Goal: Task Accomplishment & Management: Use online tool/utility

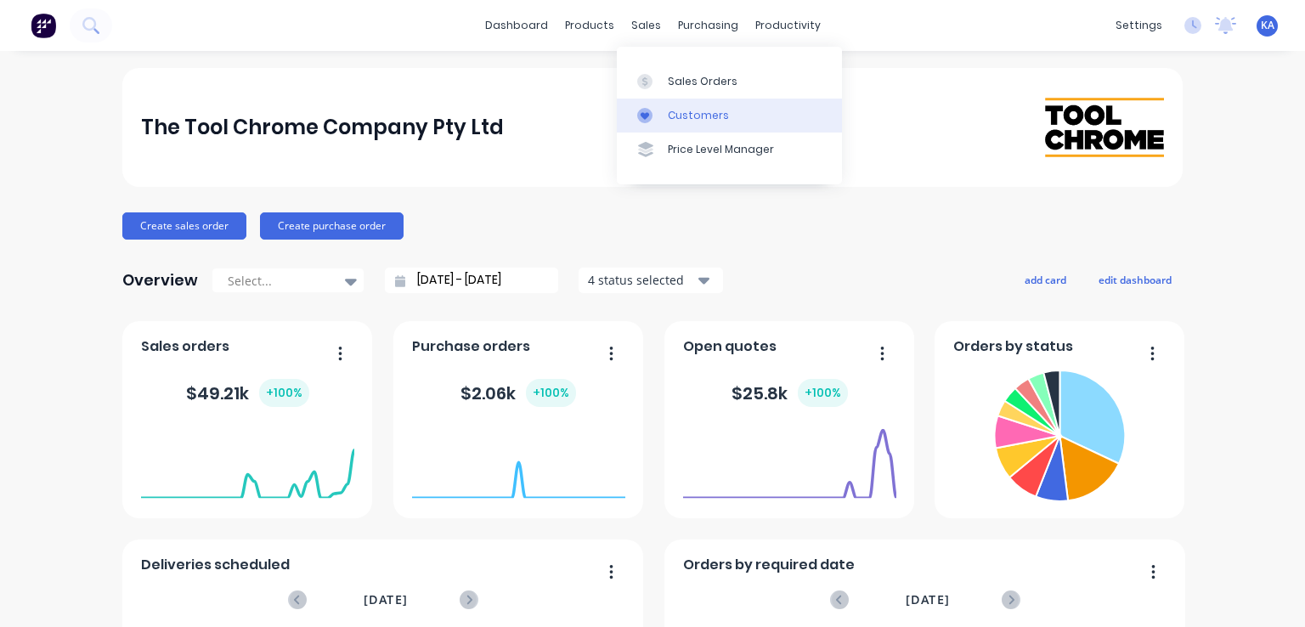
click at [701, 110] on div "Customers" at bounding box center [698, 115] width 61 height 15
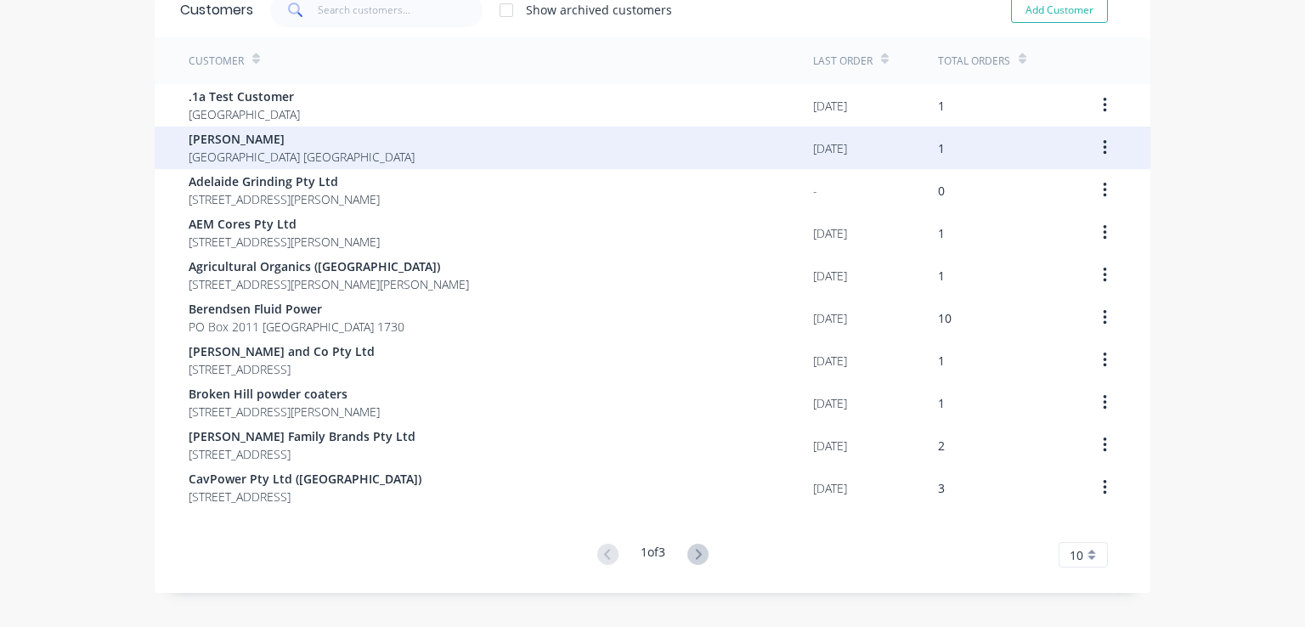
scroll to position [111, 0]
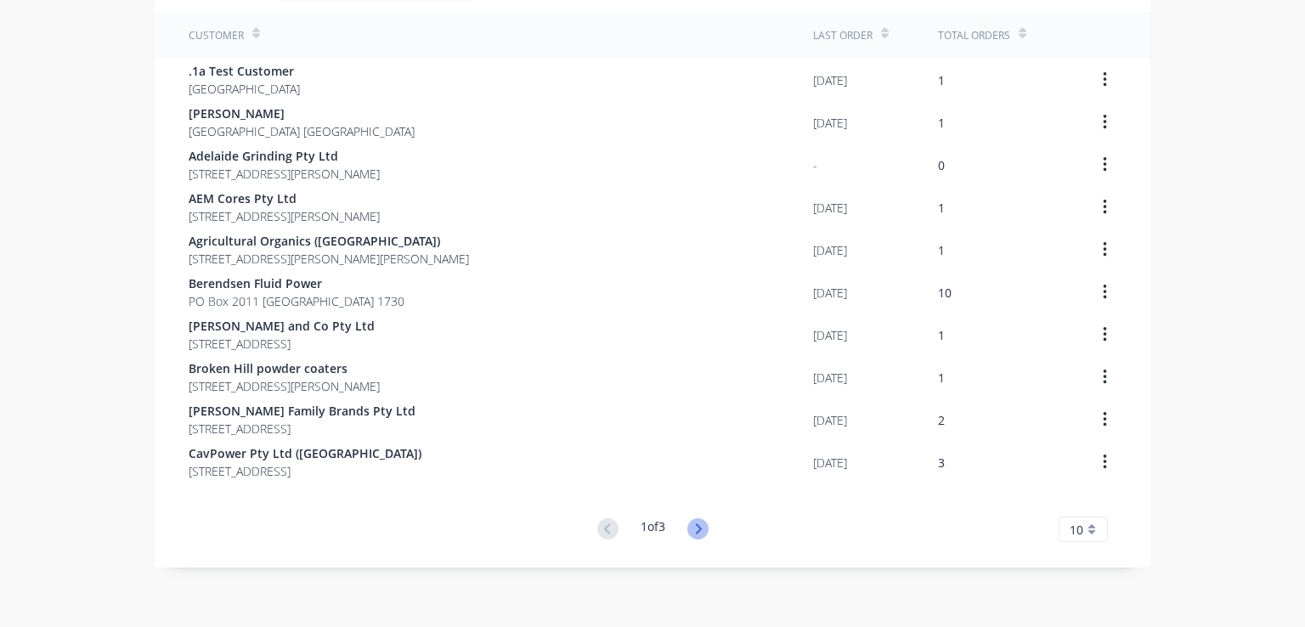
click at [697, 522] on icon at bounding box center [697, 528] width 21 height 21
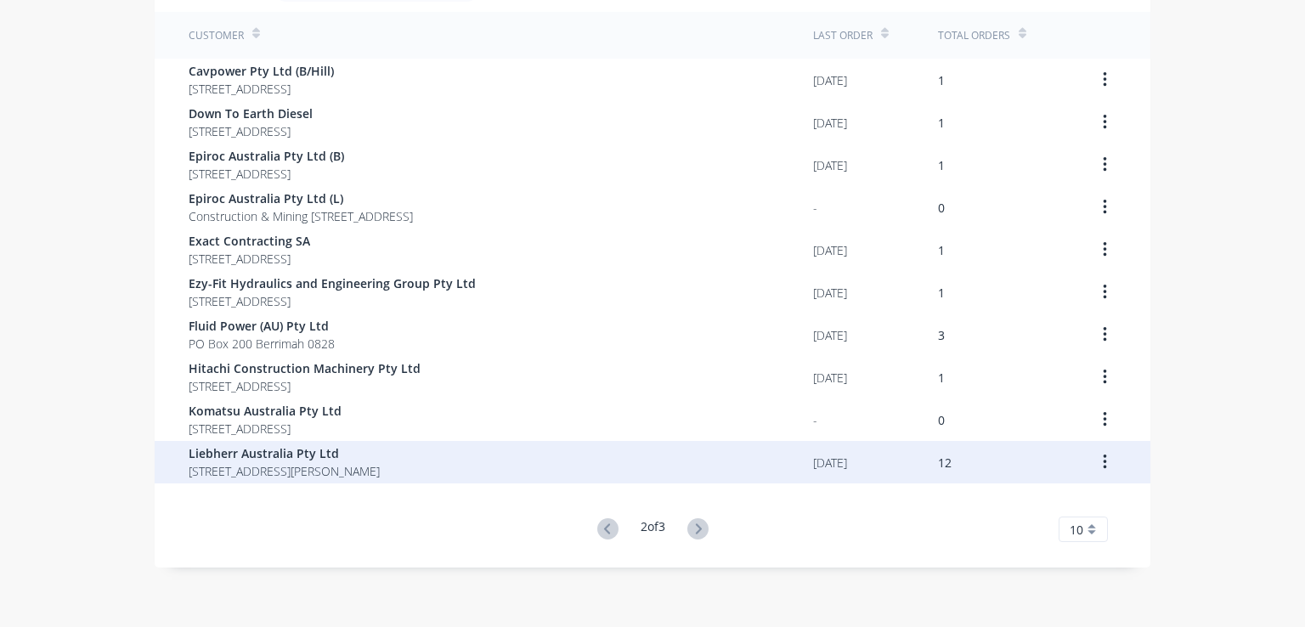
click at [358, 460] on span "Liebherr Australia Pty Ltd" at bounding box center [284, 453] width 191 height 18
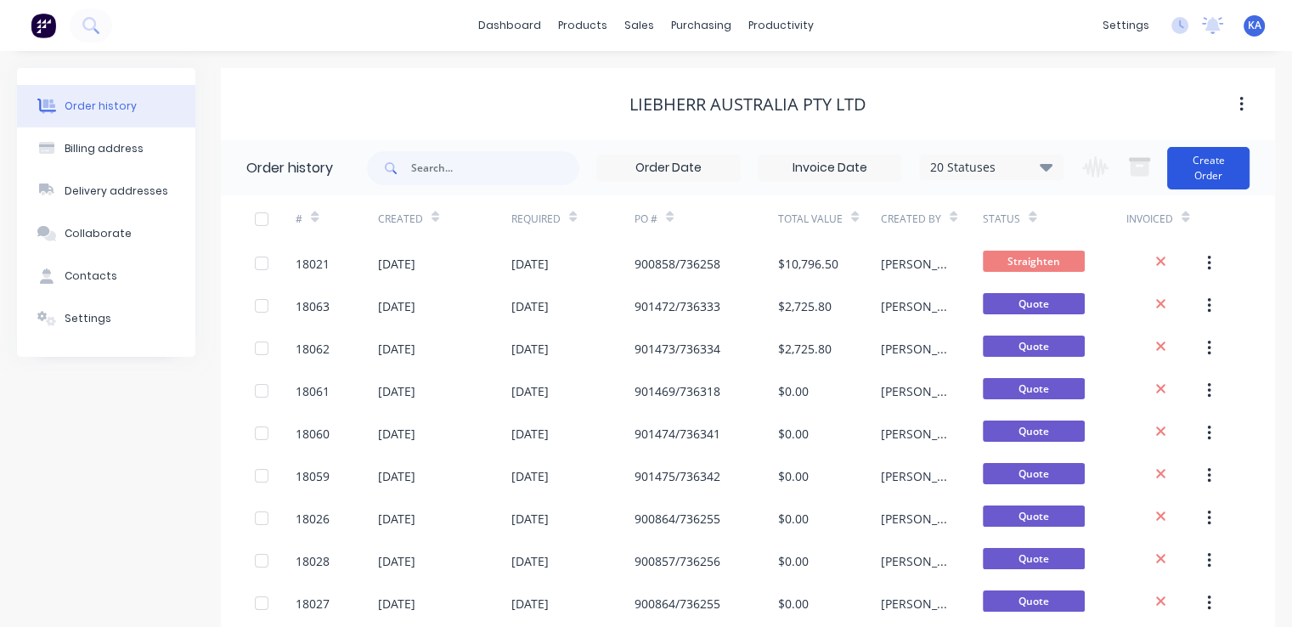
click at [1216, 167] on button "Create Order" at bounding box center [1208, 168] width 82 height 42
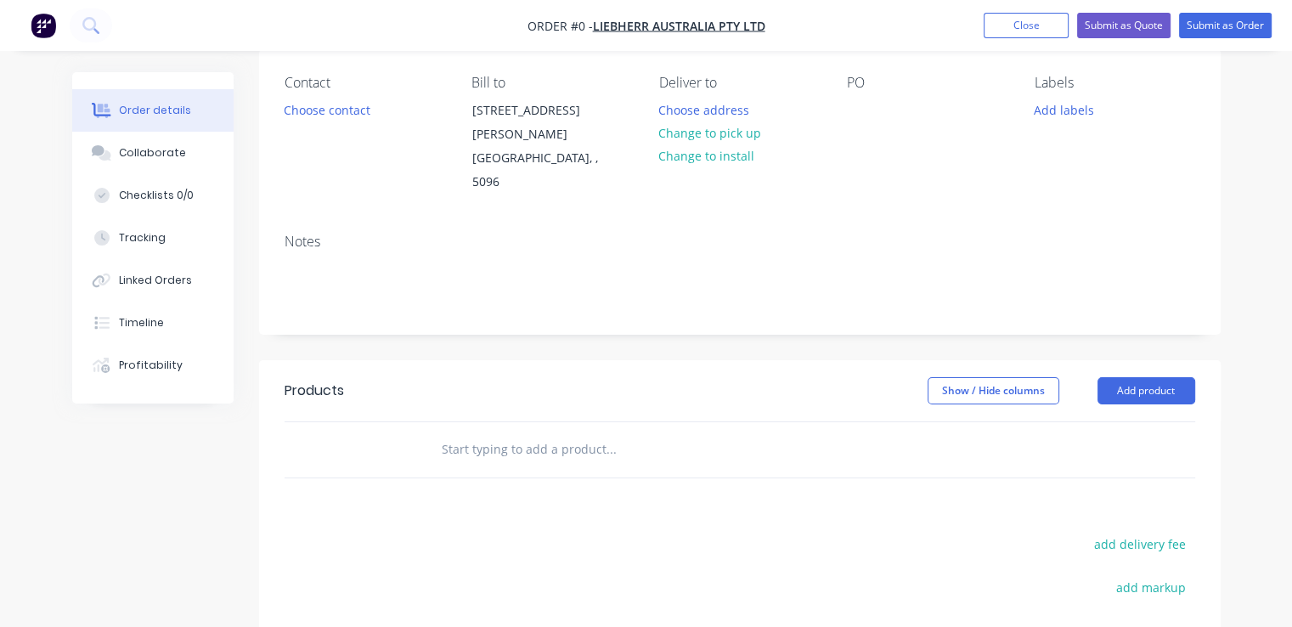
scroll to position [170, 0]
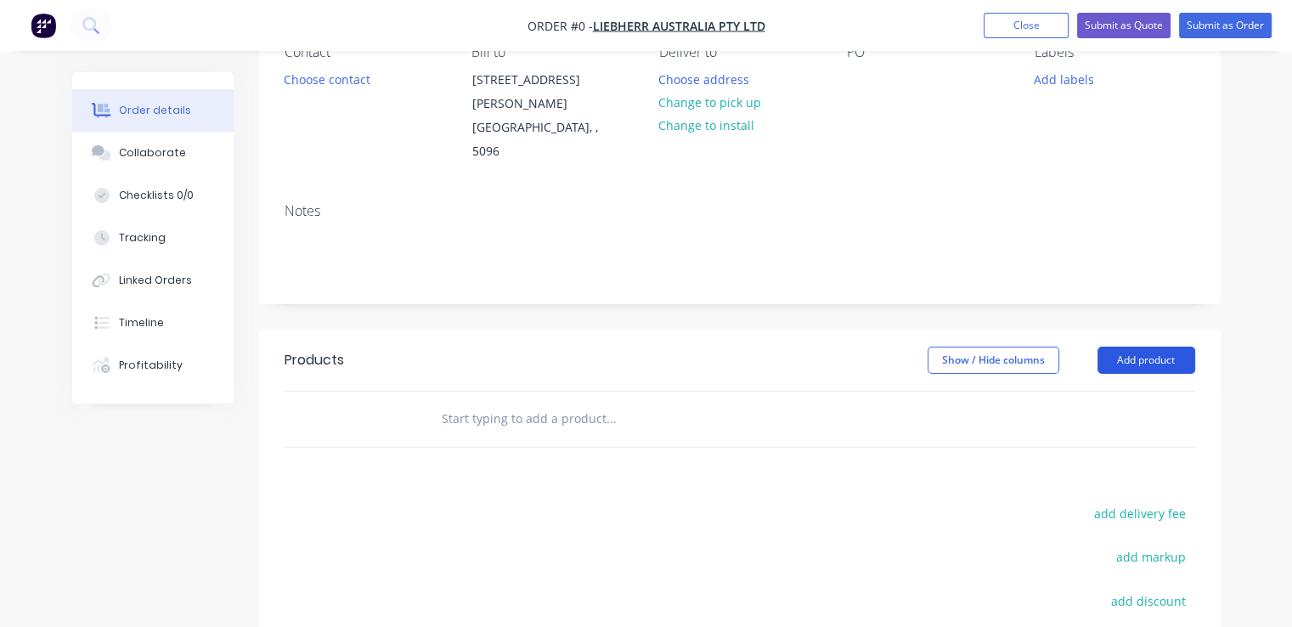
click at [1159, 347] on button "Add product" at bounding box center [1146, 360] width 98 height 27
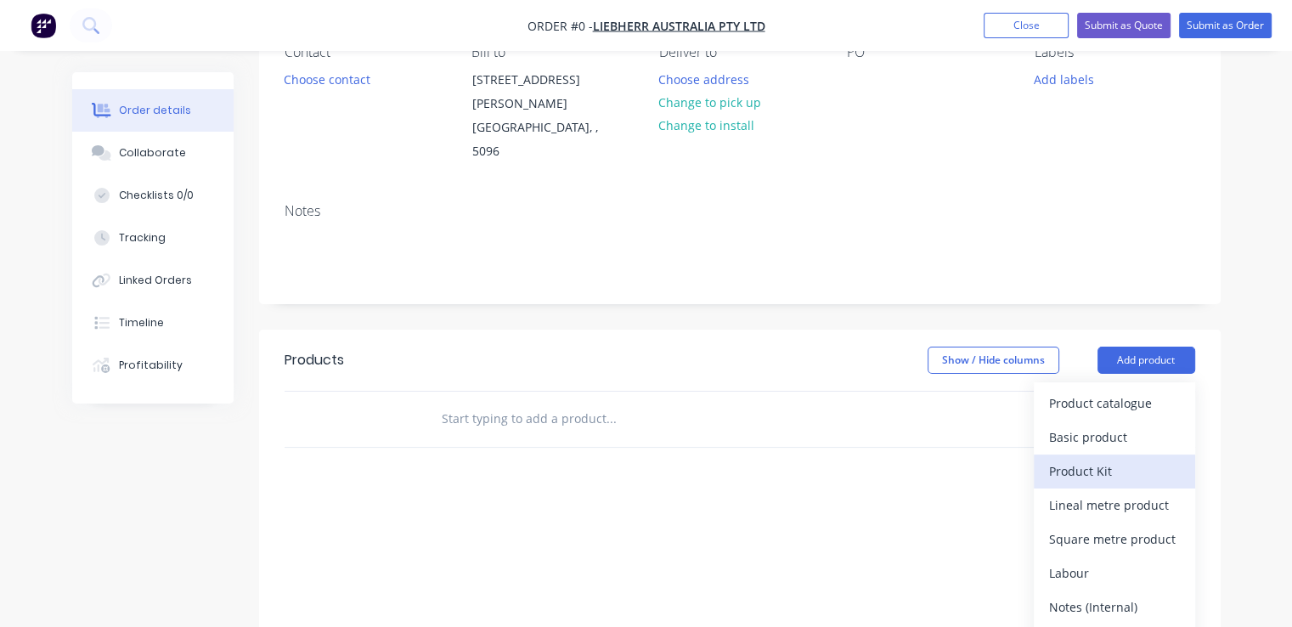
click at [1101, 459] on div "Product Kit" at bounding box center [1114, 471] width 131 height 25
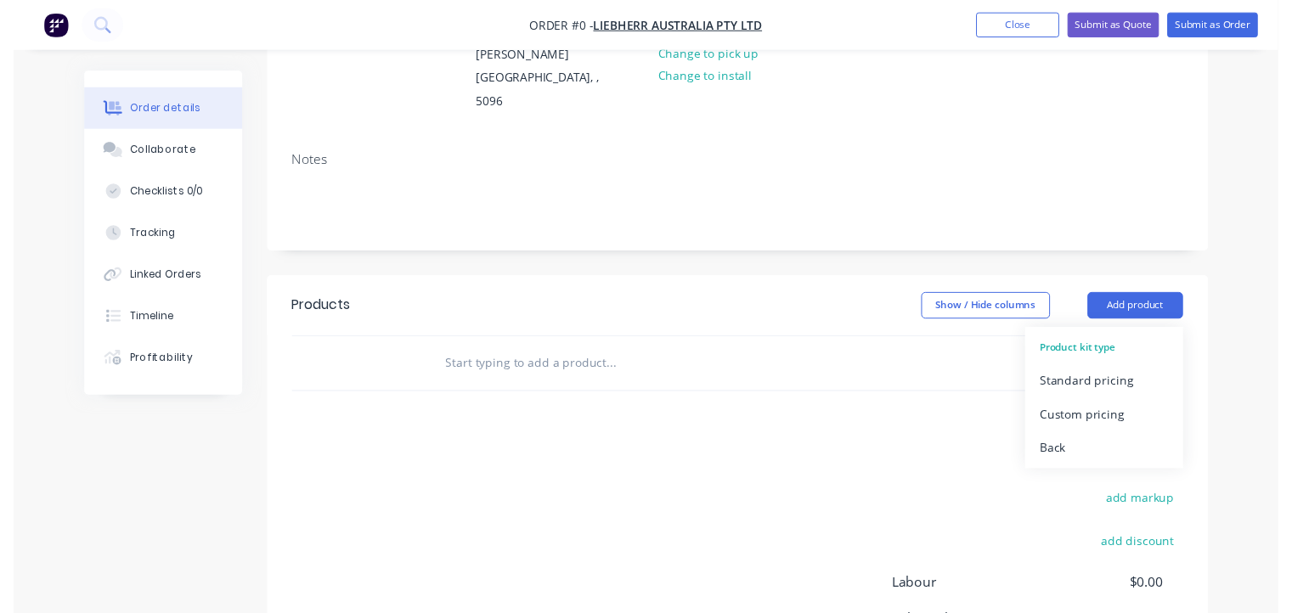
scroll to position [211, 0]
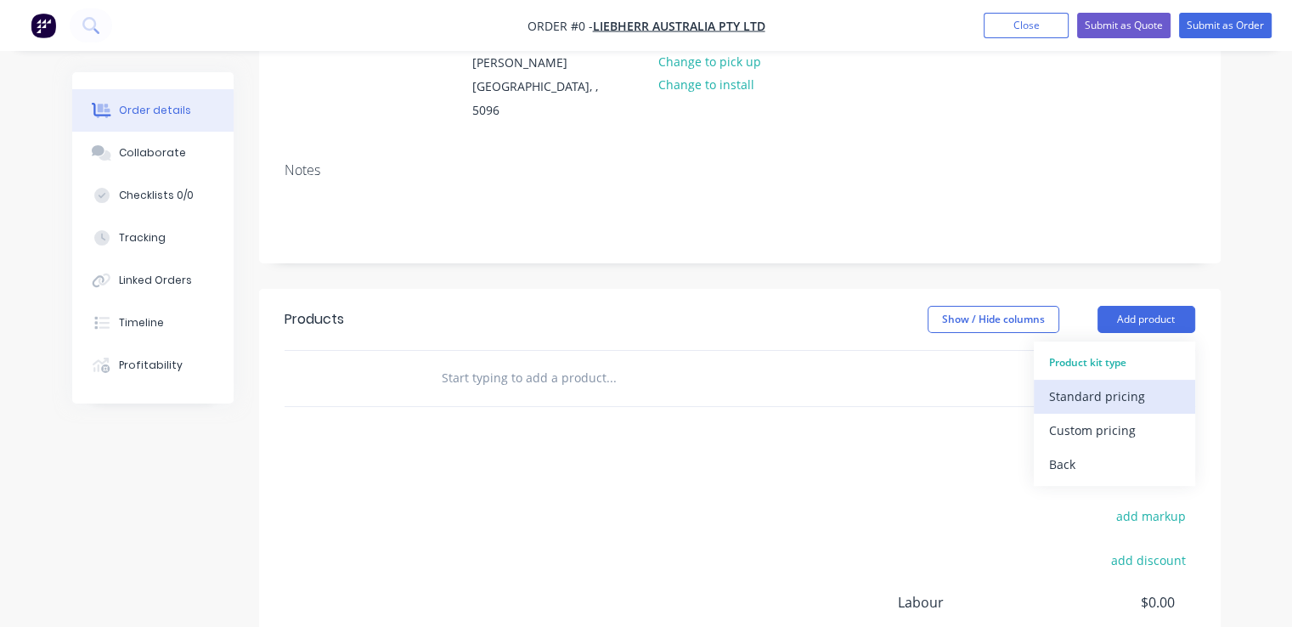
click at [1136, 384] on div "Standard pricing" at bounding box center [1114, 396] width 131 height 25
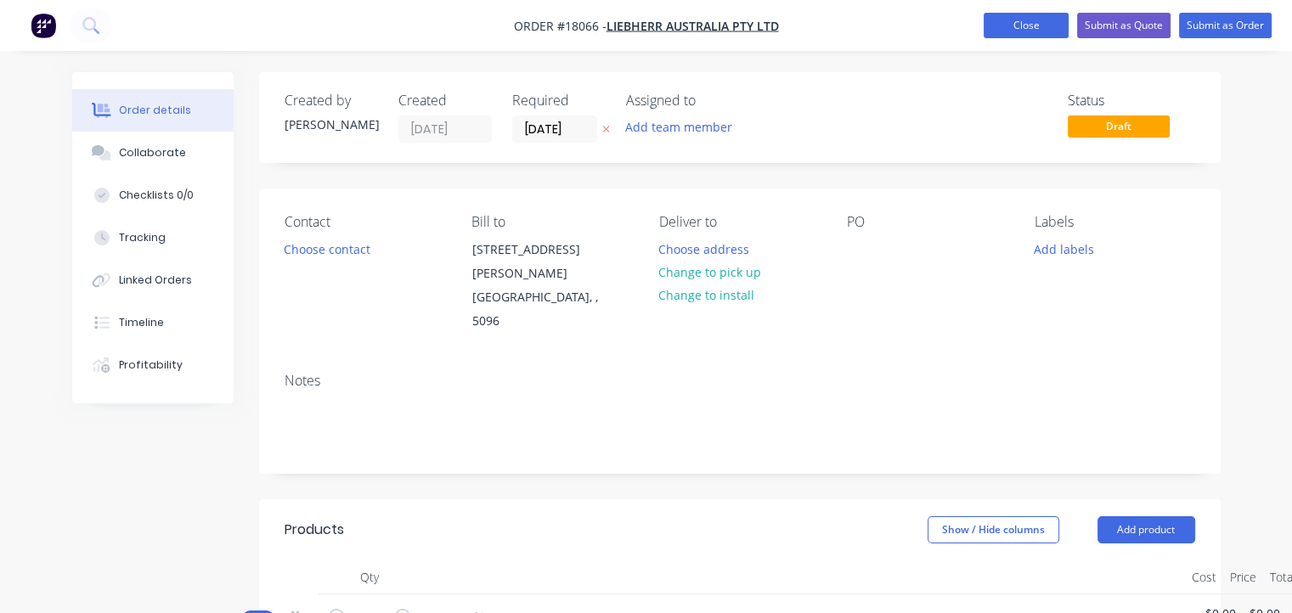
click at [1019, 17] on button "Close" at bounding box center [1026, 25] width 85 height 25
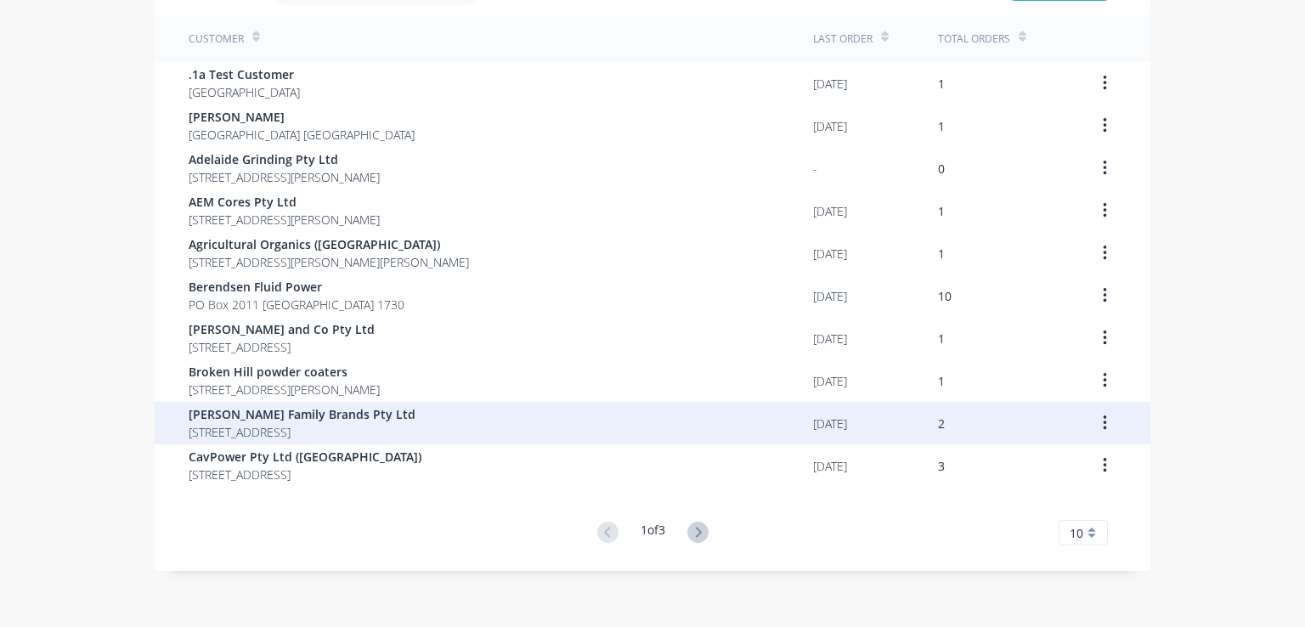
scroll to position [111, 0]
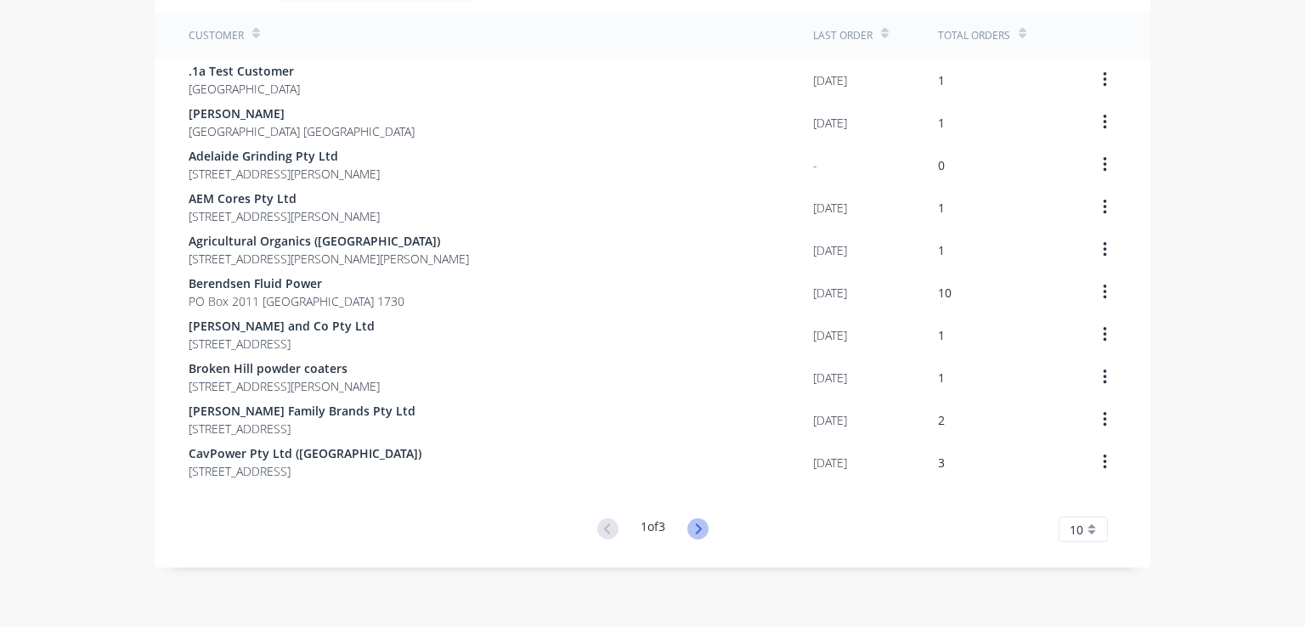
click at [691, 522] on icon at bounding box center [697, 528] width 21 height 21
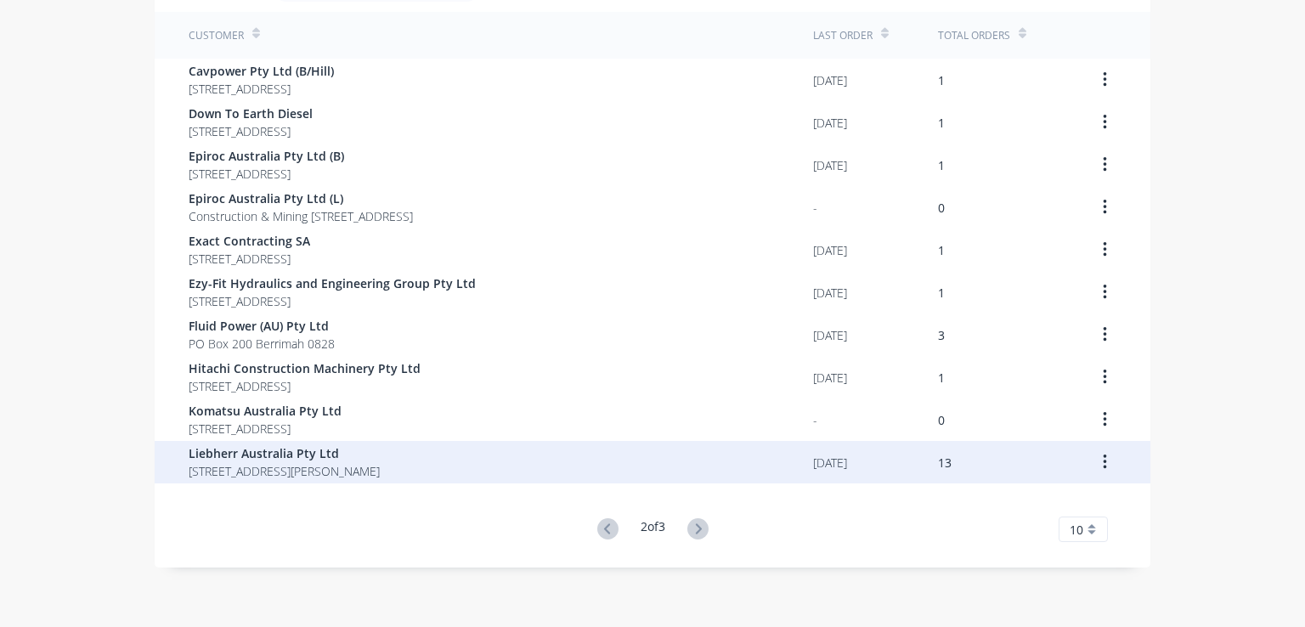
click at [322, 463] on span "[STREET_ADDRESS][PERSON_NAME]" at bounding box center [284, 471] width 191 height 18
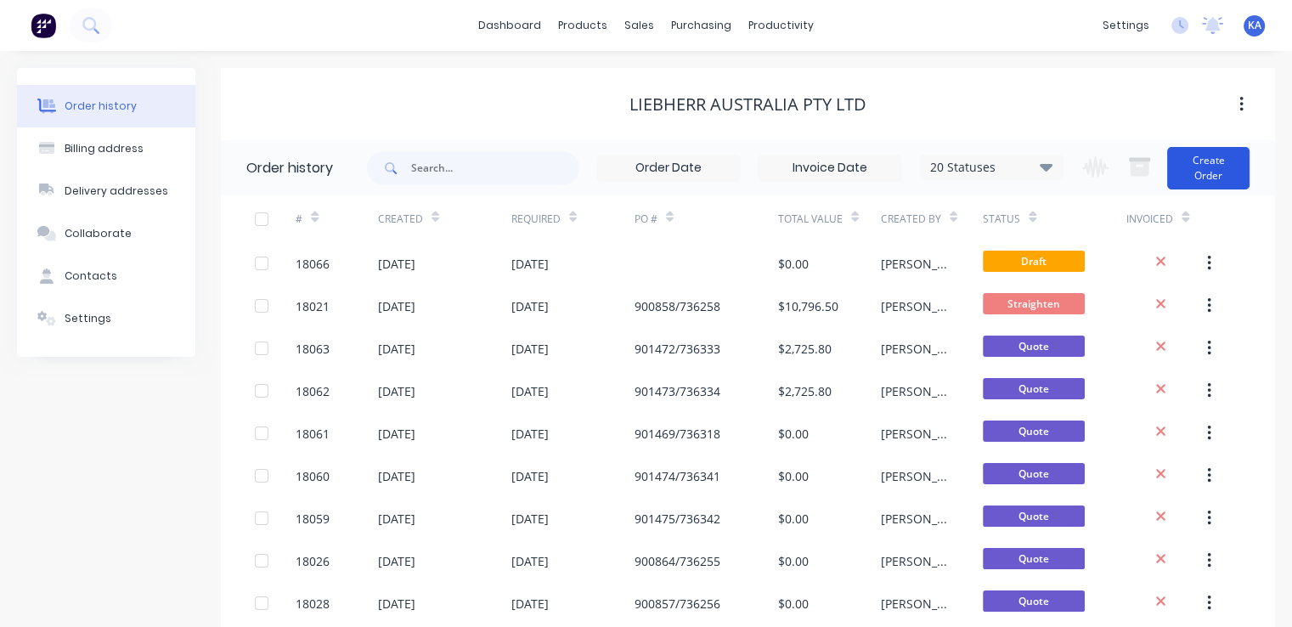
click at [1210, 168] on button "Create Order" at bounding box center [1208, 168] width 82 height 42
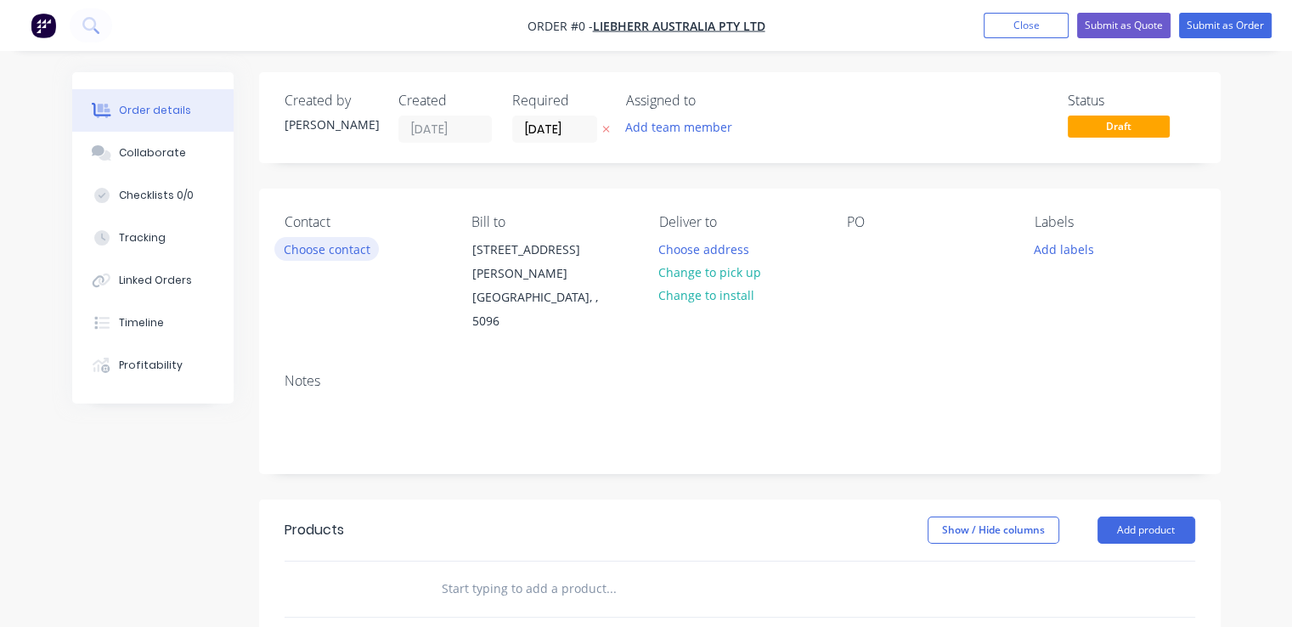
click at [350, 248] on button "Choose contact" at bounding box center [326, 248] width 104 height 23
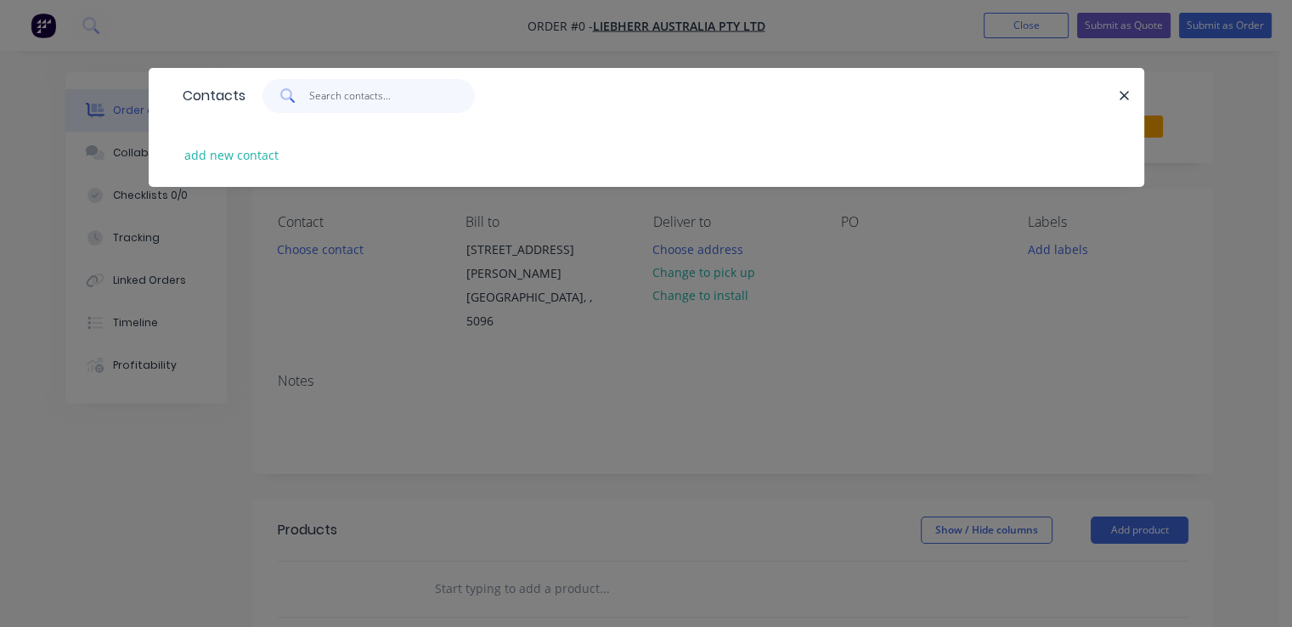
click at [336, 96] on input "text" at bounding box center [392, 96] width 166 height 34
type input "[PERSON_NAME]"
click at [262, 155] on button "add new contact" at bounding box center [232, 155] width 112 height 23
select select "AU"
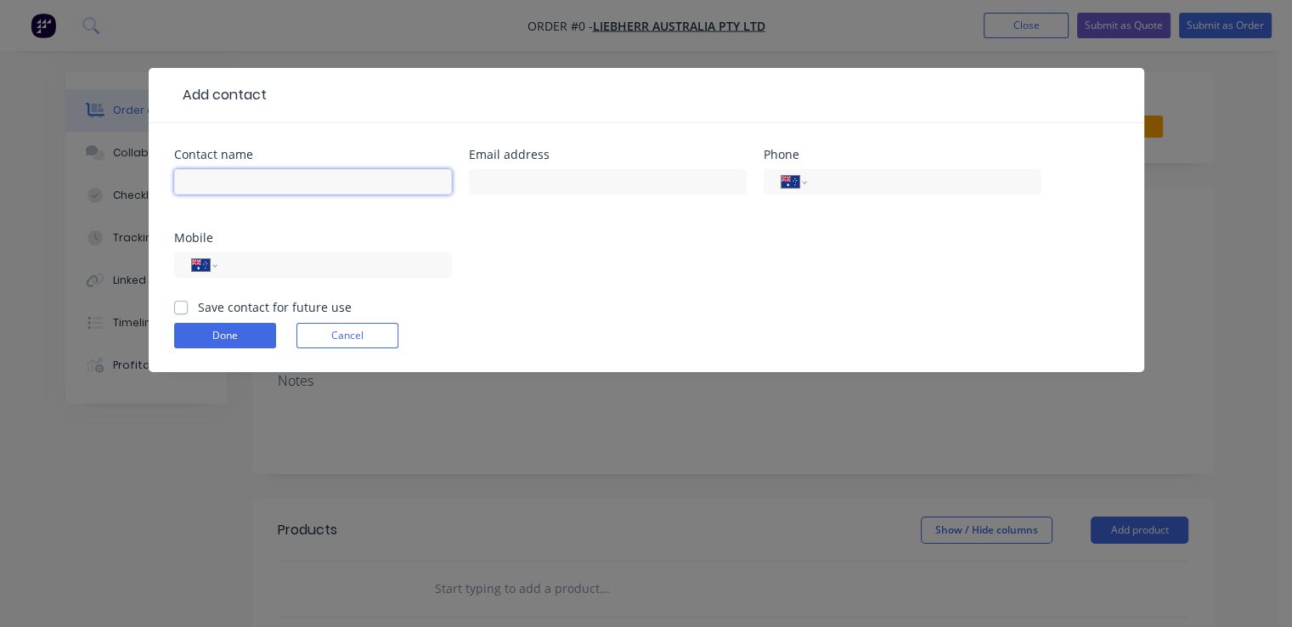
click at [256, 175] on input "text" at bounding box center [313, 181] width 278 height 25
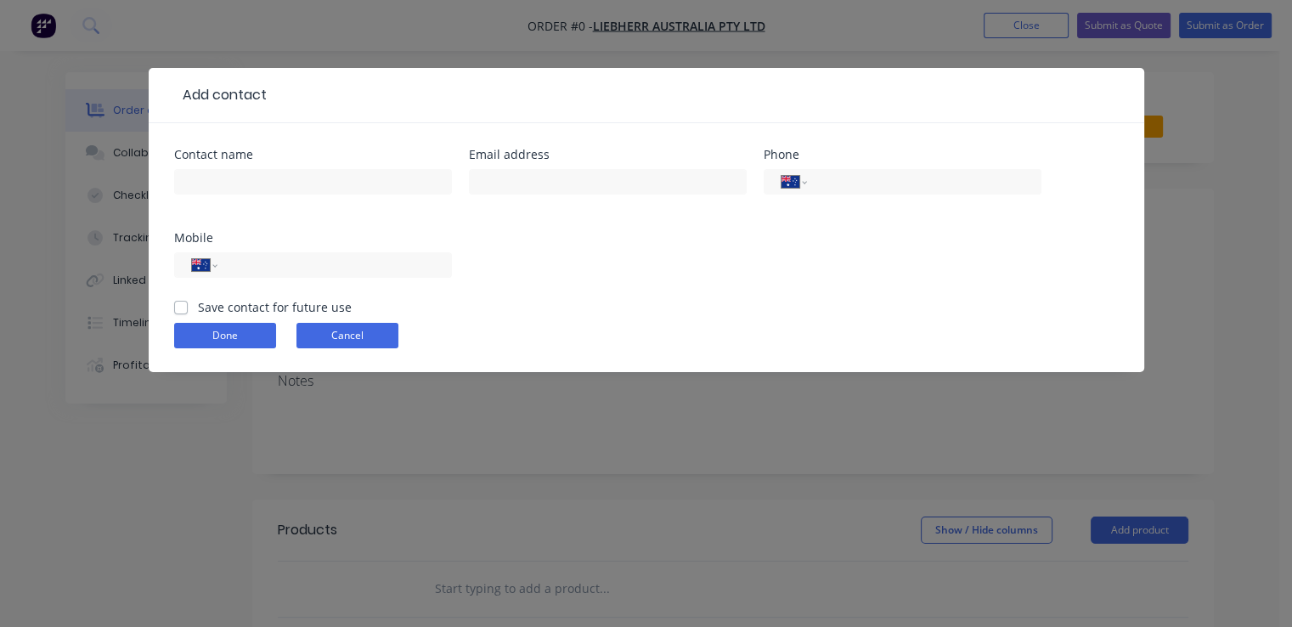
click at [356, 339] on button "Cancel" at bounding box center [347, 335] width 102 height 25
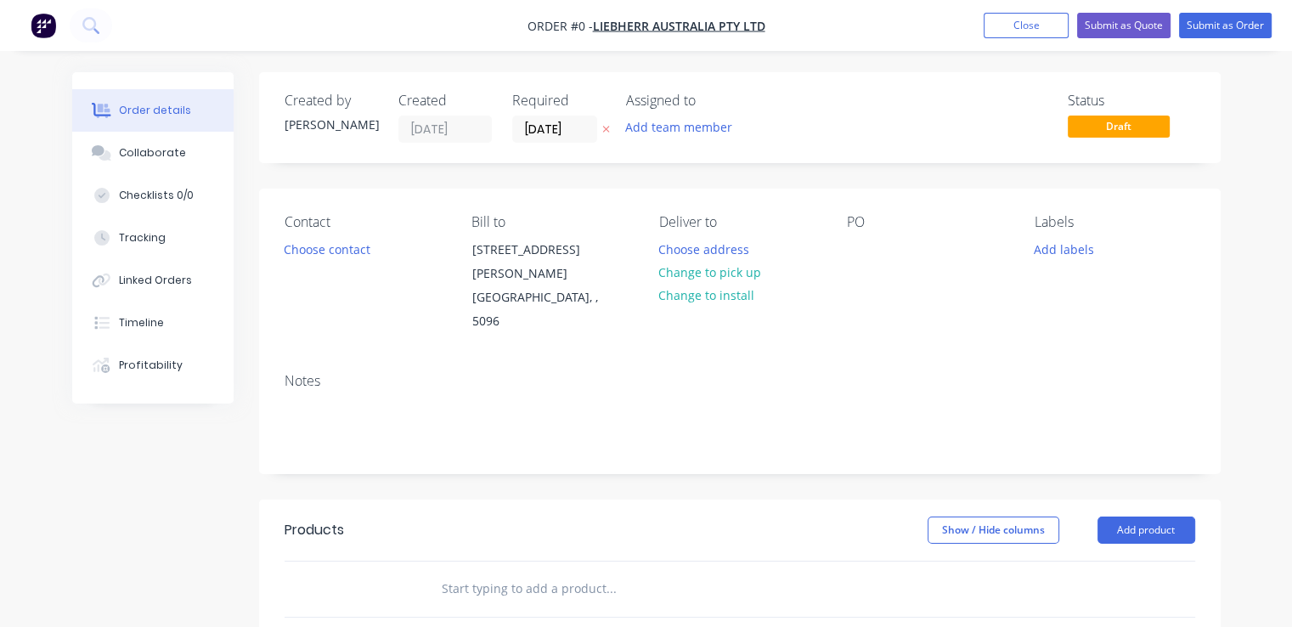
click at [844, 243] on div "Contact Choose contact [PERSON_NAME] to [STREET_ADDRESS][PERSON_NAME] Deliver t…" at bounding box center [740, 274] width 962 height 171
click at [851, 251] on div at bounding box center [860, 249] width 27 height 25
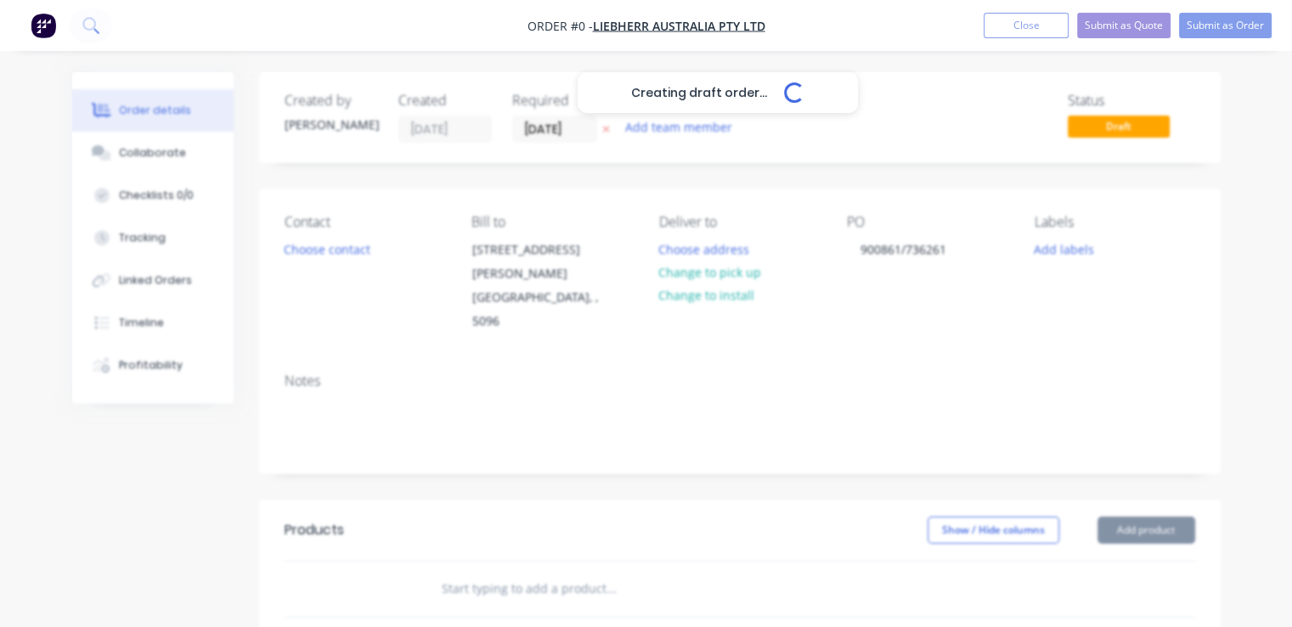
click at [874, 336] on div "Creating draft order... Loading... Order details Collaborate Checklists 0/0 Tra…" at bounding box center [646, 561] width 1182 height 979
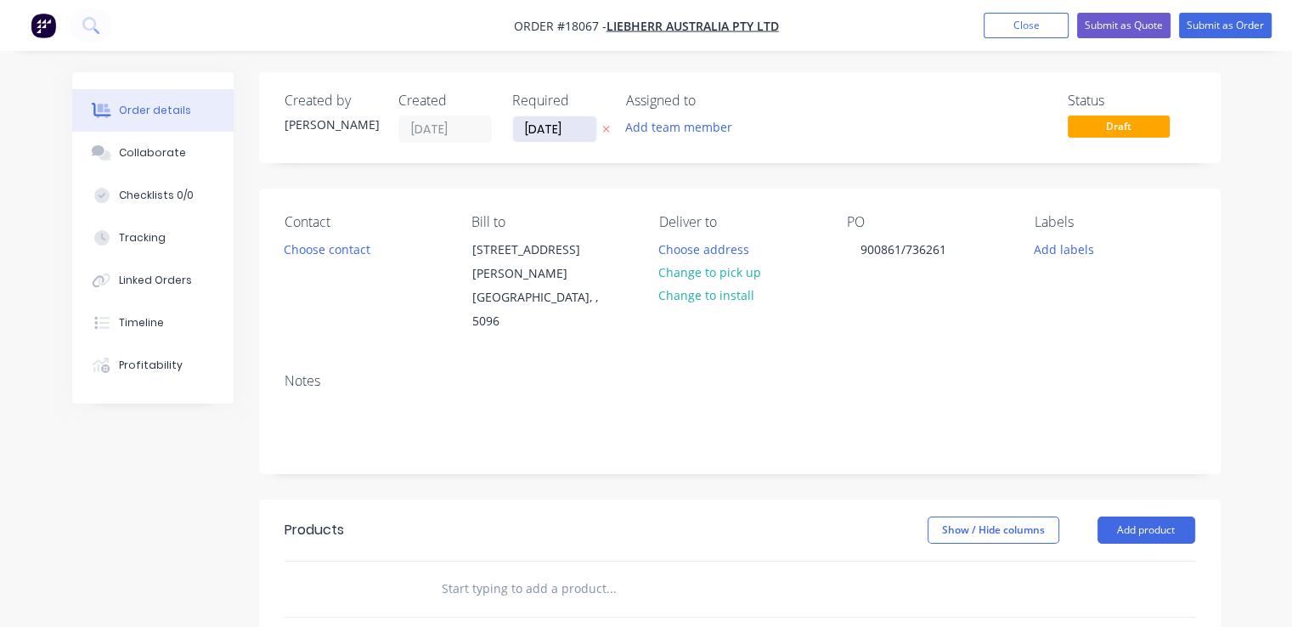
click at [575, 128] on input "[DATE]" at bounding box center [554, 128] width 83 height 25
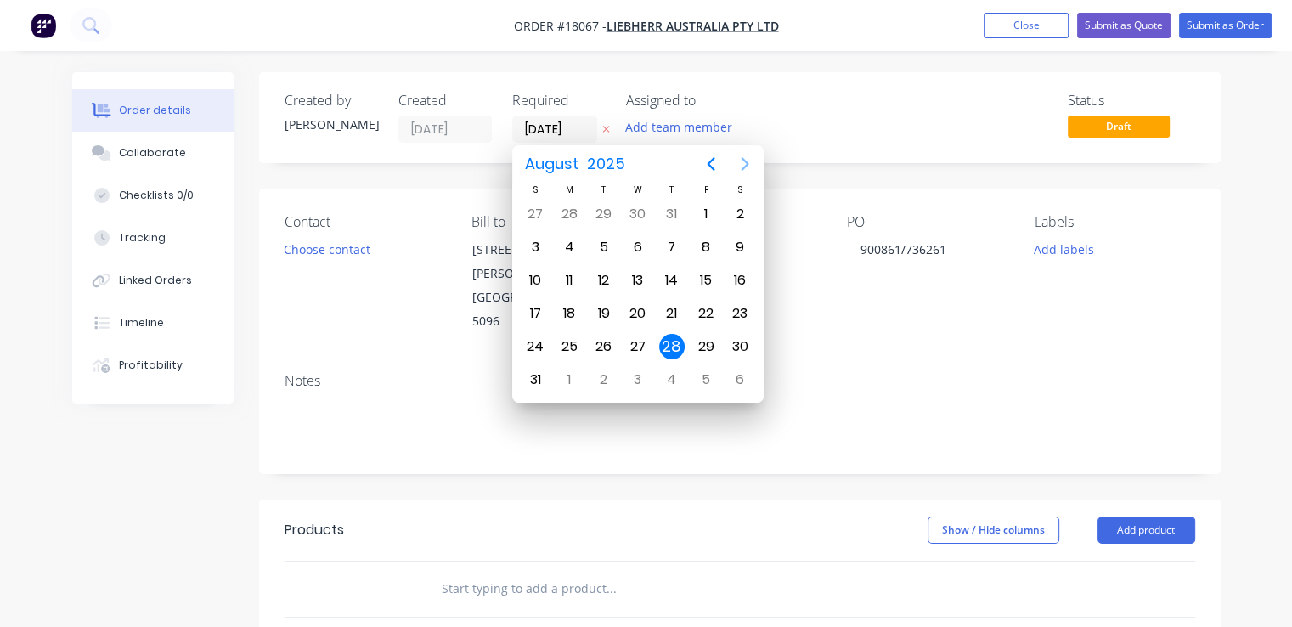
click at [749, 164] on icon "Next page" at bounding box center [745, 164] width 20 height 20
click at [604, 346] on div "30" at bounding box center [603, 346] width 25 height 25
type input "[DATE]"
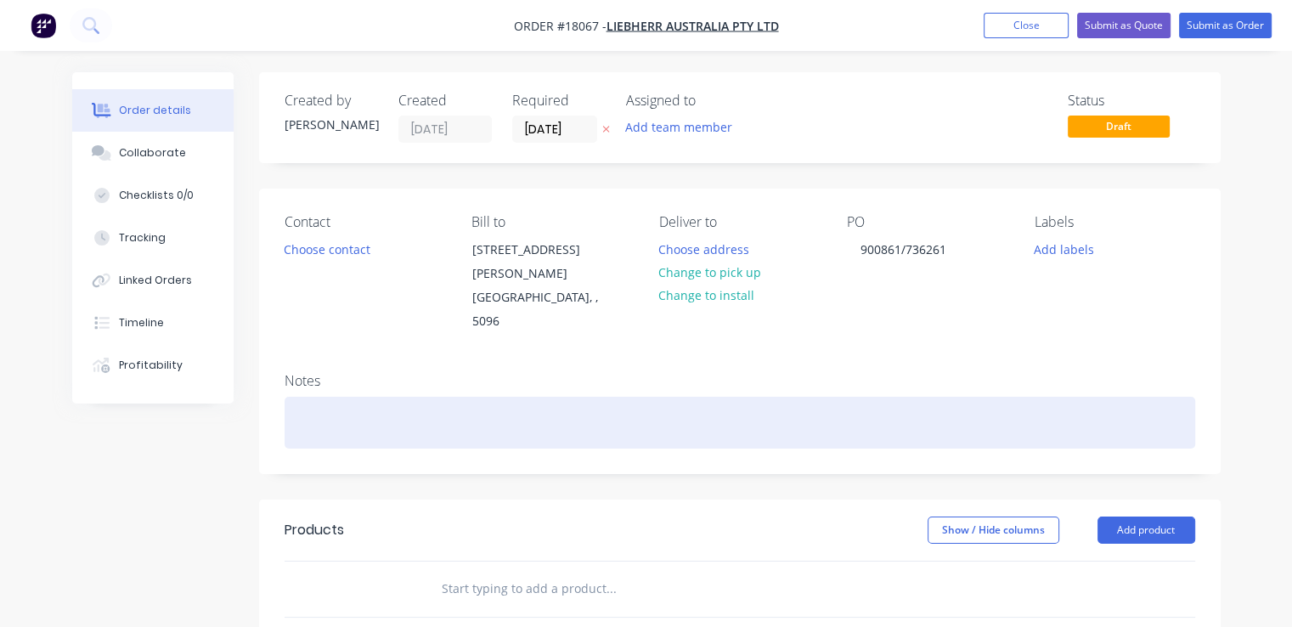
click at [479, 397] on div at bounding box center [740, 423] width 911 height 52
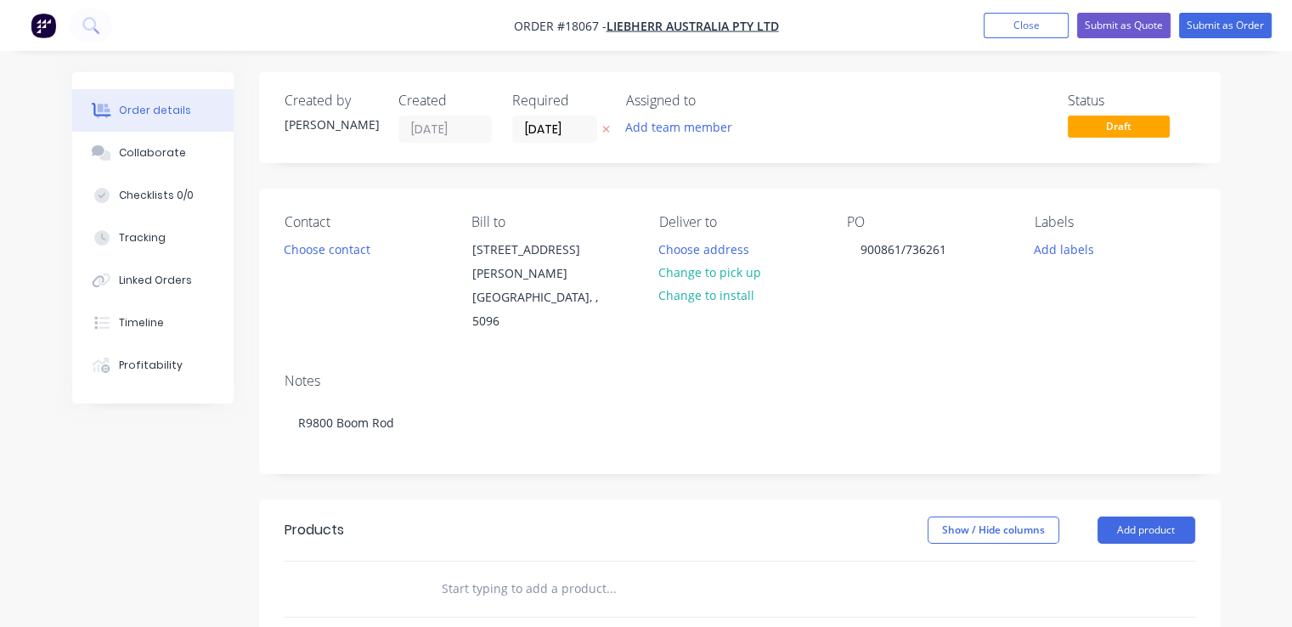
click at [751, 499] on header "Products Show / Hide columns Add product" at bounding box center [740, 529] width 962 height 61
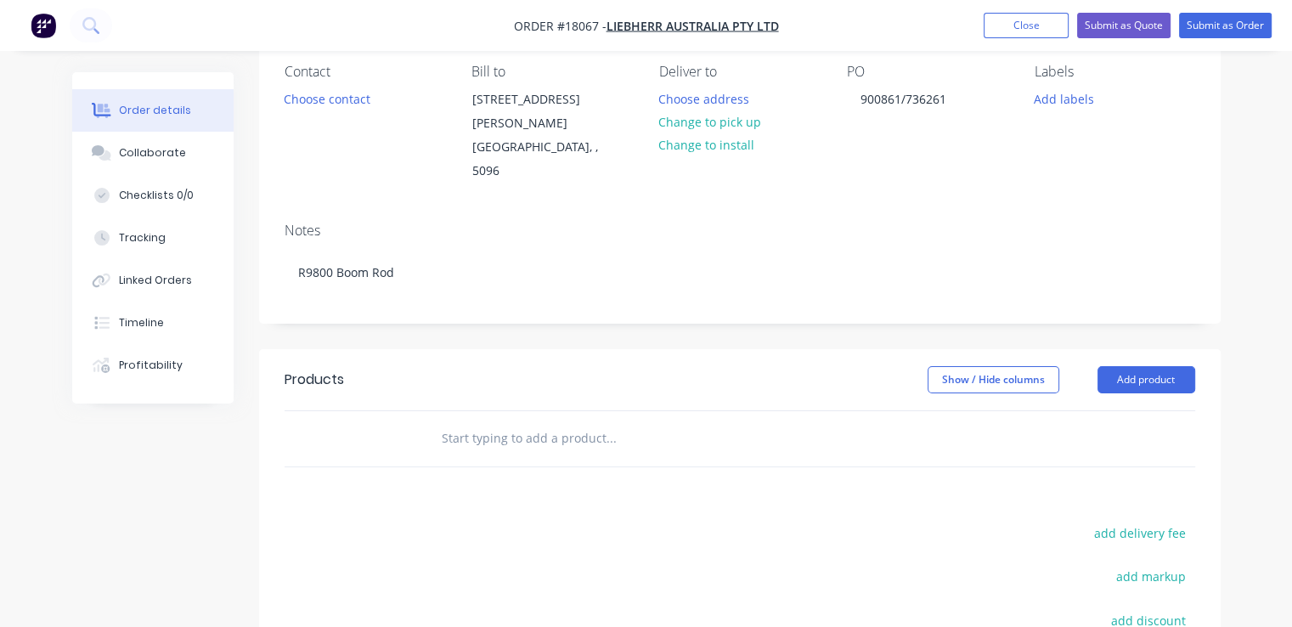
scroll to position [170, 0]
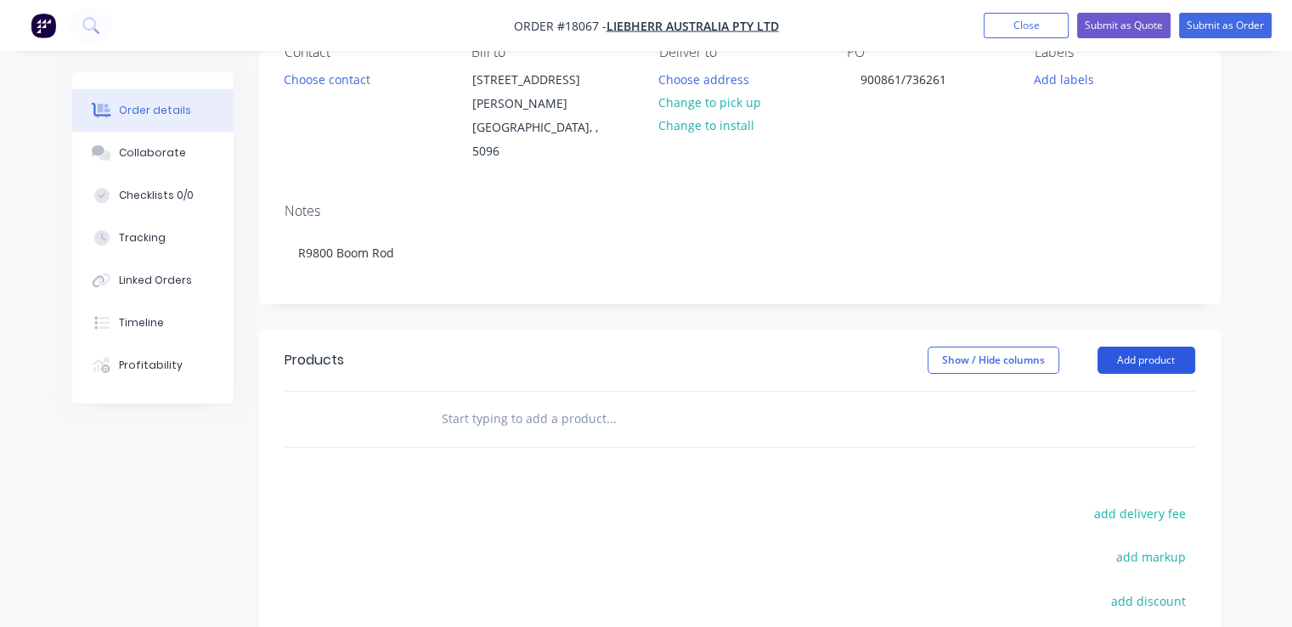
click at [1170, 347] on button "Add product" at bounding box center [1146, 360] width 98 height 27
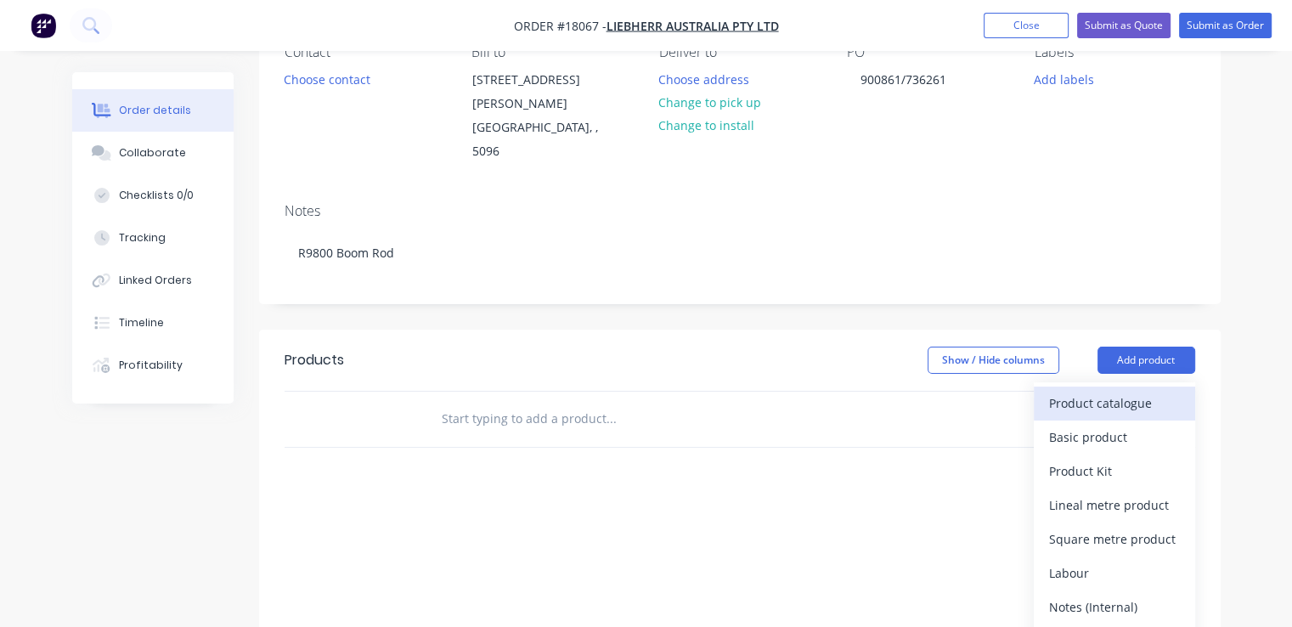
click at [1126, 391] on div "Product catalogue" at bounding box center [1114, 403] width 131 height 25
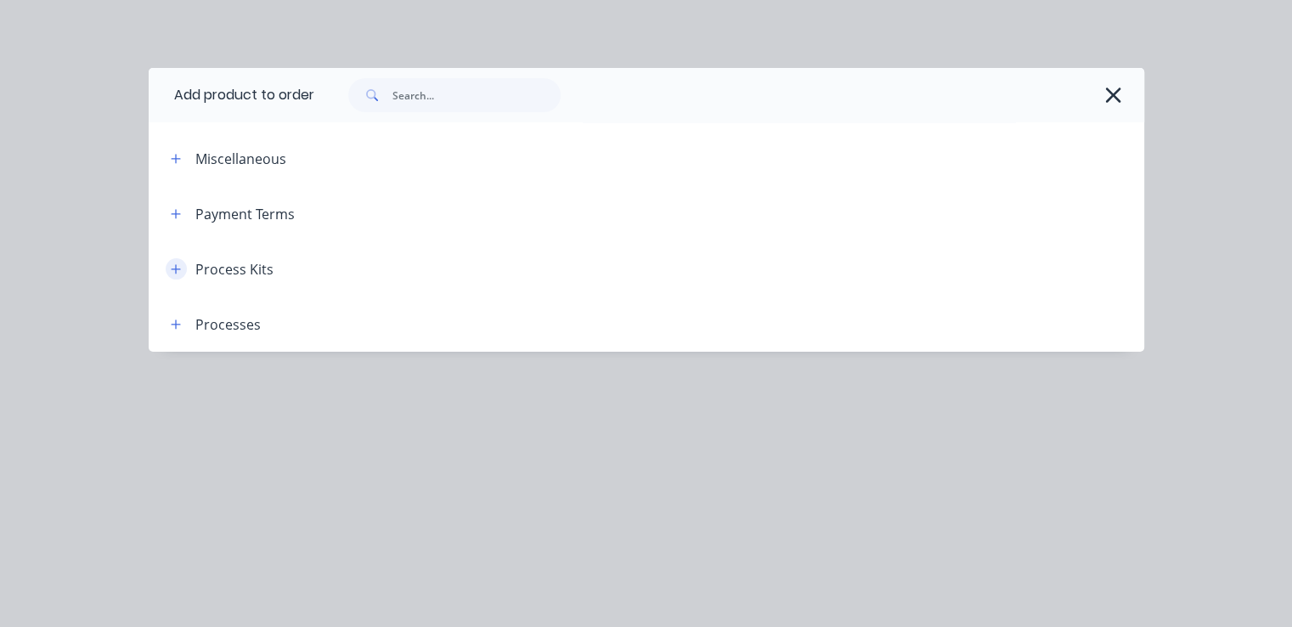
click at [172, 264] on icon "button" at bounding box center [176, 269] width 10 height 12
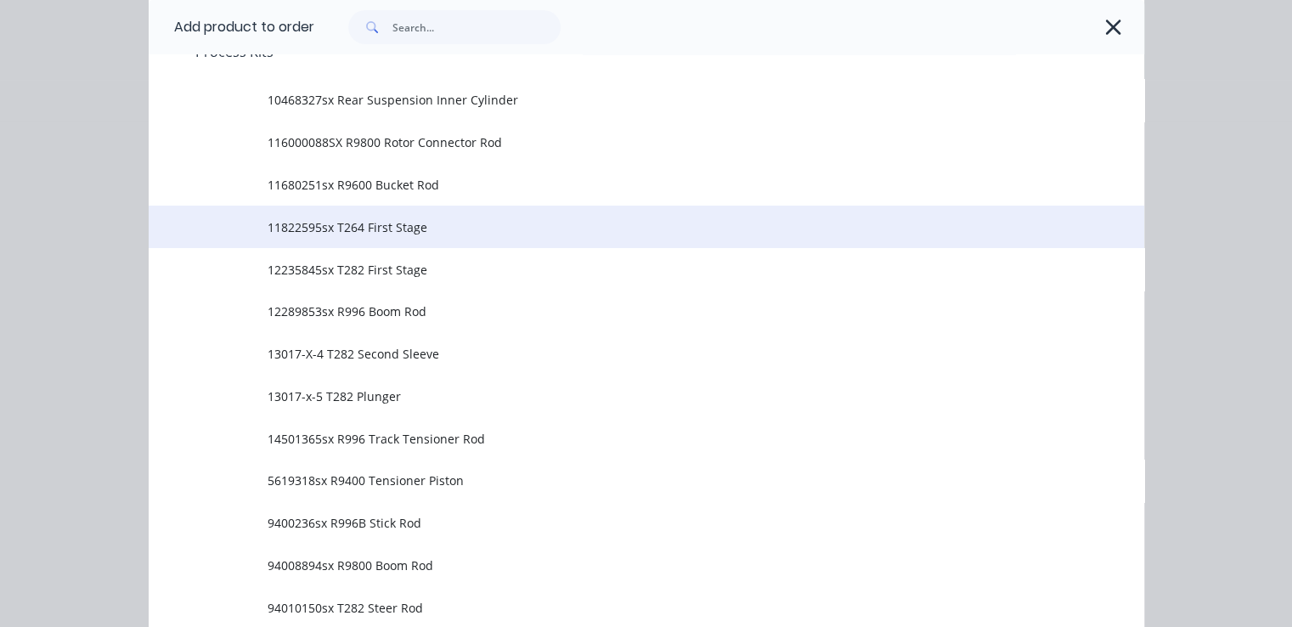
scroll to position [255, 0]
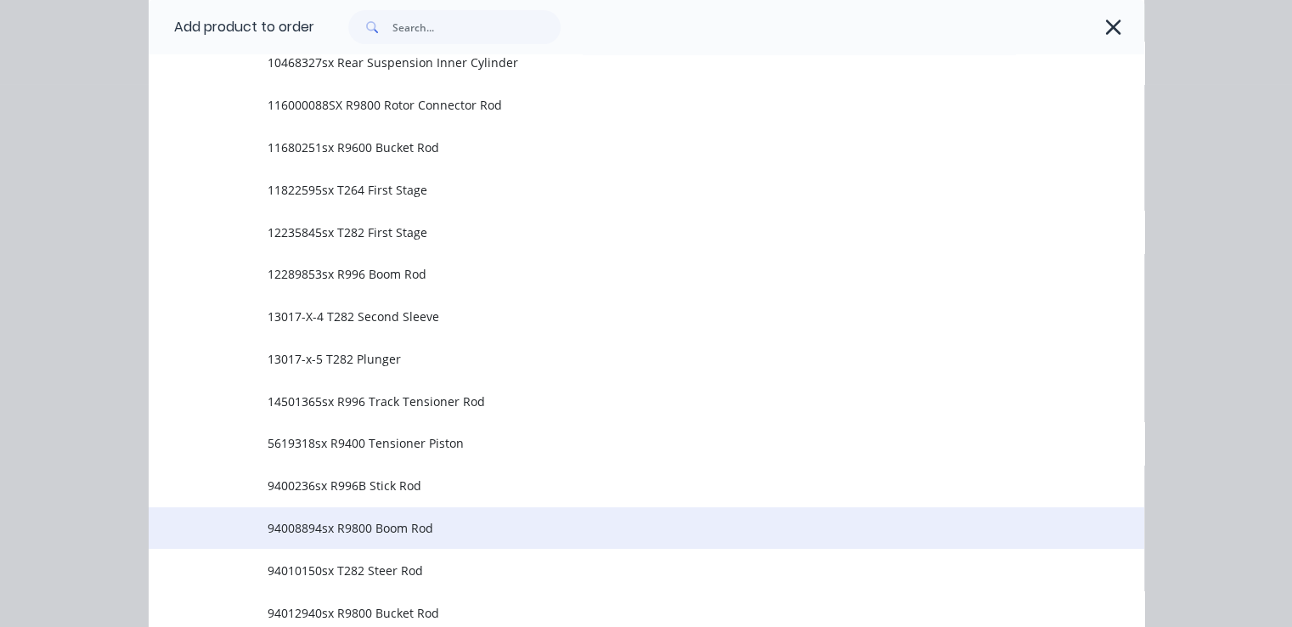
click at [386, 528] on span "94008894sx R9800 Boom Rod" at bounding box center [618, 528] width 701 height 18
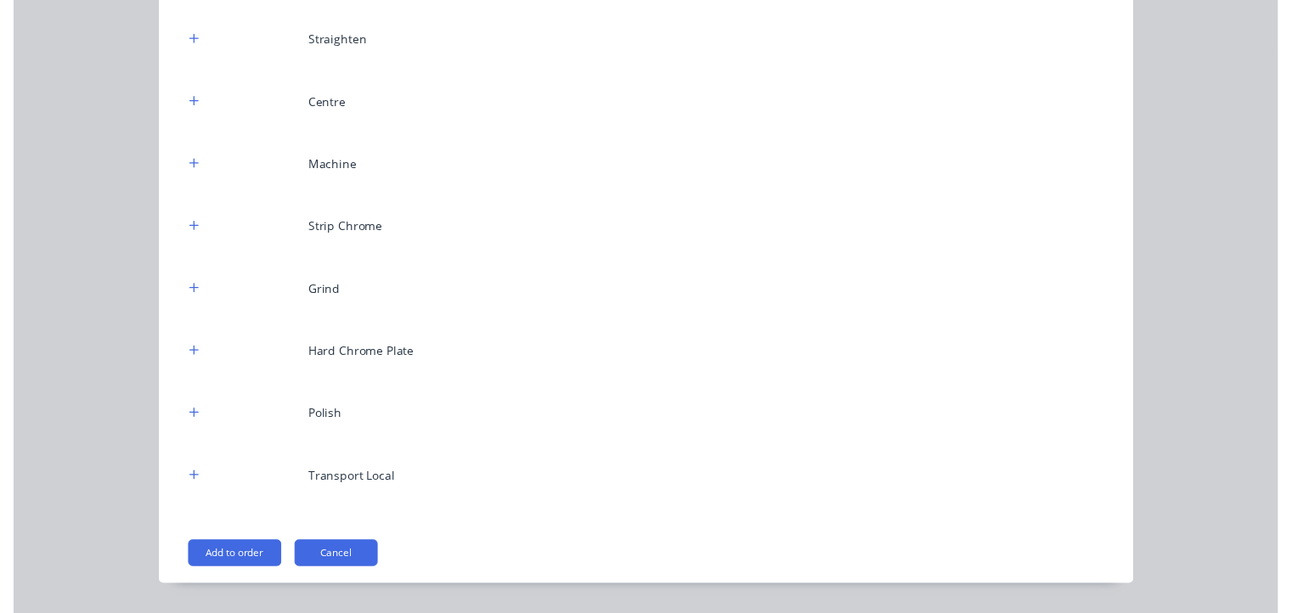
scroll to position [267, 0]
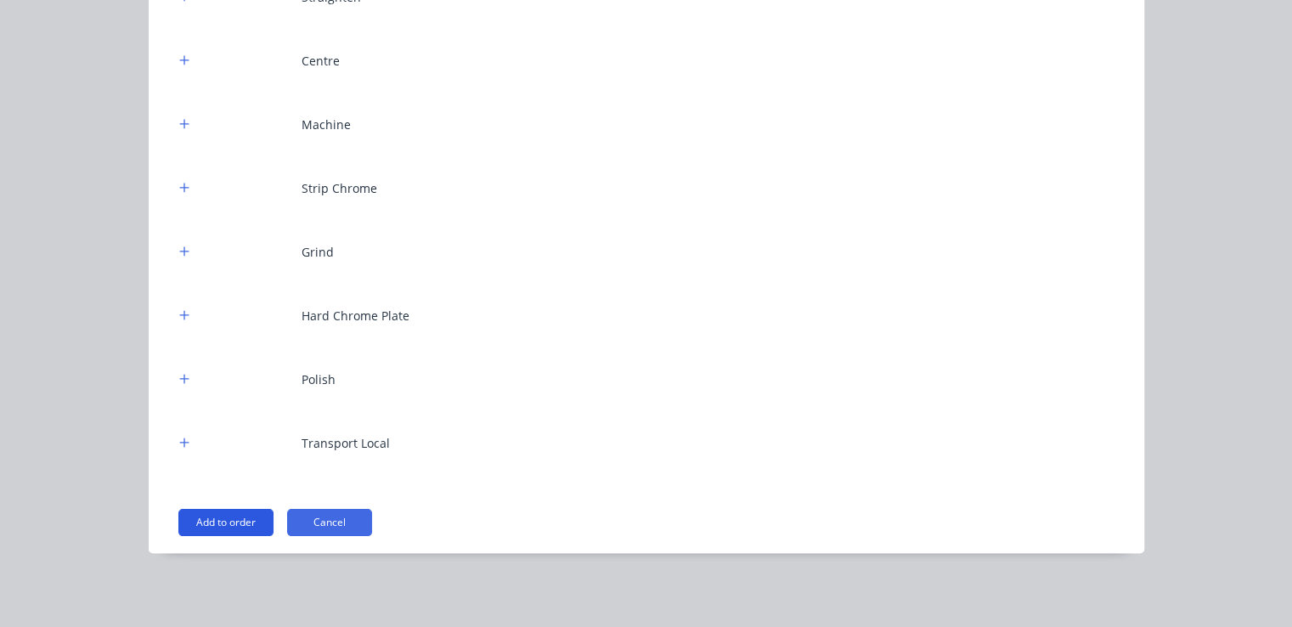
click at [219, 521] on button "Add to order" at bounding box center [225, 522] width 95 height 27
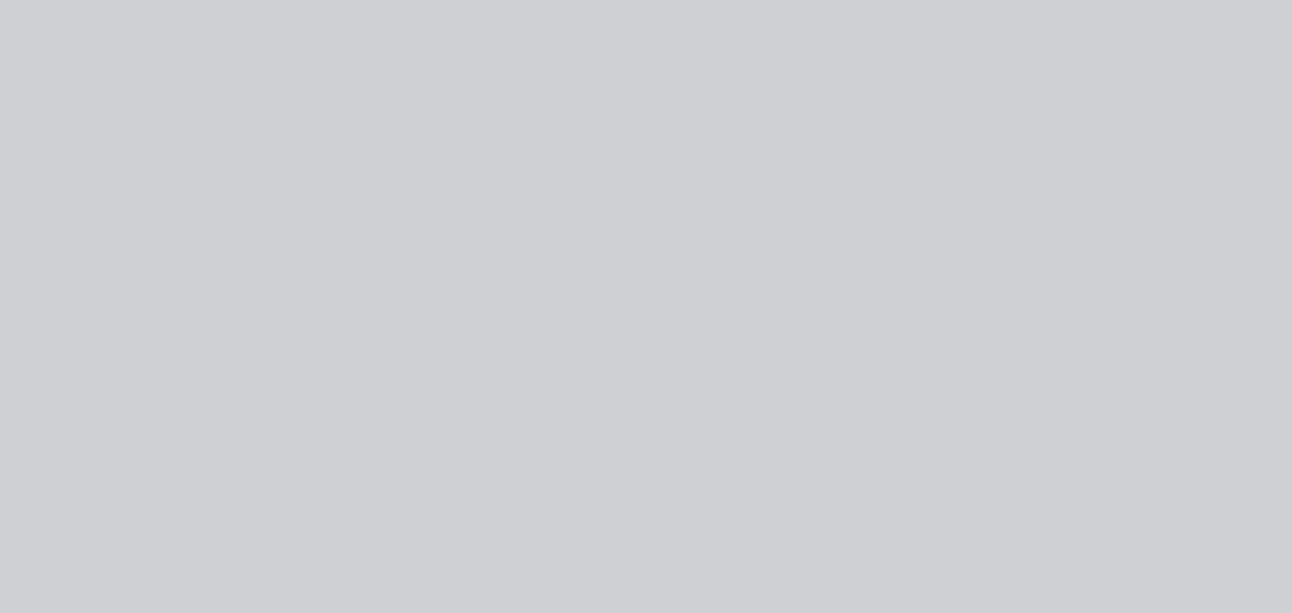
scroll to position [0, 0]
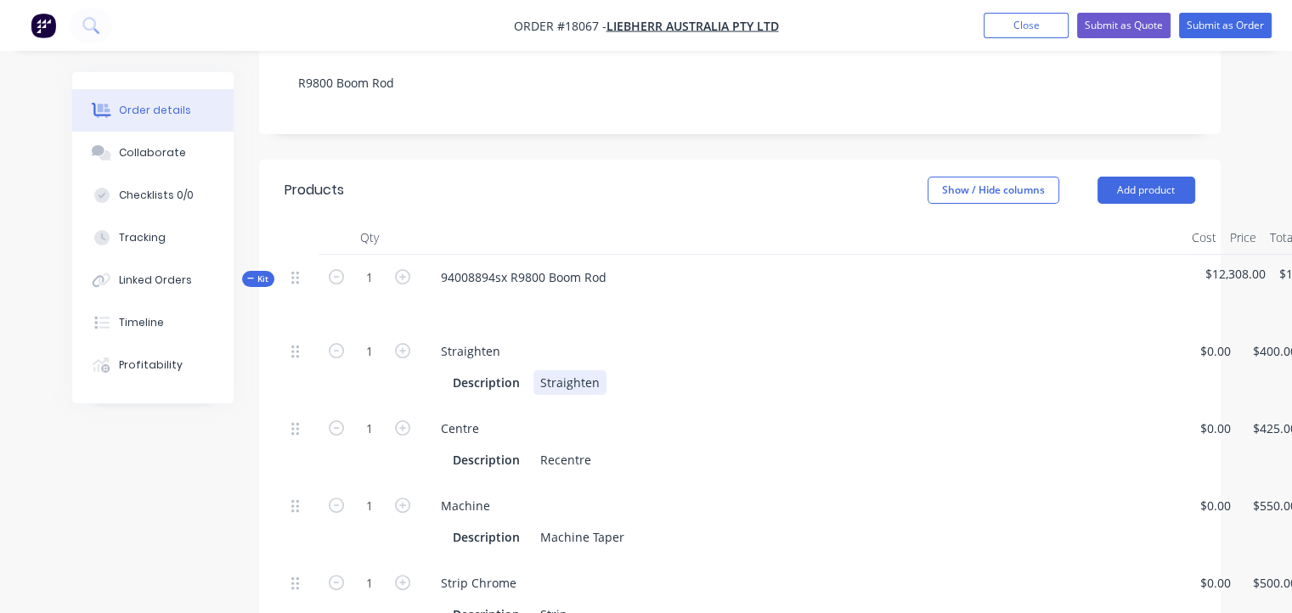
click at [604, 370] on div "Description Straighten" at bounding box center [799, 382] width 707 height 25
click at [650, 416] on div "Centre" at bounding box center [802, 428] width 751 height 25
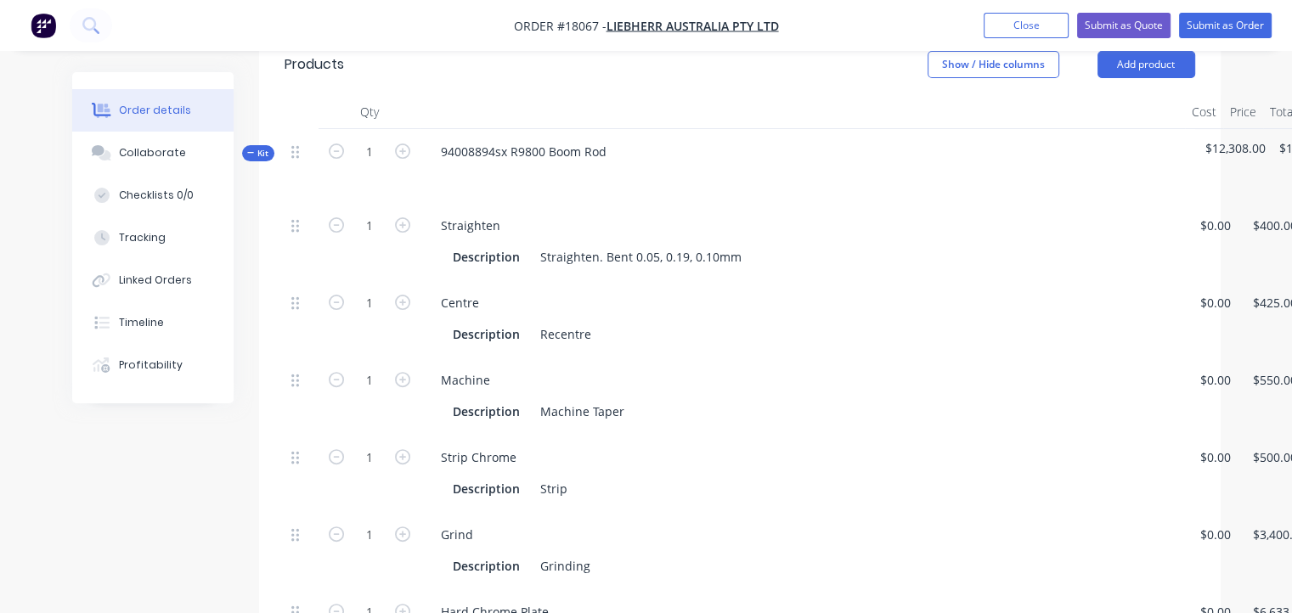
scroll to position [425, 0]
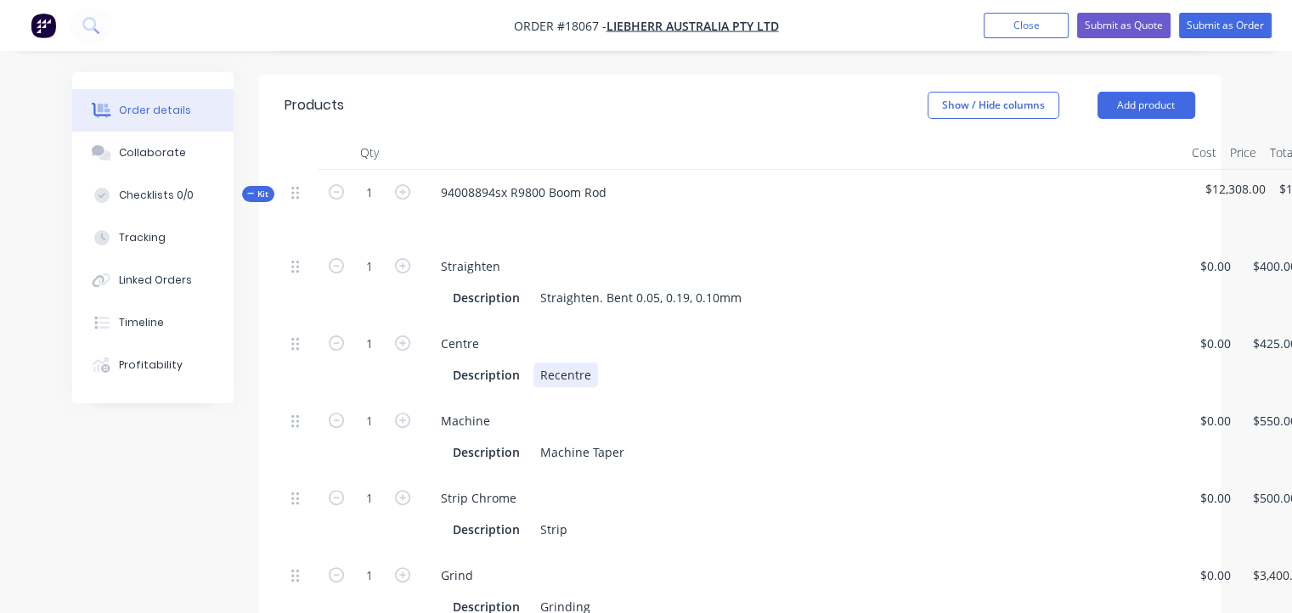
click at [611, 363] on div "Description Recentre" at bounding box center [799, 375] width 707 height 25
drag, startPoint x: 738, startPoint y: 256, endPoint x: 632, endPoint y: 267, distance: 106.7
click at [632, 267] on div "Straighten Description Straighten. Bent 0.05, 0.19, 0.10mm" at bounding box center [802, 282] width 764 height 77
copy div "0.05, 0.19, 0.10mm"
click at [669, 363] on div "Description Recentre to run true" at bounding box center [799, 375] width 707 height 25
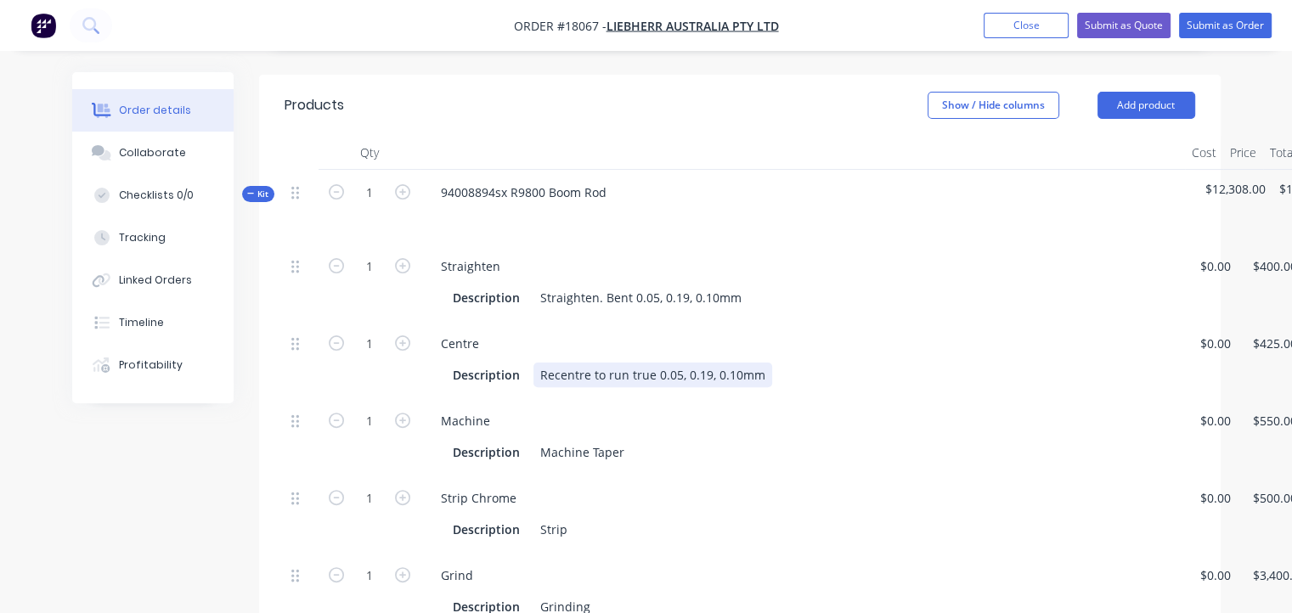
click at [649, 363] on div "Recentre to run true 0.05, 0.19, 0.10mm" at bounding box center [652, 375] width 239 height 25
click at [550, 363] on div "Recentre to run true, 0.05, 0.19, 0.10mm" at bounding box center [653, 375] width 241 height 25
click at [623, 440] on div "Machine Taper" at bounding box center [582, 452] width 98 height 25
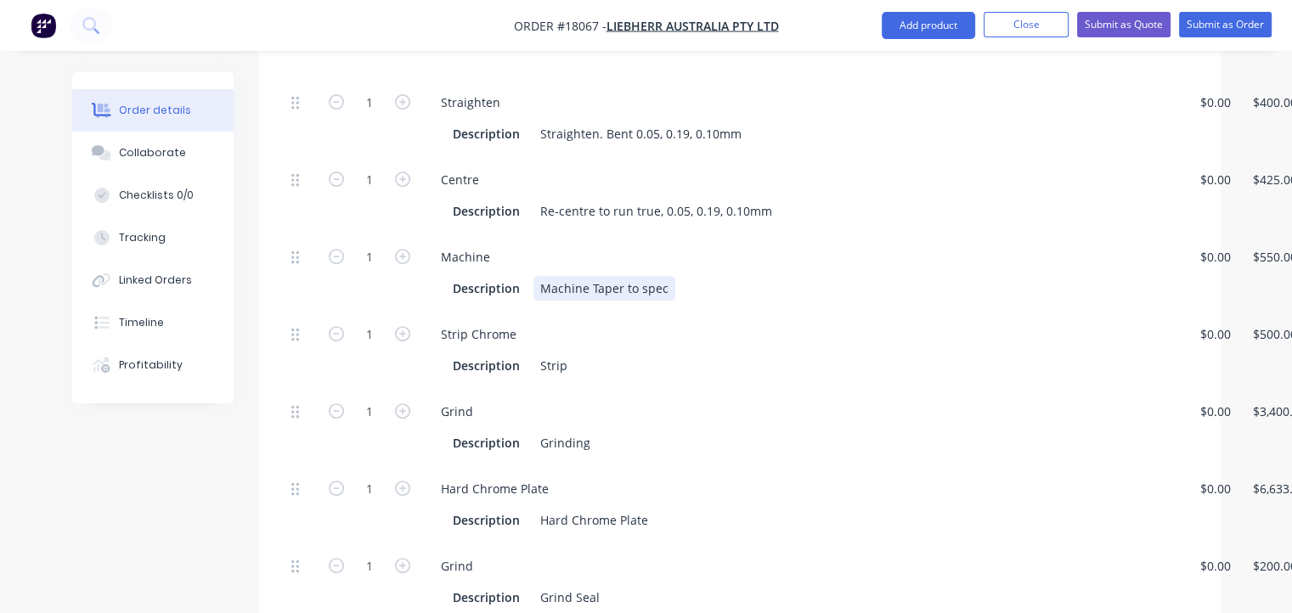
scroll to position [595, 0]
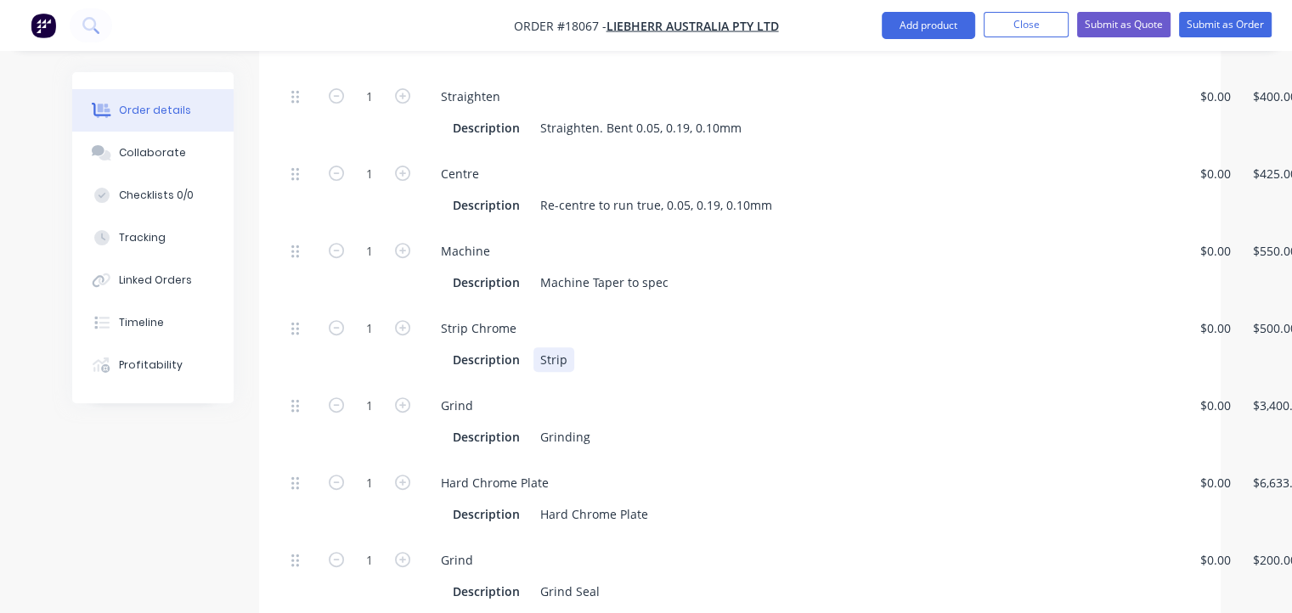
click at [584, 347] on div "Description Strip" at bounding box center [799, 359] width 707 height 25
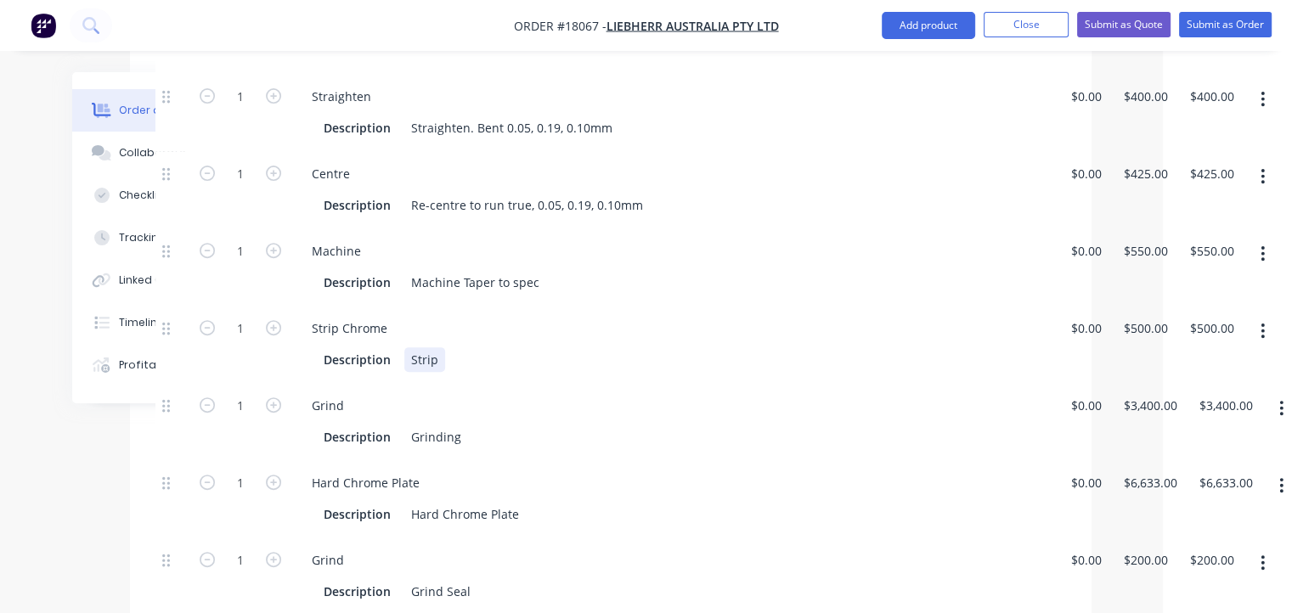
scroll to position [595, 139]
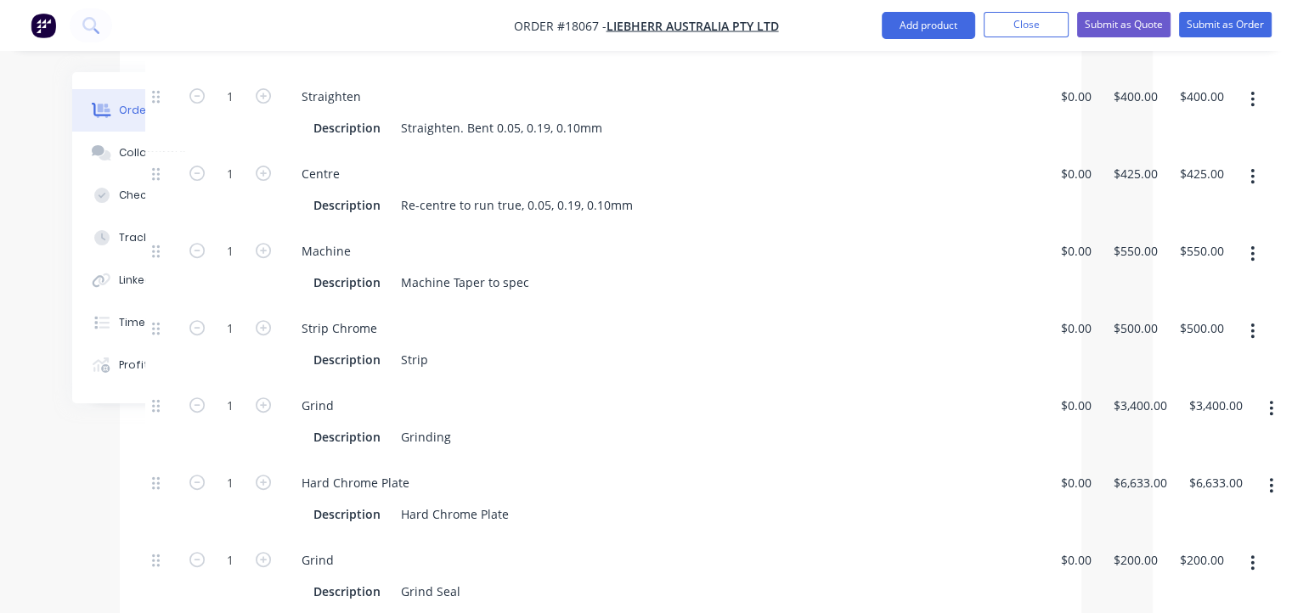
click at [1259, 316] on button "button" at bounding box center [1252, 331] width 40 height 31
click at [1164, 432] on div "Delete" at bounding box center [1192, 444] width 131 height 25
click at [398, 347] on div "Grinding" at bounding box center [426, 359] width 64 height 25
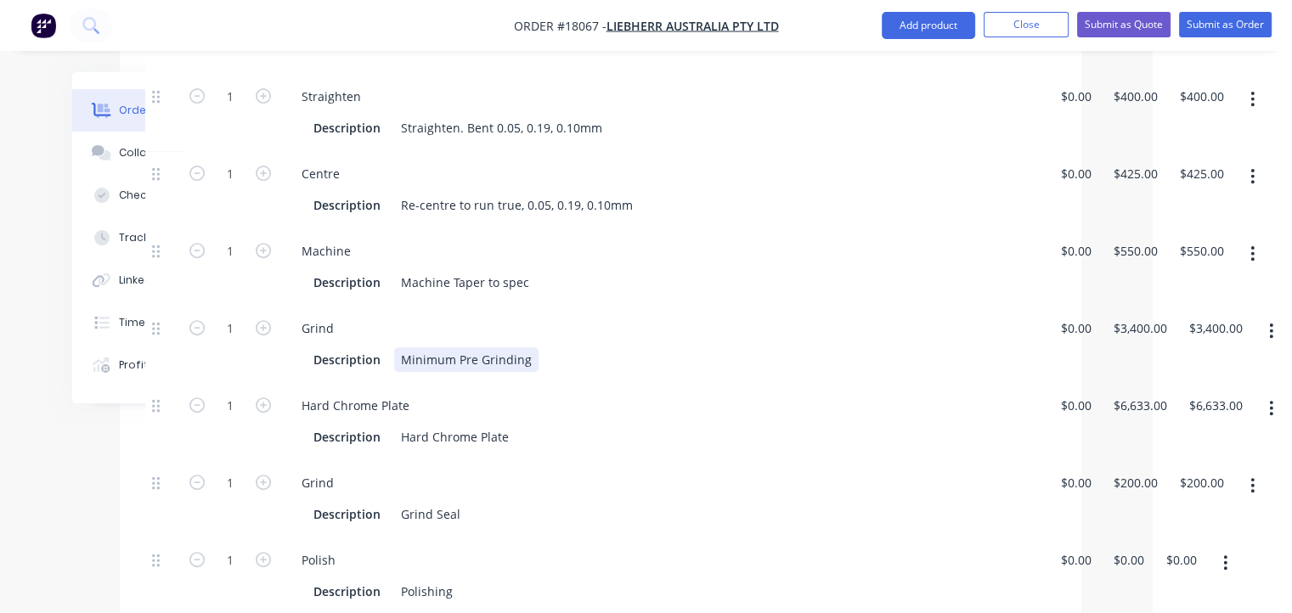
click at [531, 347] on div "Minimum Pre Grinding" at bounding box center [466, 359] width 144 height 25
click at [537, 425] on div "Description Hard Chrome Plate" at bounding box center [660, 437] width 707 height 25
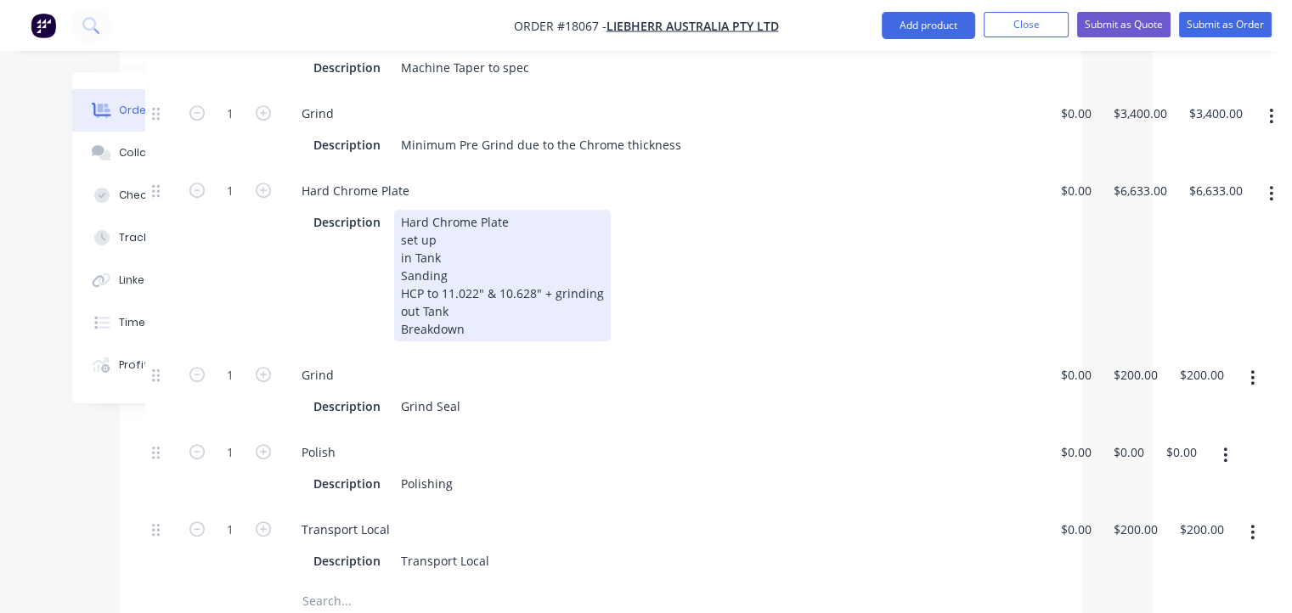
scroll to position [849, 139]
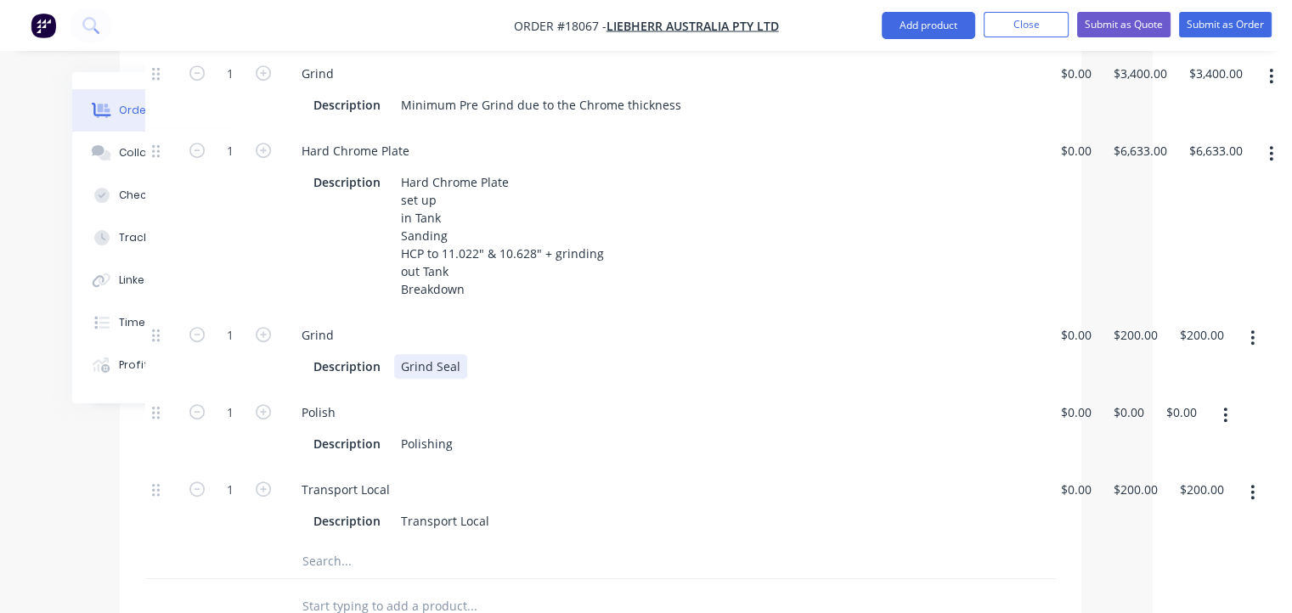
click at [433, 354] on div "Grind Seal" at bounding box center [430, 366] width 73 height 25
click at [401, 354] on div "Grind Seal" at bounding box center [430, 366] width 73 height 25
click at [466, 354] on div "Final Grind Seal" at bounding box center [446, 366] width 104 height 25
click at [463, 354] on div "Final Grind Seal" at bounding box center [446, 366] width 104 height 25
click at [463, 432] on div "Description Polishing" at bounding box center [660, 444] width 707 height 25
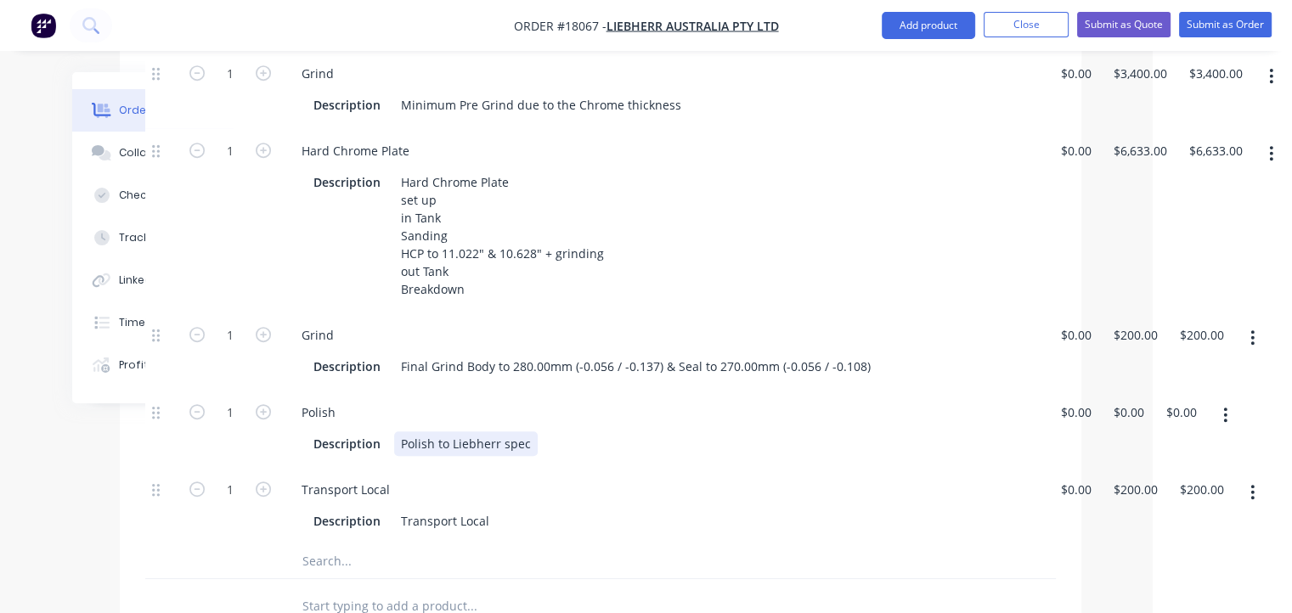
click at [503, 432] on div "Polish to Liebherr spec" at bounding box center [466, 444] width 144 height 25
click at [588, 467] on div "Transport Local Description Transport Local" at bounding box center [663, 505] width 764 height 77
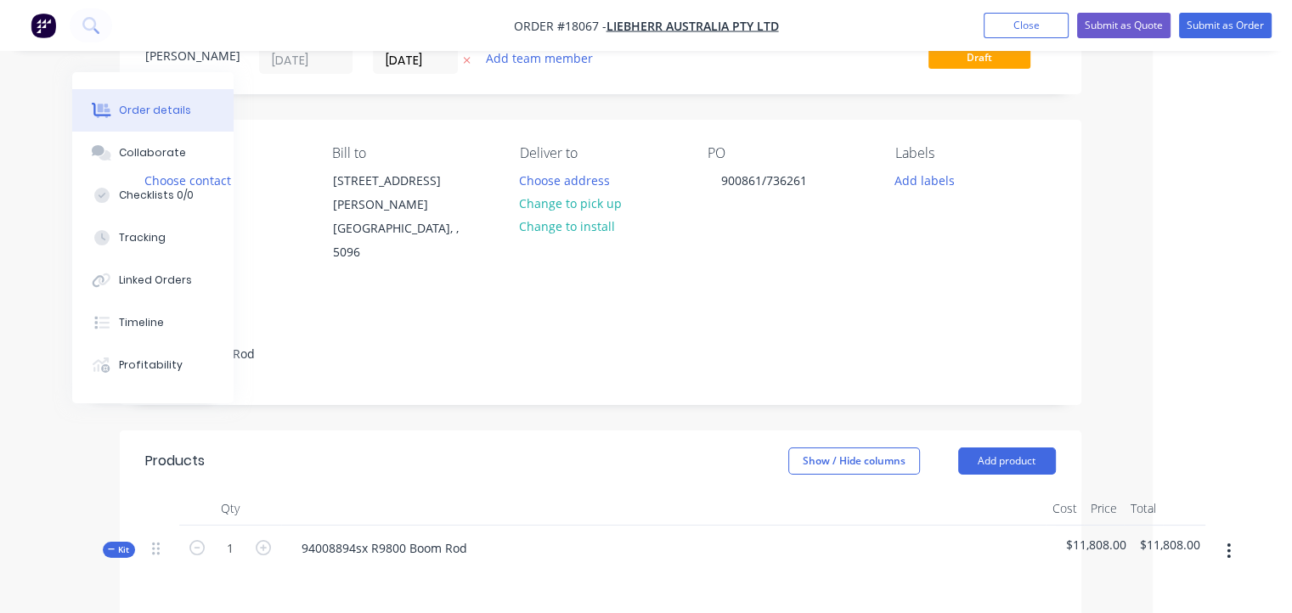
scroll to position [0, 139]
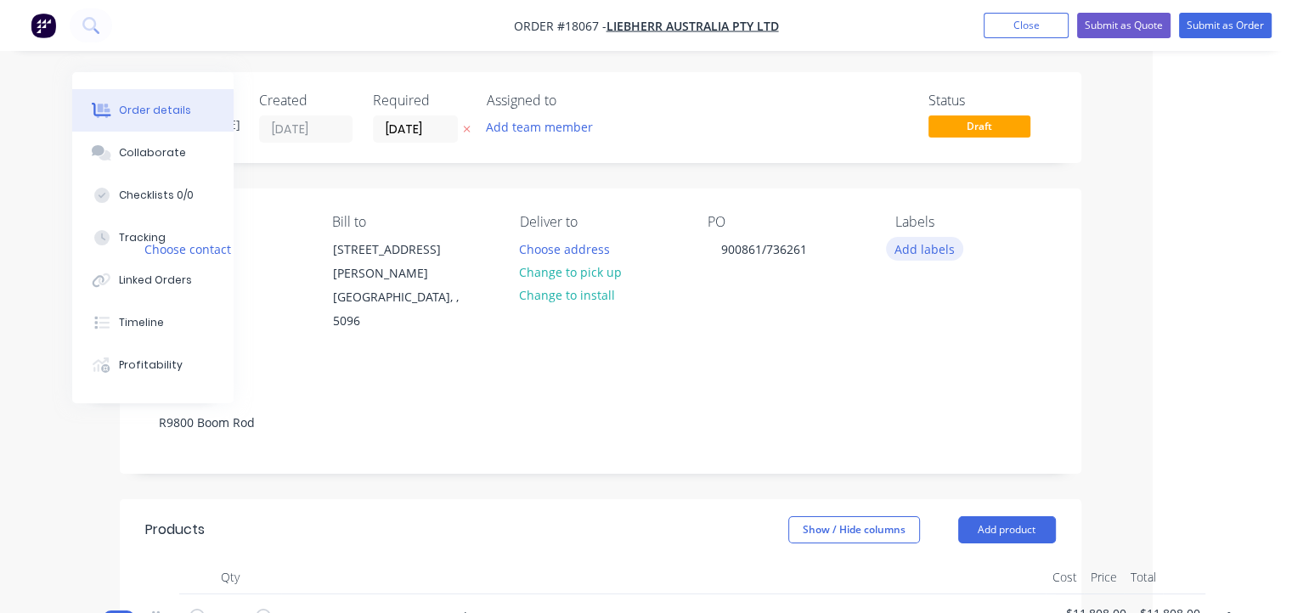
click at [945, 246] on button "Add labels" at bounding box center [925, 248] width 78 height 23
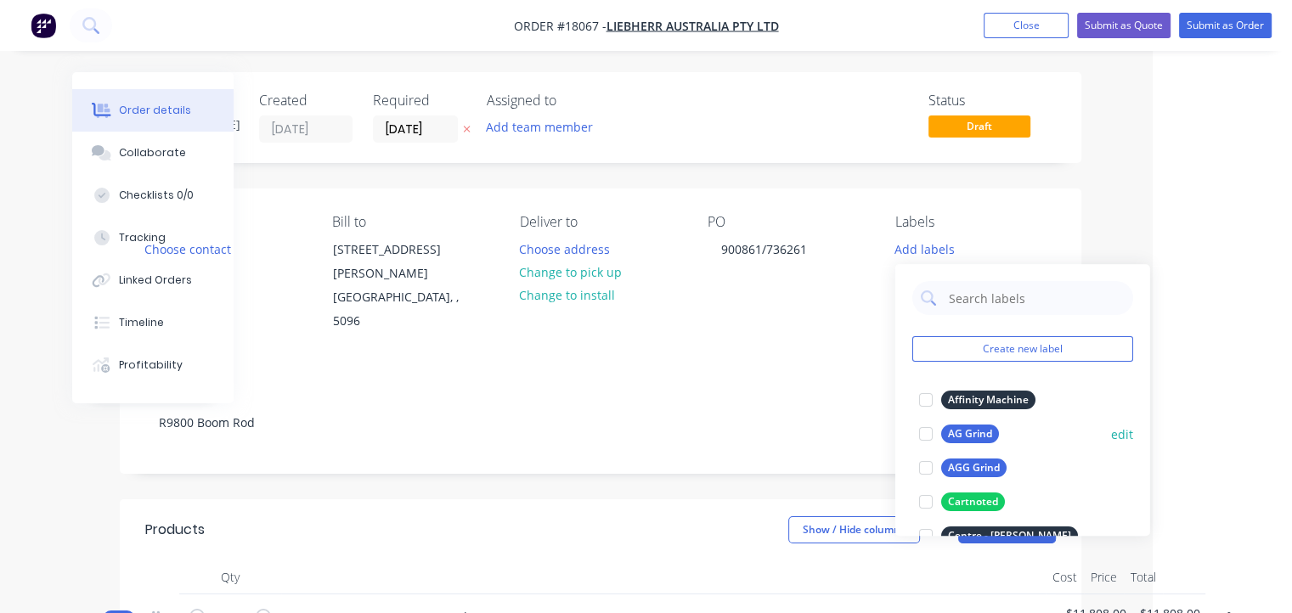
click at [973, 434] on div "AG Grind" at bounding box center [970, 434] width 58 height 19
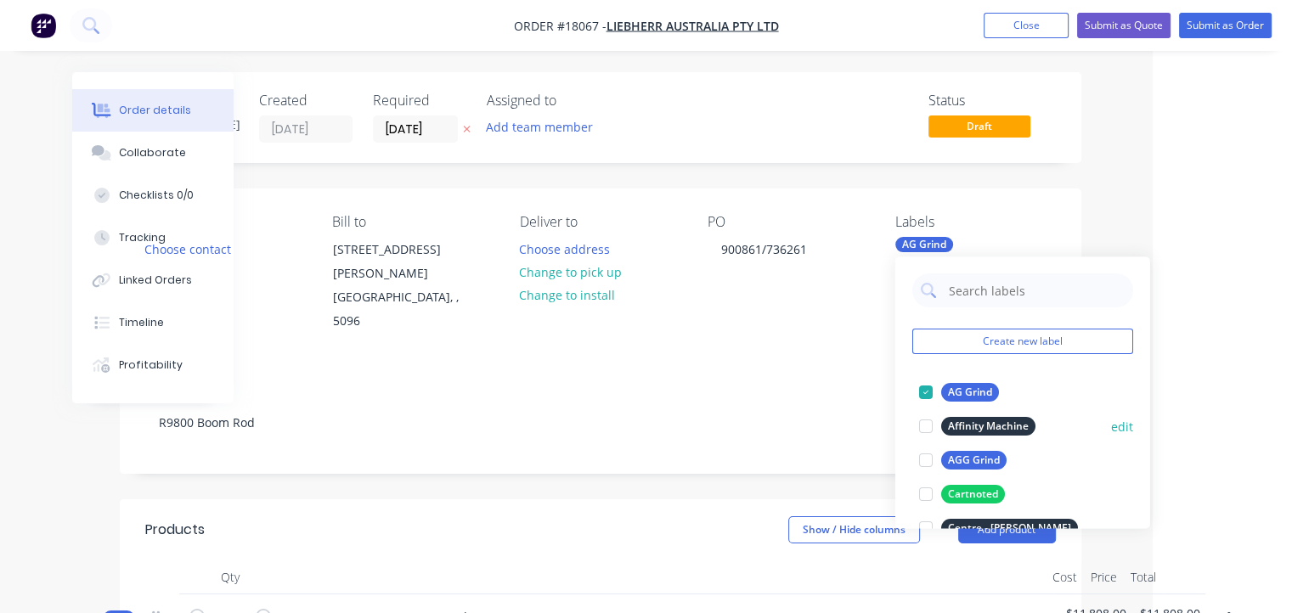
scroll to position [85, 0]
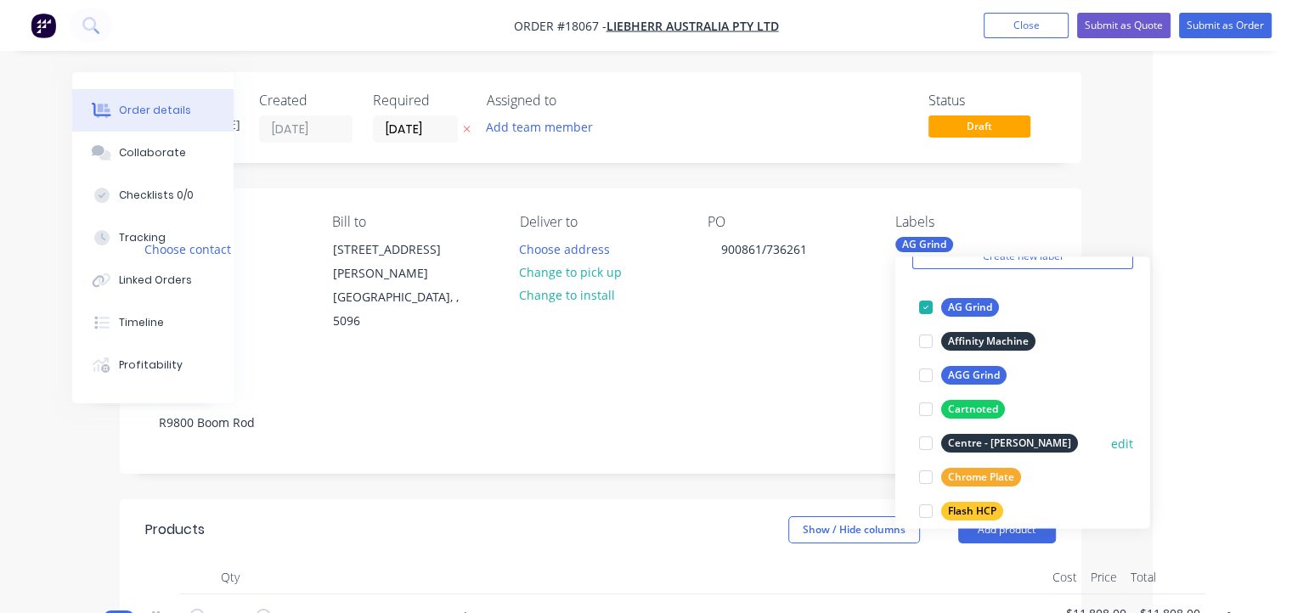
click at [1017, 438] on div "Centre - [PERSON_NAME]" at bounding box center [1009, 443] width 137 height 19
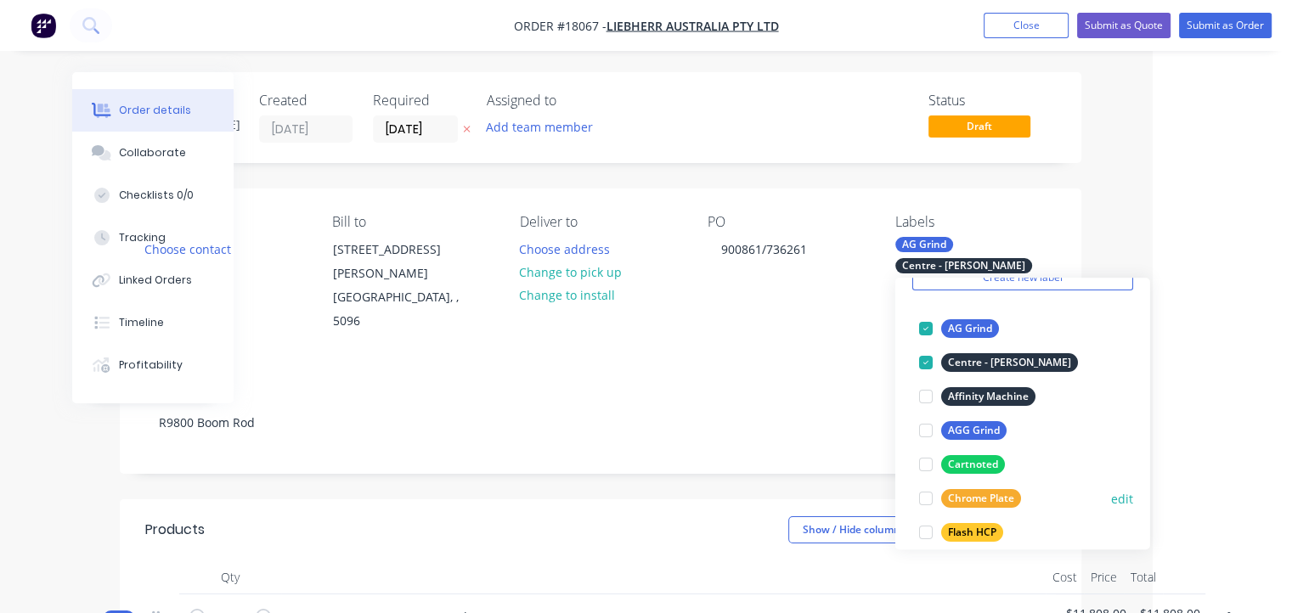
click at [1004, 496] on div "Chrome Plate" at bounding box center [981, 498] width 80 height 19
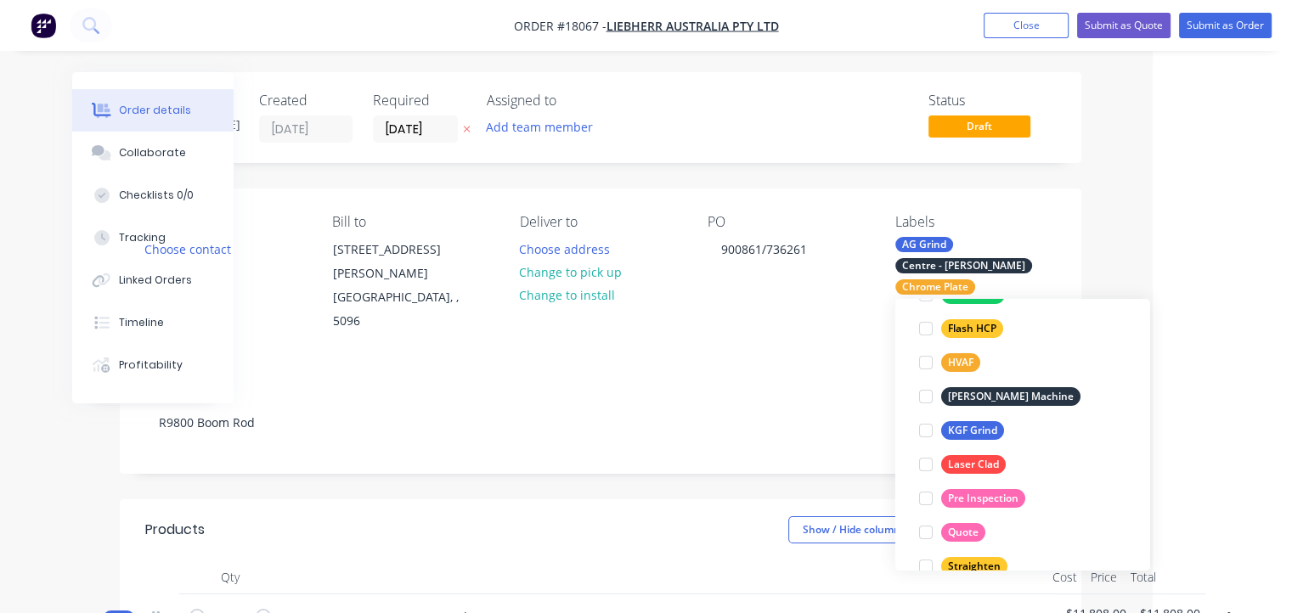
scroll to position [340, 0]
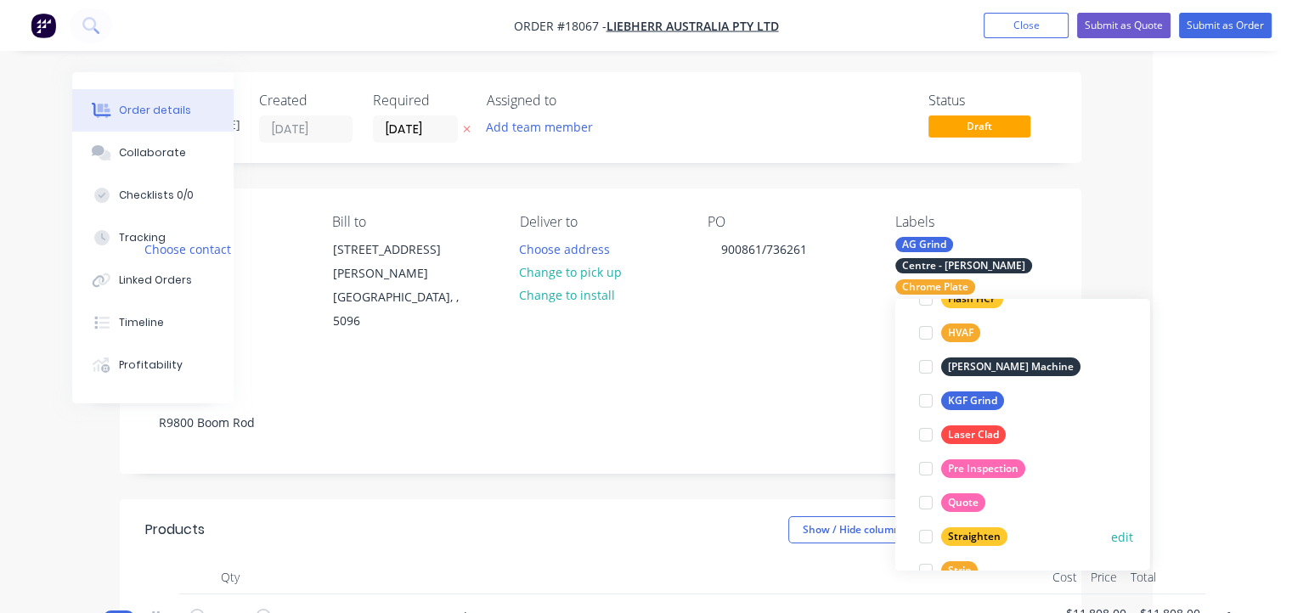
click at [986, 525] on button "Straighten" at bounding box center [963, 537] width 102 height 24
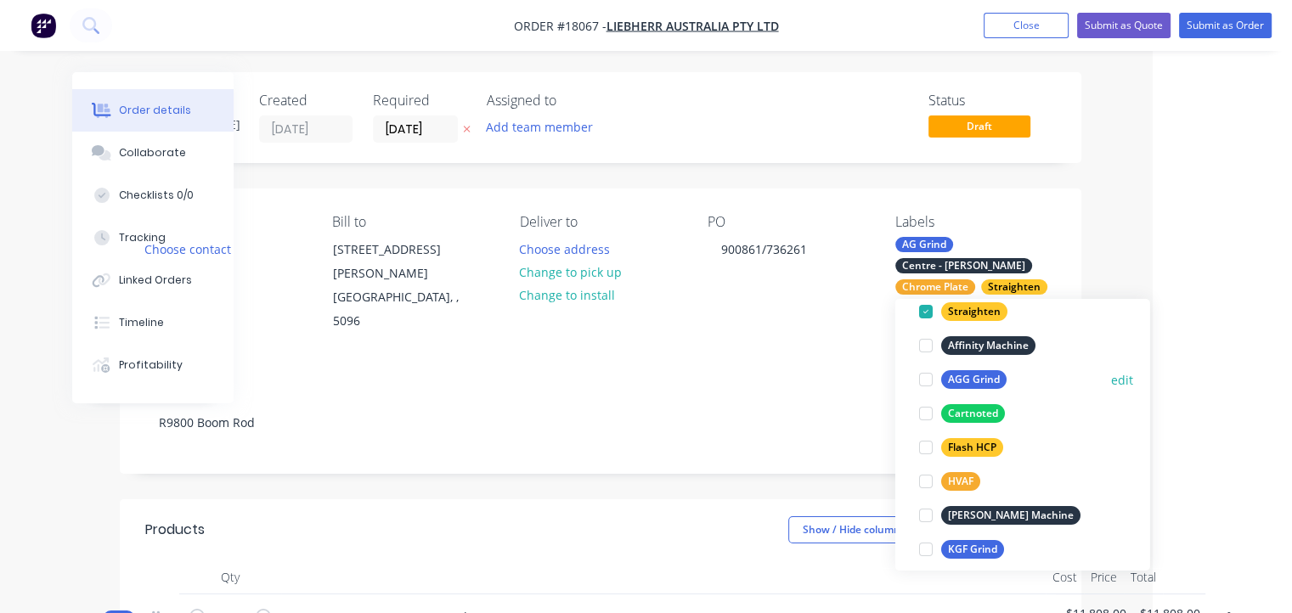
scroll to position [255, 0]
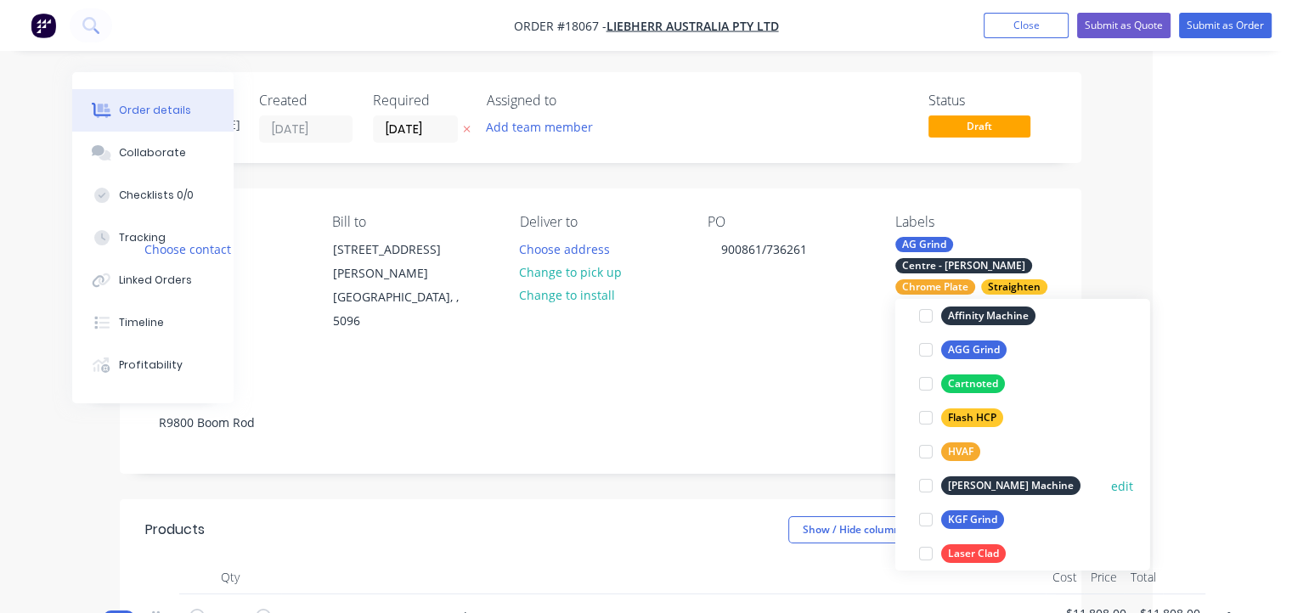
click at [1024, 477] on div "[PERSON_NAME] Machine" at bounding box center [1010, 486] width 139 height 19
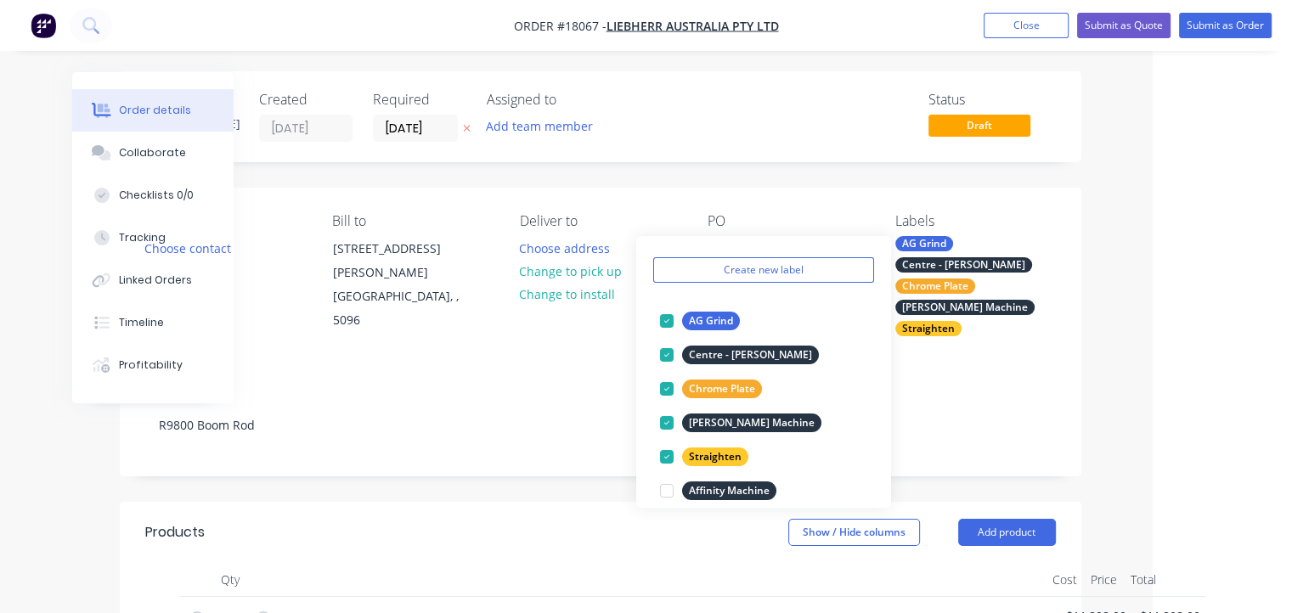
scroll to position [0, 139]
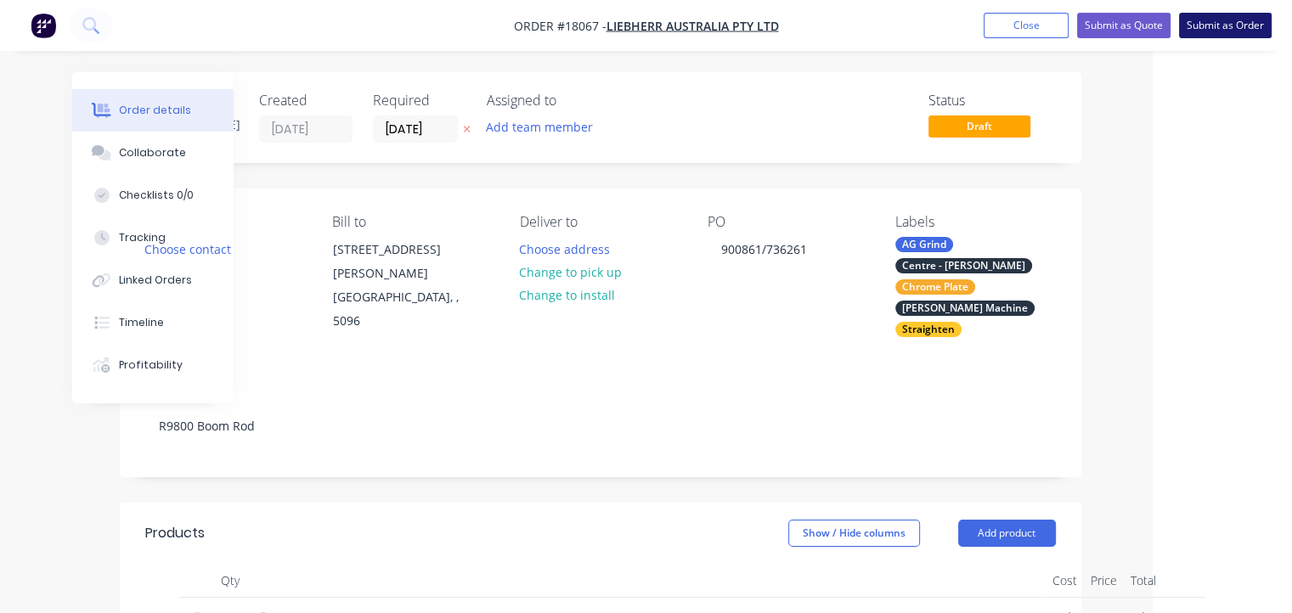
click at [1232, 21] on button "Submit as Order" at bounding box center [1225, 25] width 93 height 25
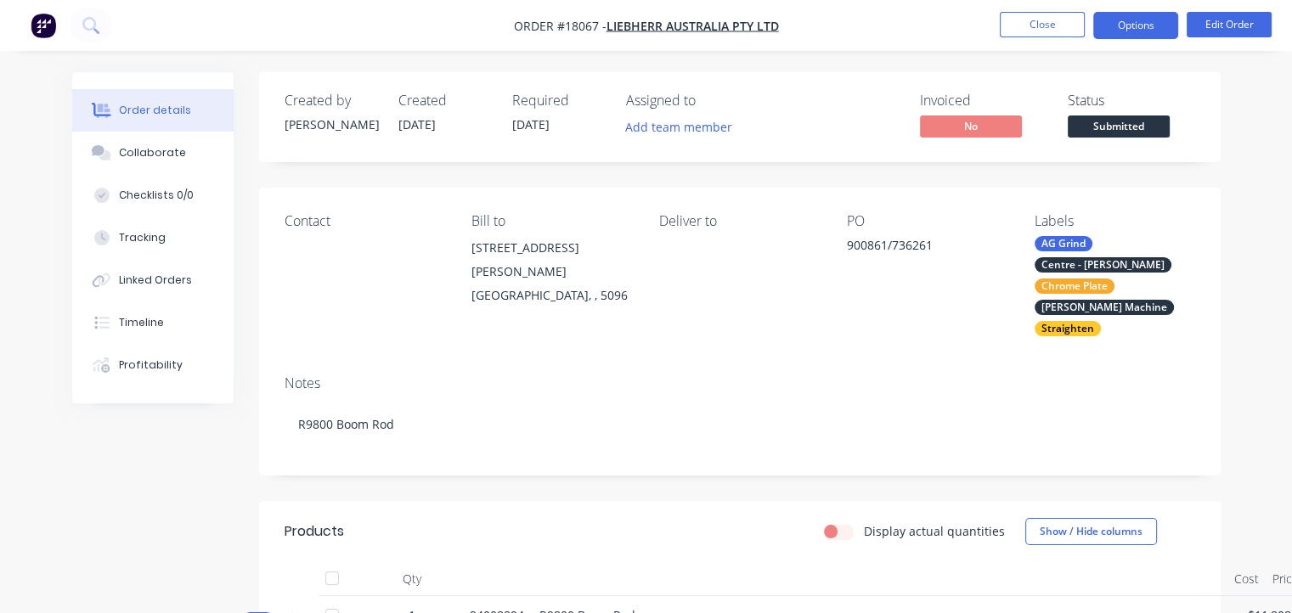
click at [1107, 28] on button "Options" at bounding box center [1135, 25] width 85 height 27
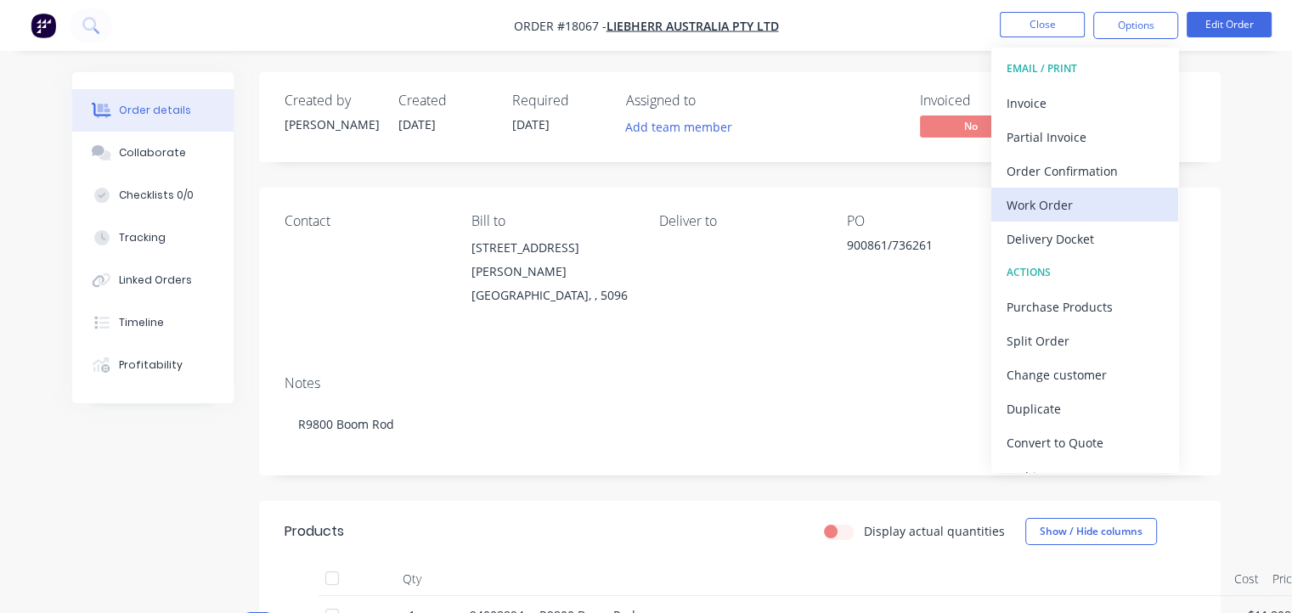
click at [1061, 199] on div "Work Order" at bounding box center [1085, 205] width 156 height 25
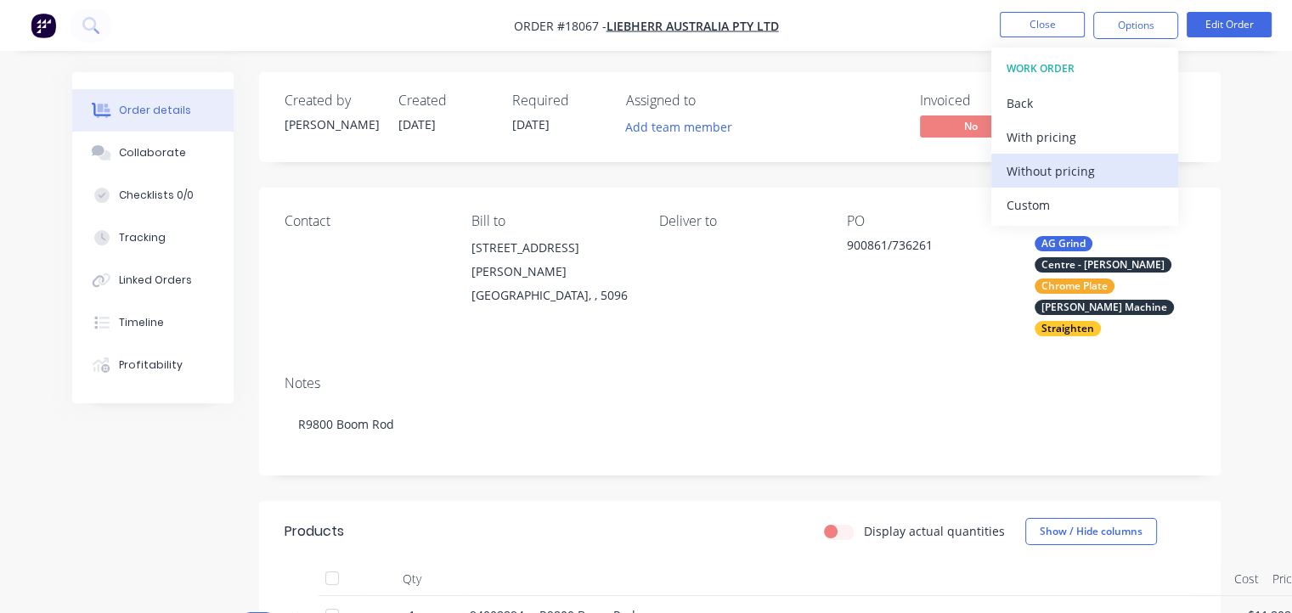
click at [1071, 167] on div "Without pricing" at bounding box center [1085, 171] width 156 height 25
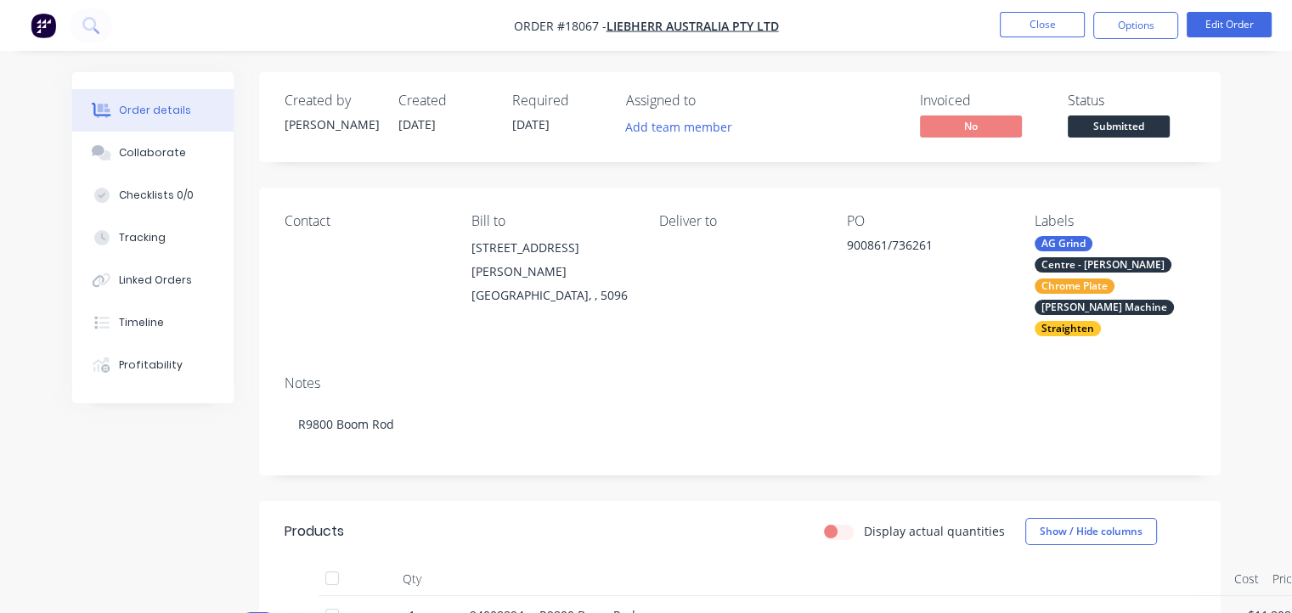
click at [922, 336] on div "Contact Bill to [STREET_ADDRESS][PERSON_NAME] Deliver to PO 900861/736261 Label…" at bounding box center [740, 275] width 962 height 174
click at [1125, 117] on span "Submitted" at bounding box center [1119, 126] width 102 height 21
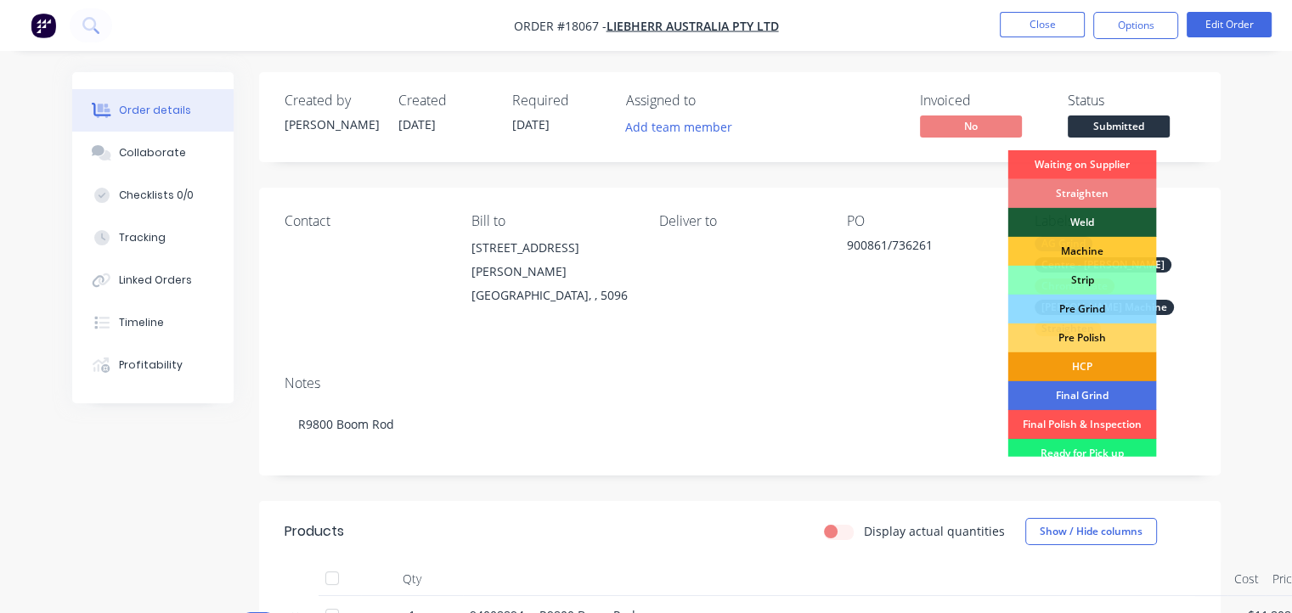
click at [1093, 190] on div "Straighten" at bounding box center [1081, 193] width 149 height 29
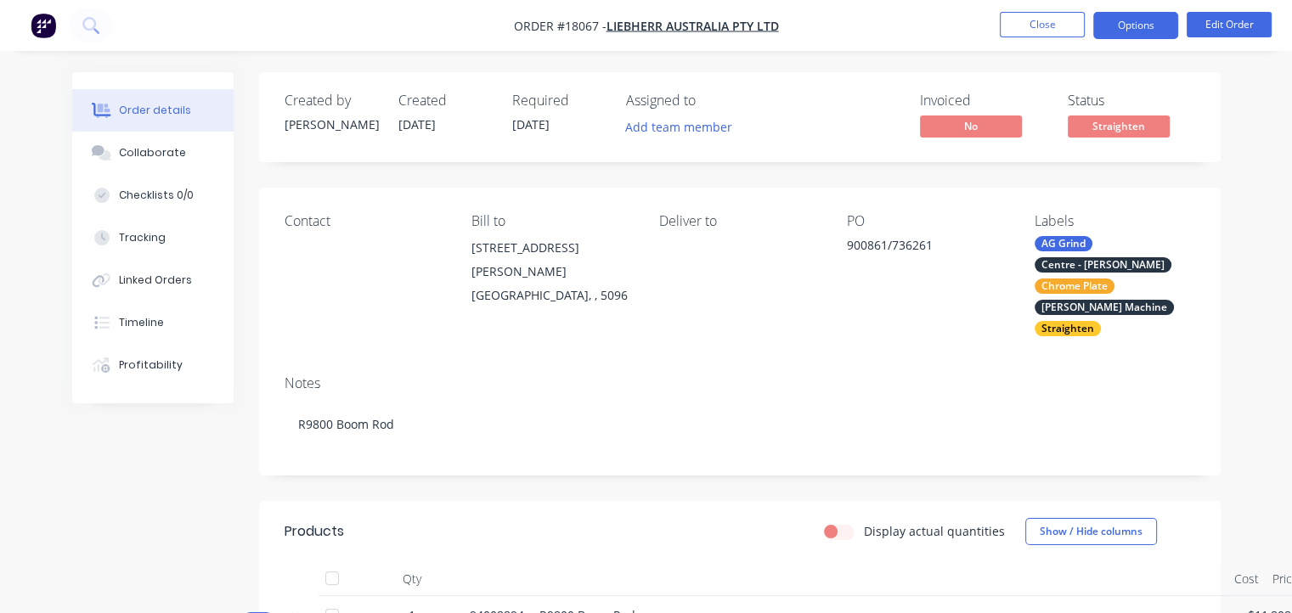
click at [1135, 31] on button "Options" at bounding box center [1135, 25] width 85 height 27
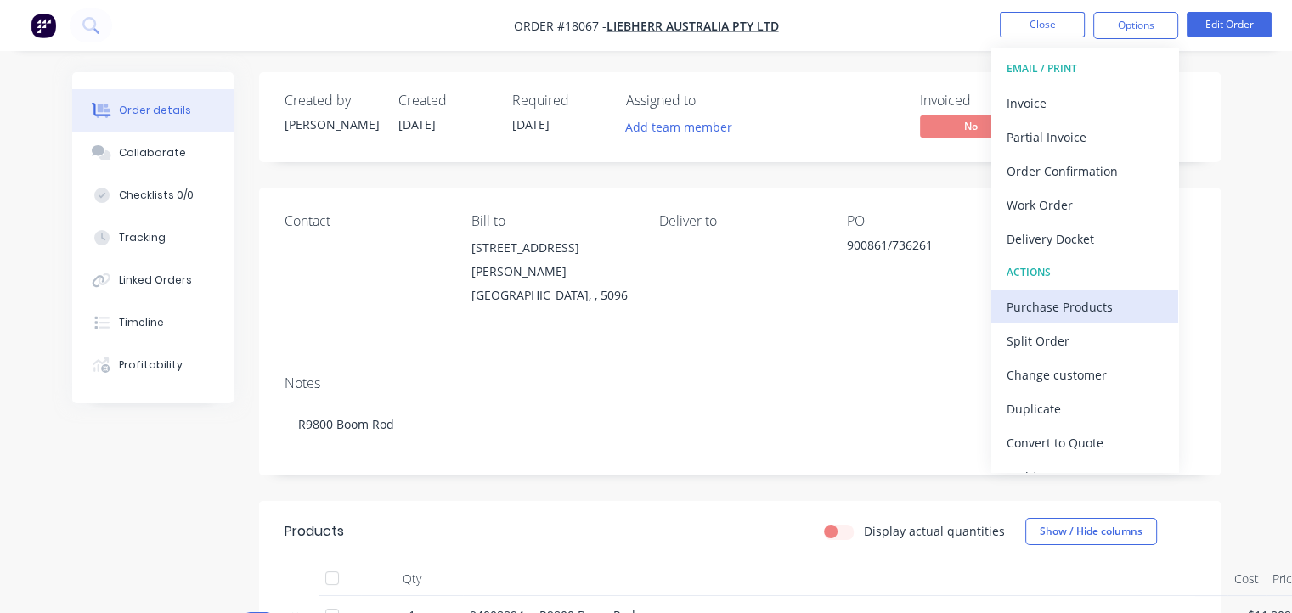
click at [1078, 301] on div "Purchase Products" at bounding box center [1085, 307] width 156 height 25
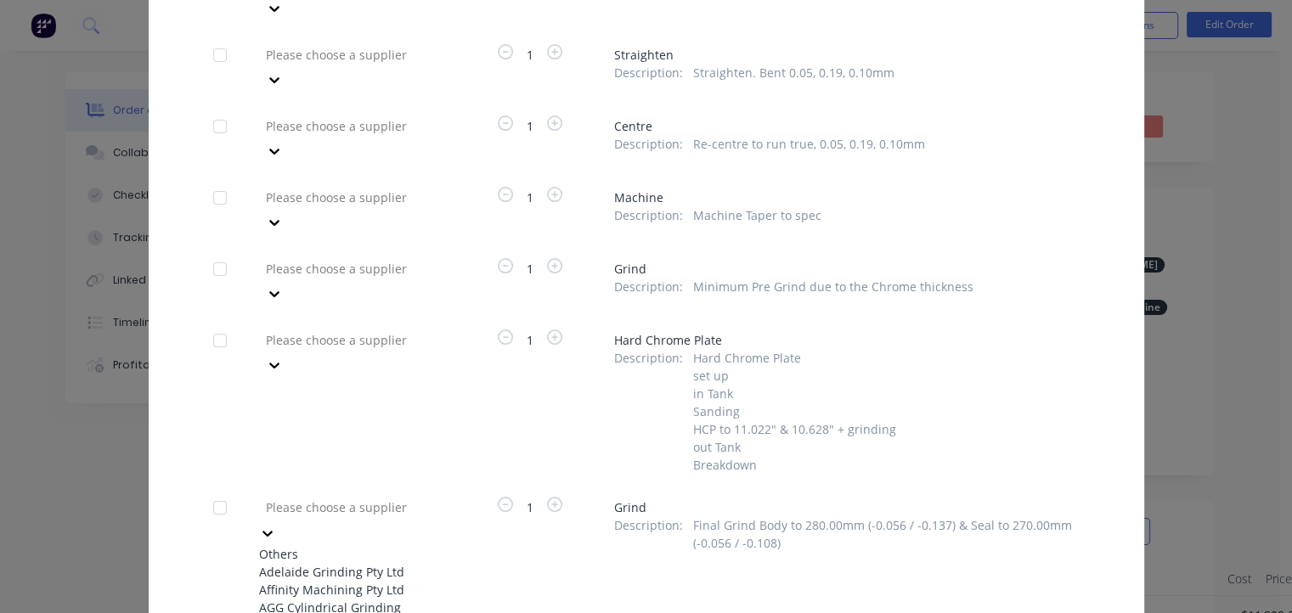
scroll to position [275, 0]
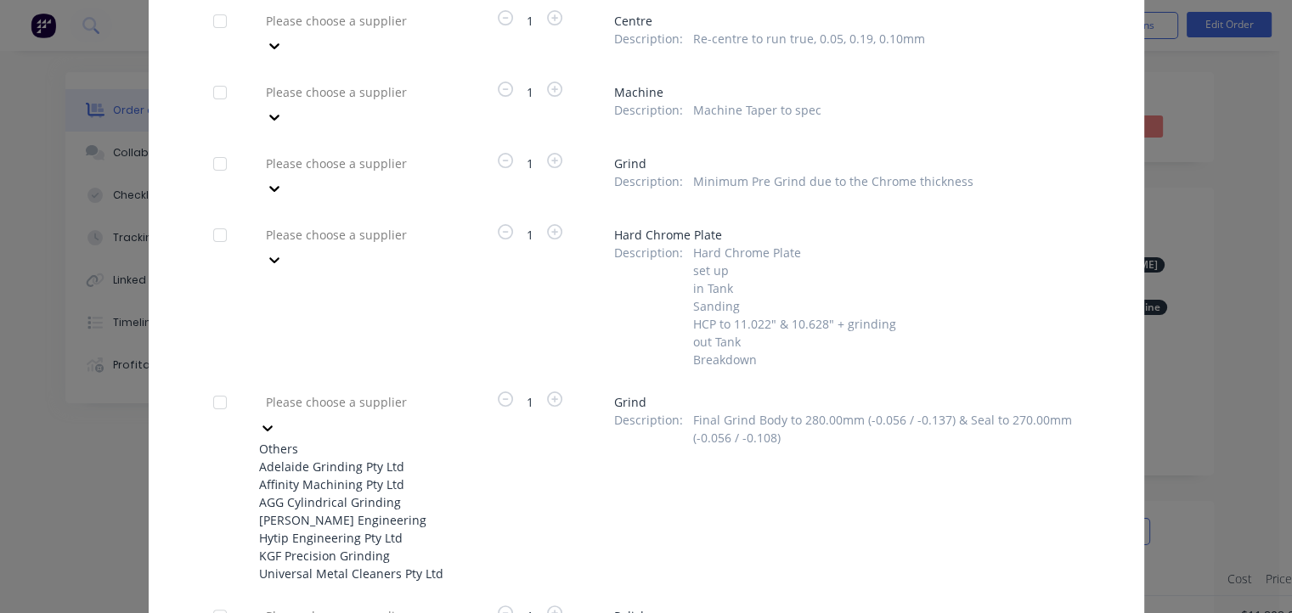
click at [343, 458] on div "Adelaide Grinding Pty Ltd" at bounding box center [352, 467] width 187 height 18
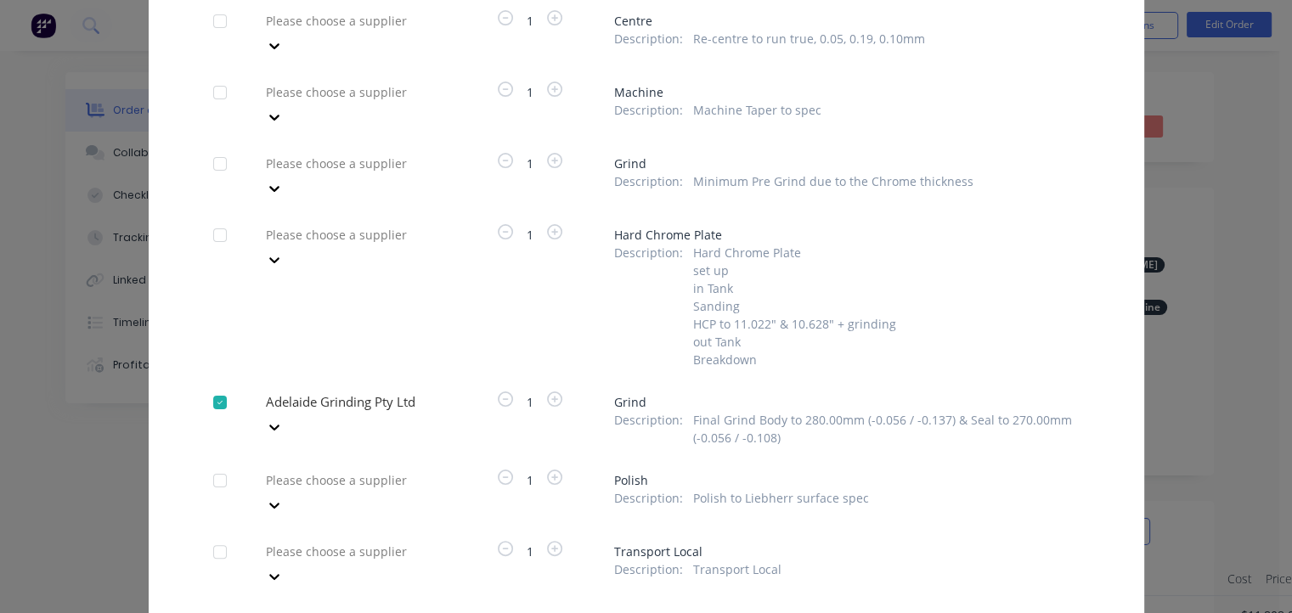
scroll to position [406, 0]
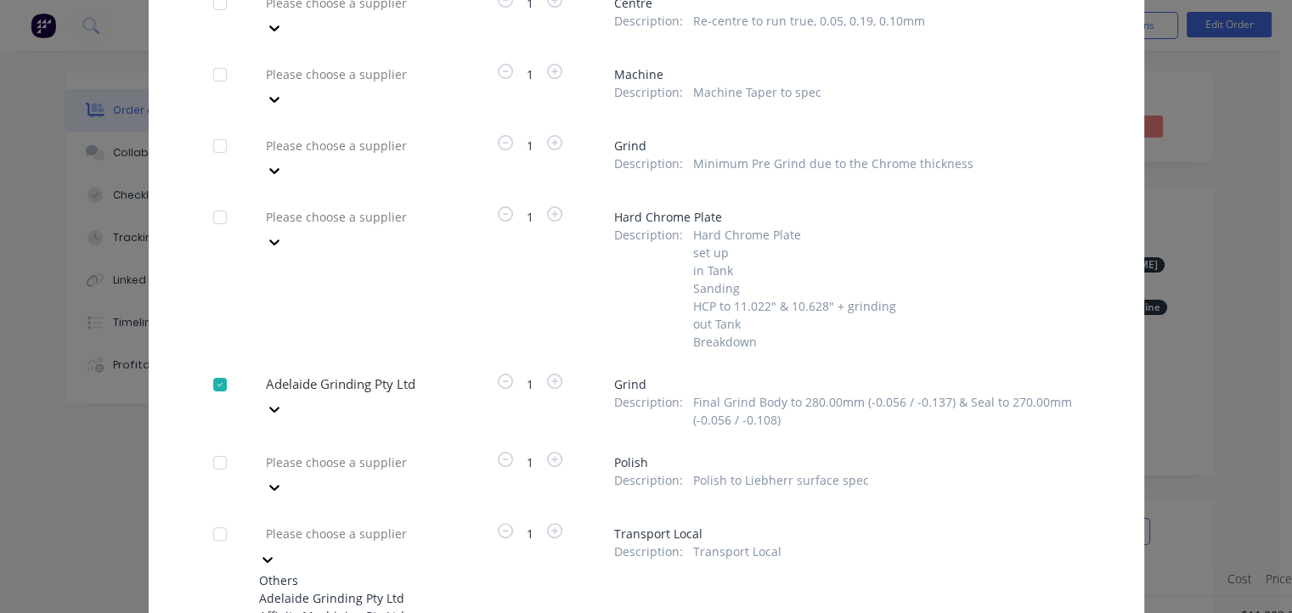
scroll to position [236, 0]
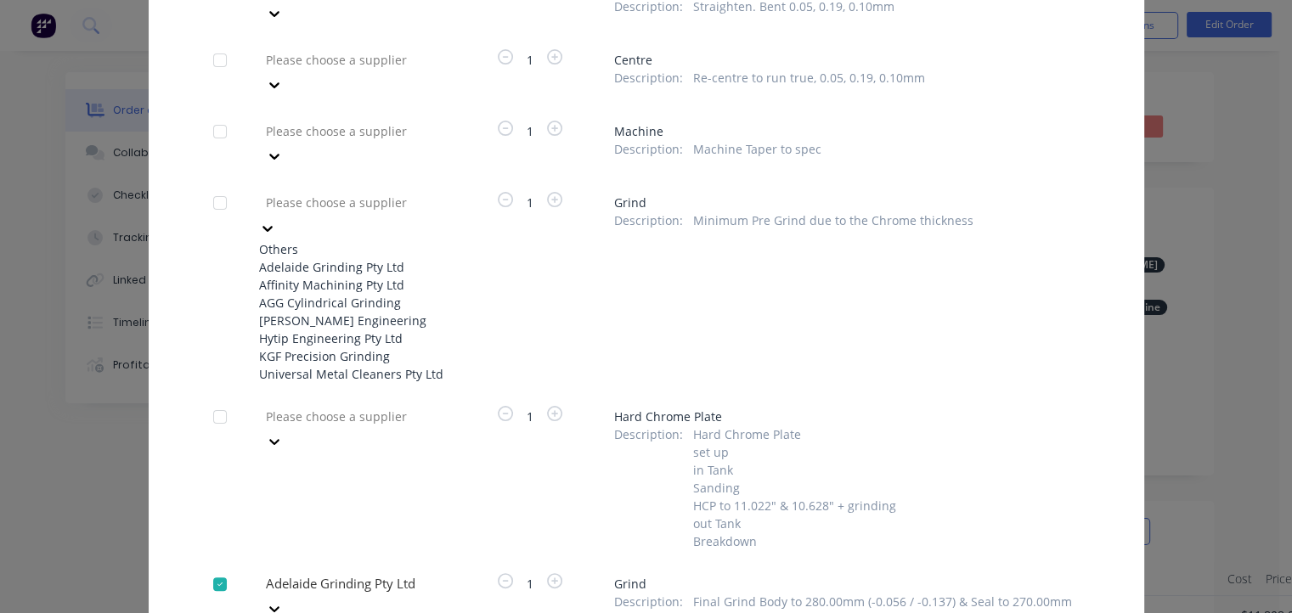
click at [332, 192] on div at bounding box center [386, 202] width 245 height 21
click at [326, 258] on div "Adelaide Grinding Pty Ltd" at bounding box center [352, 267] width 187 height 18
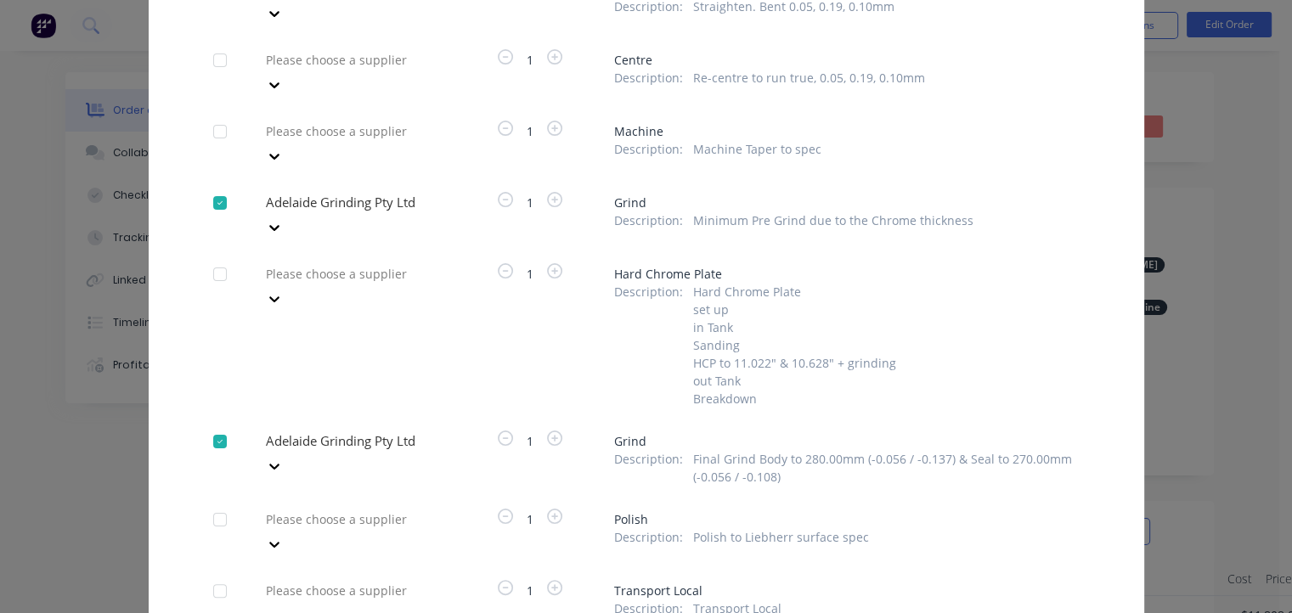
scroll to position [151, 0]
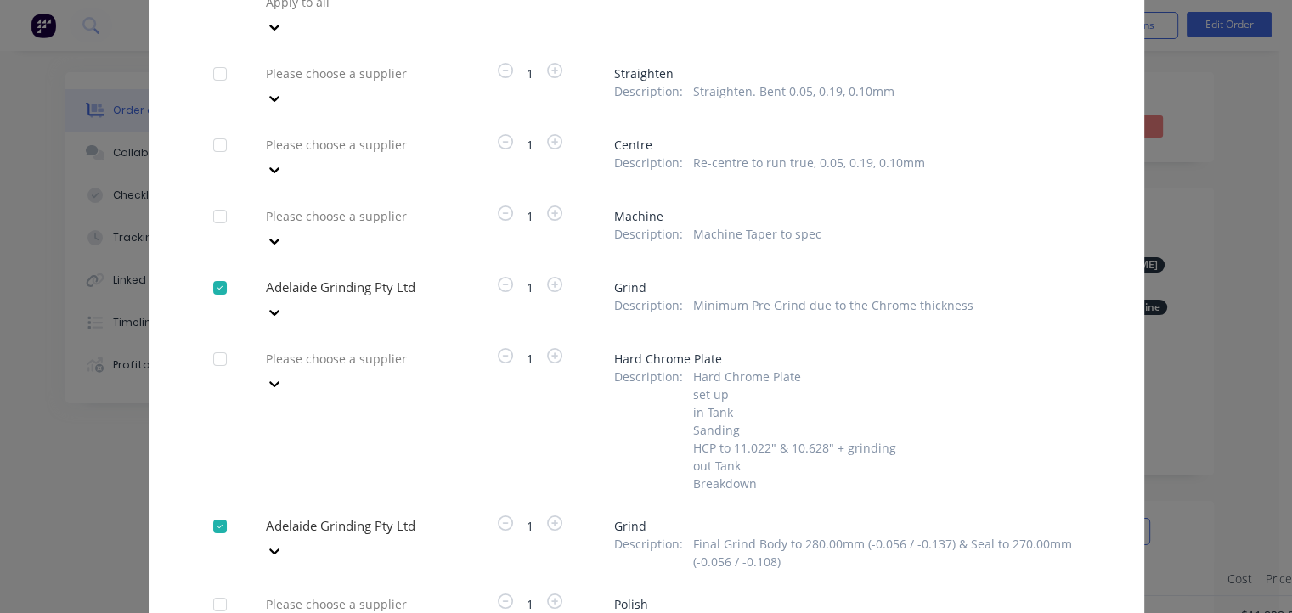
click at [372, 13] on div at bounding box center [386, 2] width 245 height 21
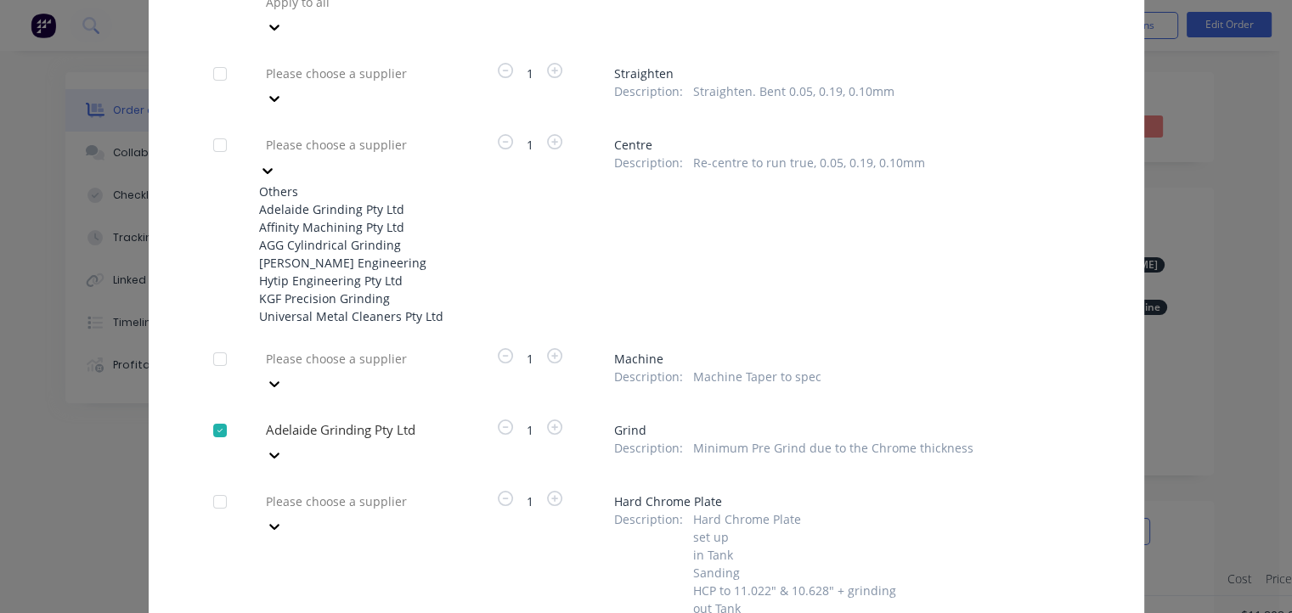
click at [339, 268] on div "[PERSON_NAME] Engineering" at bounding box center [352, 263] width 187 height 18
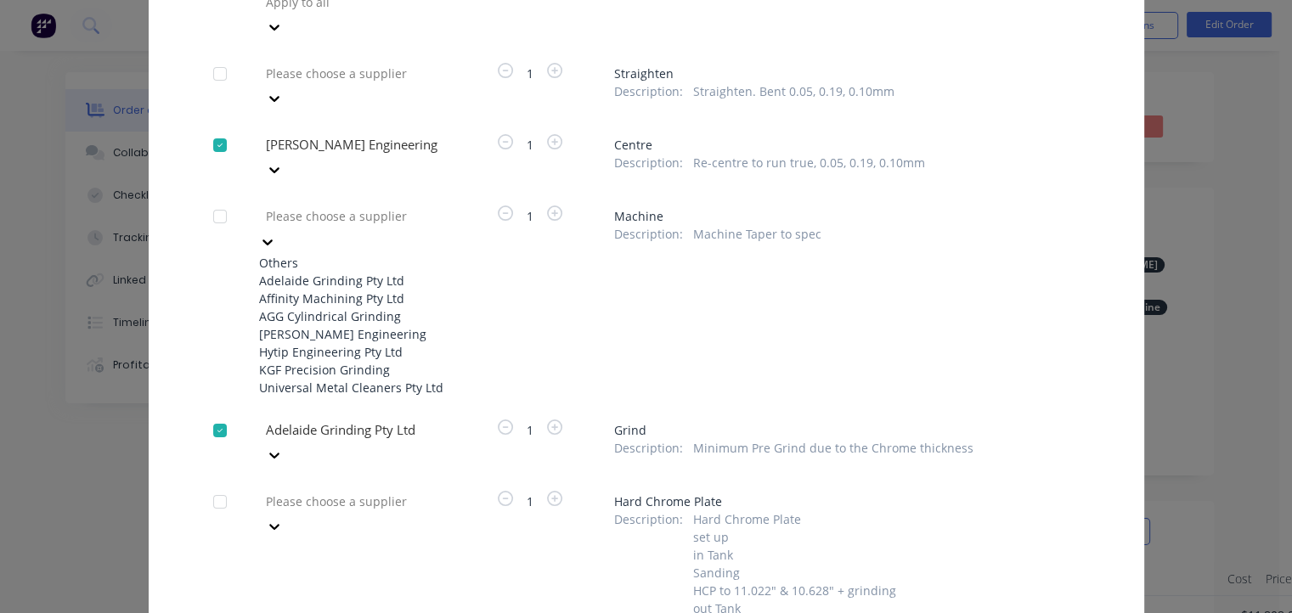
click at [360, 206] on div at bounding box center [386, 216] width 245 height 21
click at [336, 325] on div "[PERSON_NAME] Engineering" at bounding box center [352, 334] width 187 height 18
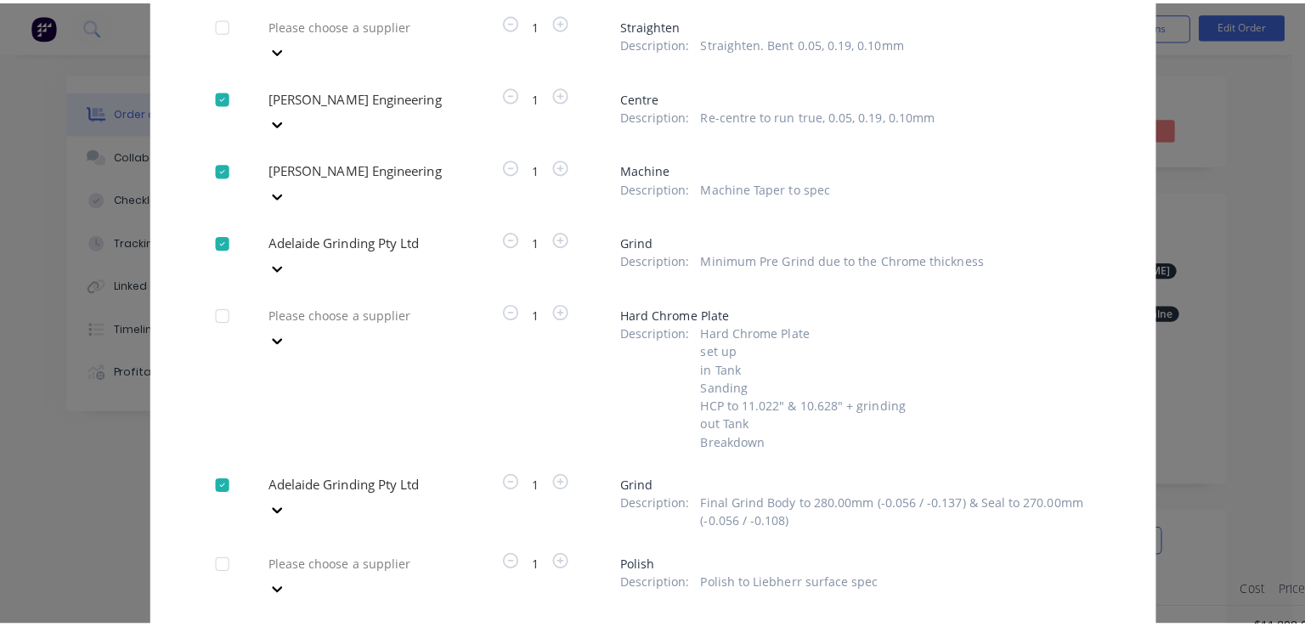
scroll to position [340, 0]
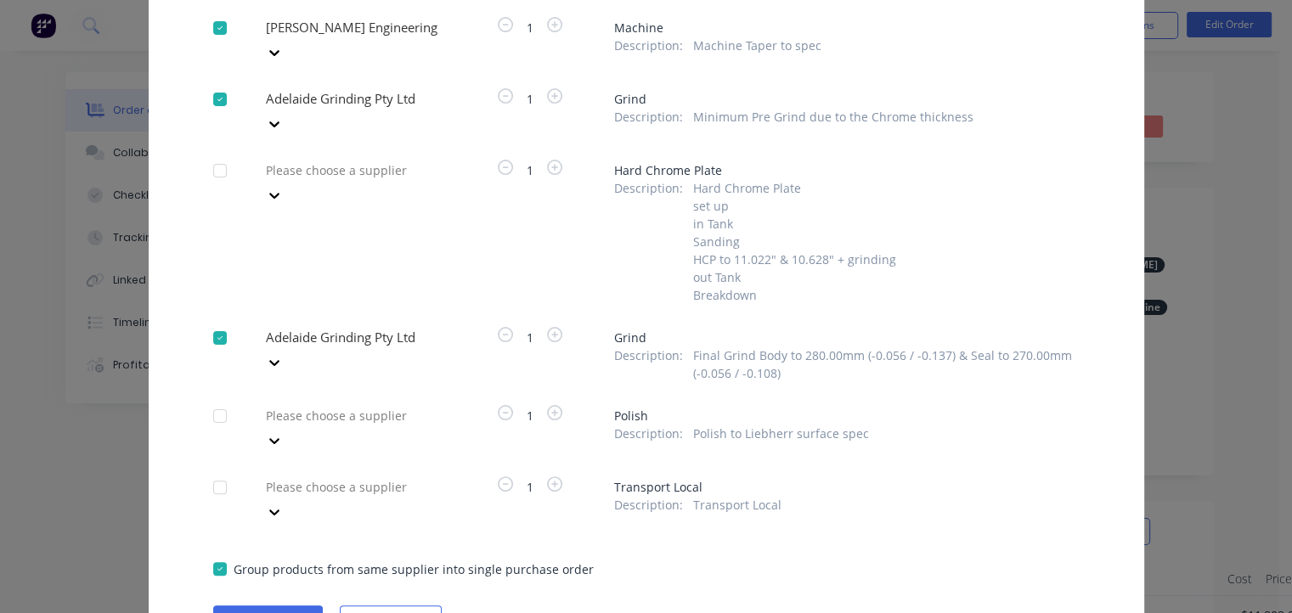
click at [212, 552] on div at bounding box center [220, 569] width 34 height 34
click at [285, 606] on button "Create purchase(s)" at bounding box center [268, 618] width 110 height 25
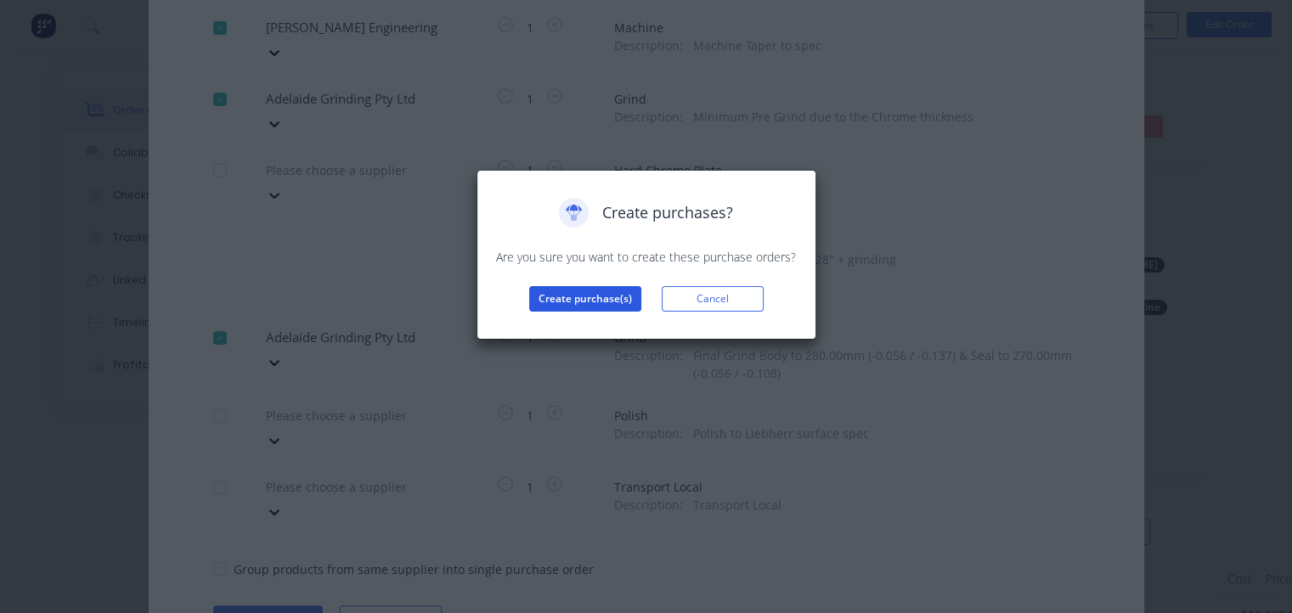
click at [589, 296] on button "Create purchase(s)" at bounding box center [585, 298] width 112 height 25
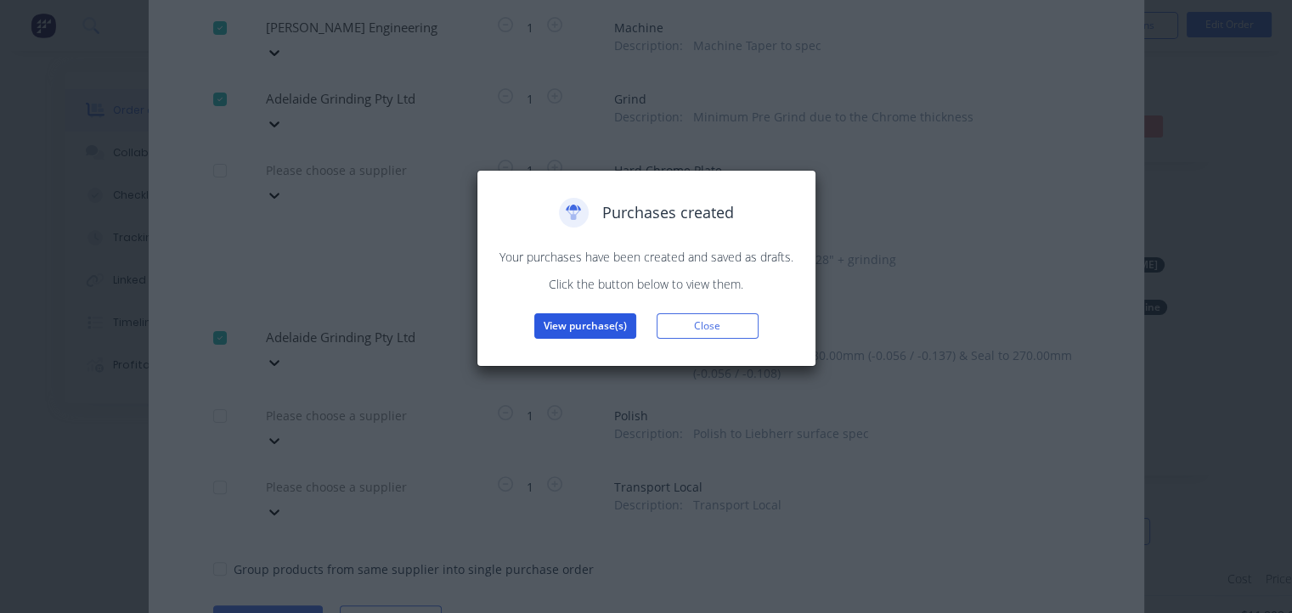
click at [606, 324] on button "View purchase(s)" at bounding box center [585, 325] width 102 height 25
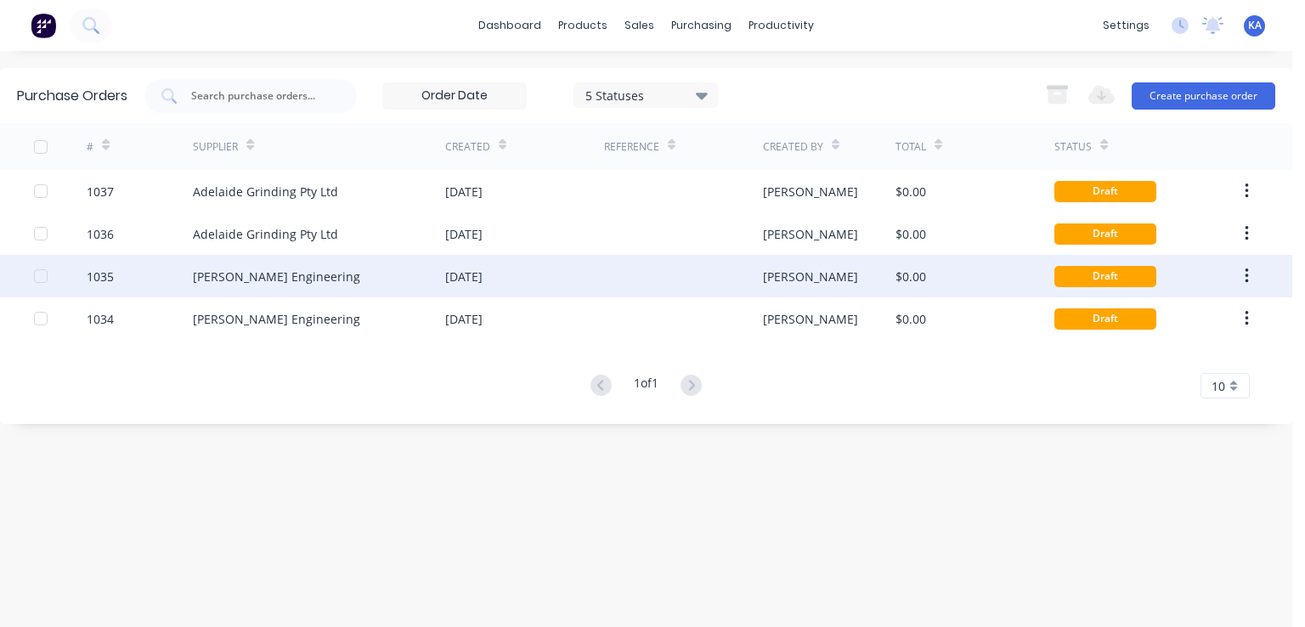
click at [41, 276] on div at bounding box center [41, 276] width 34 height 34
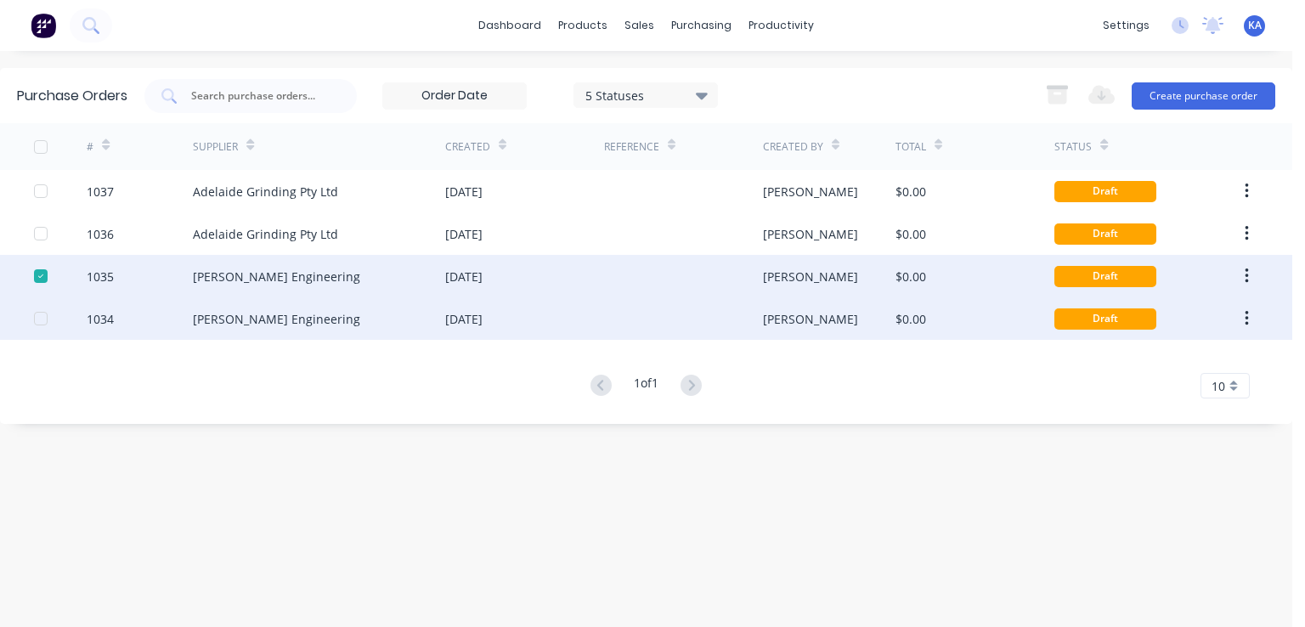
click at [40, 315] on div at bounding box center [41, 319] width 34 height 34
click at [1174, 87] on button "Create purchase order" at bounding box center [1203, 95] width 144 height 27
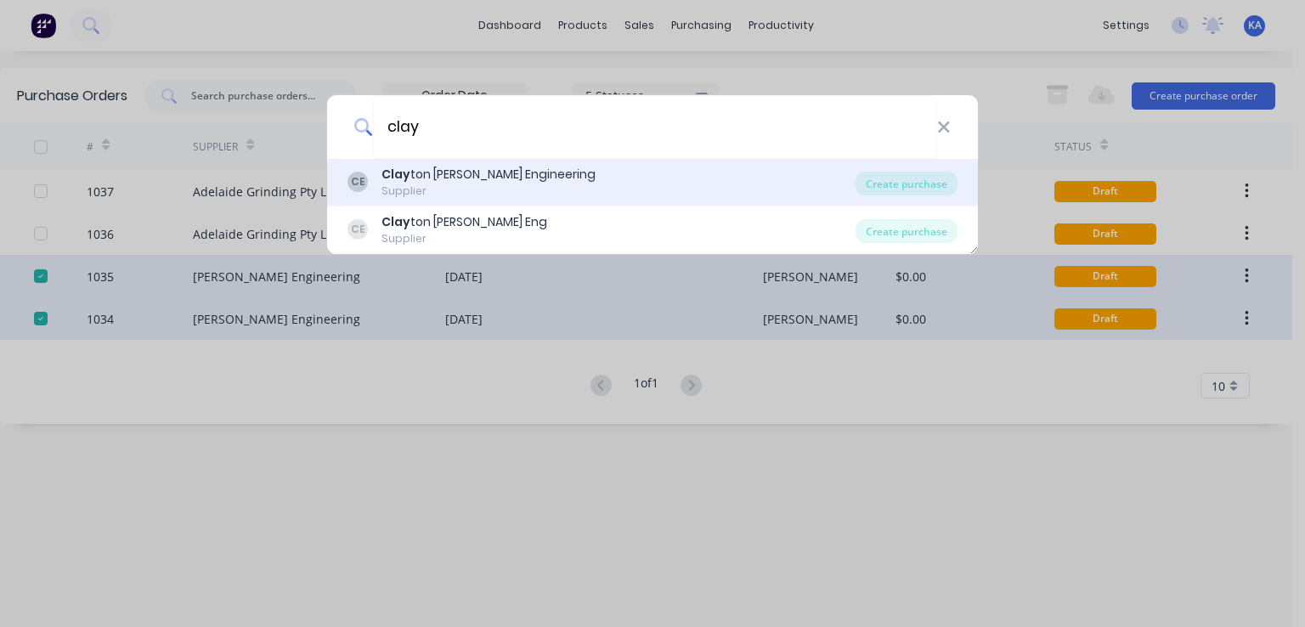
type input "clay"
click at [534, 176] on div "Clay ton [PERSON_NAME] Engineering" at bounding box center [488, 175] width 214 height 18
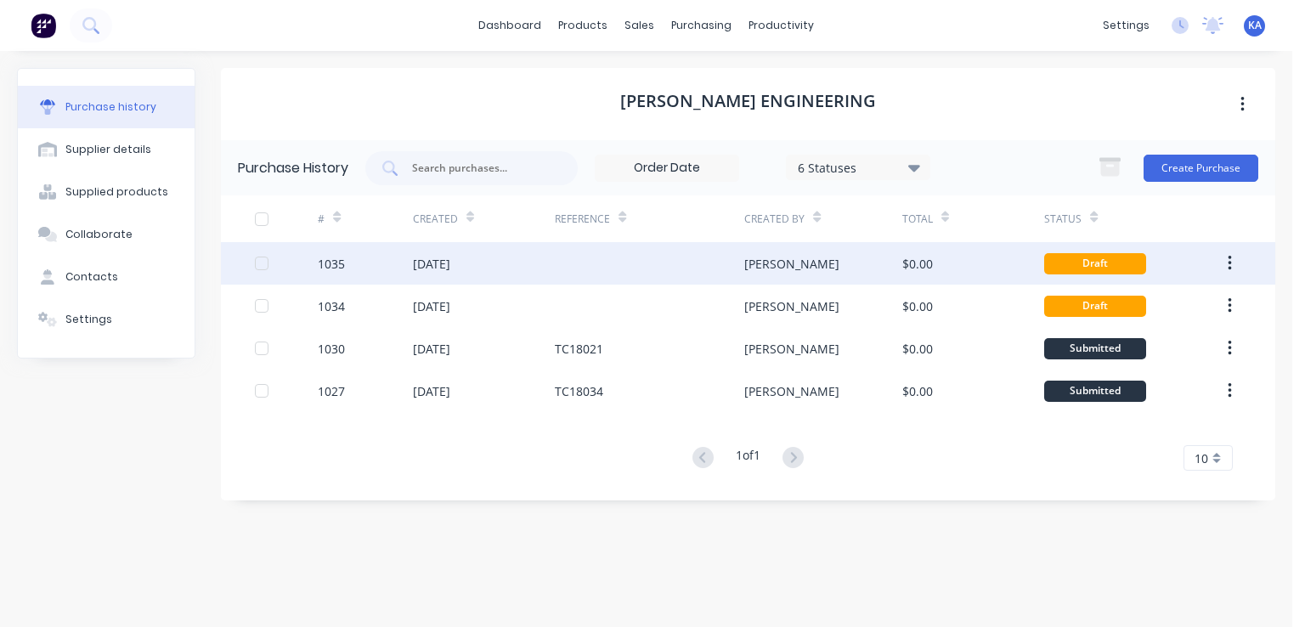
click at [261, 259] on div at bounding box center [262, 263] width 34 height 34
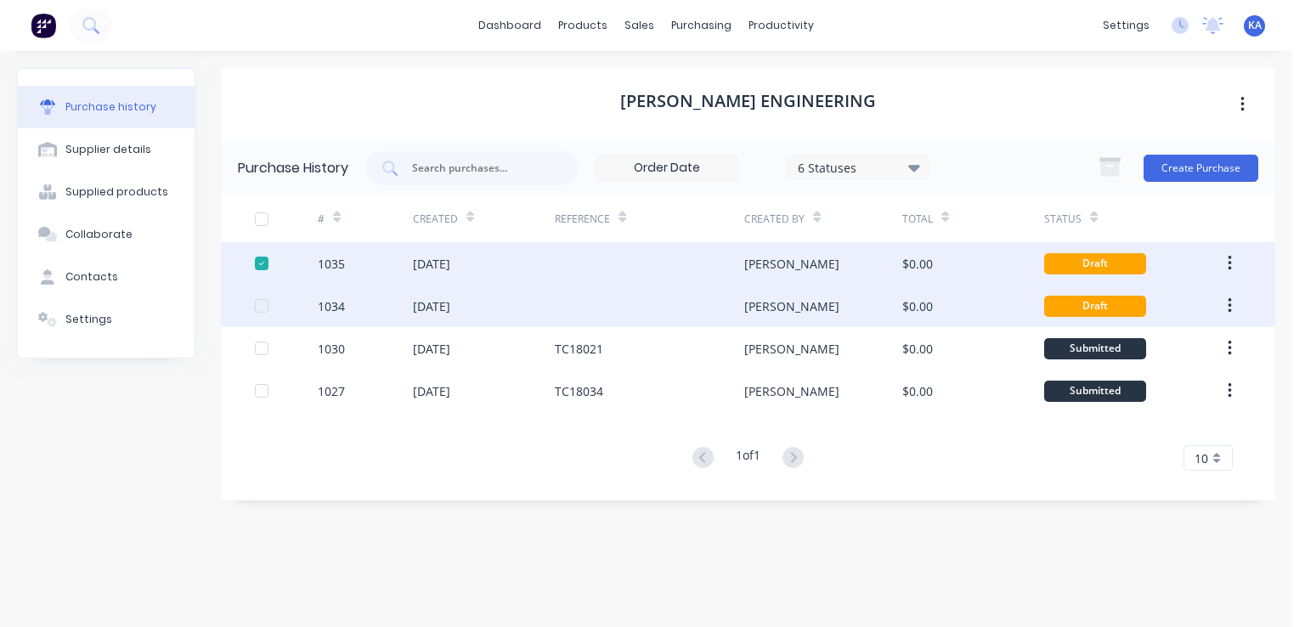
click at [265, 300] on div at bounding box center [262, 306] width 34 height 34
click at [1169, 163] on button "Create Purchase" at bounding box center [1200, 168] width 115 height 27
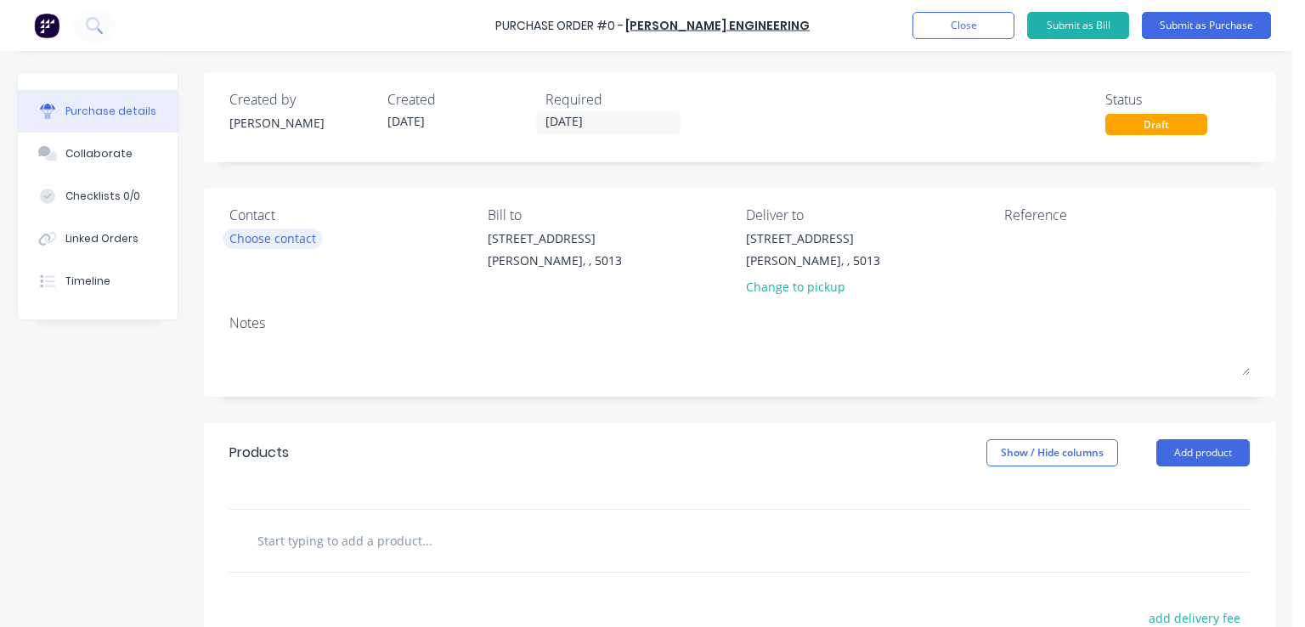
click at [290, 242] on div "Choose contact" at bounding box center [272, 238] width 87 height 18
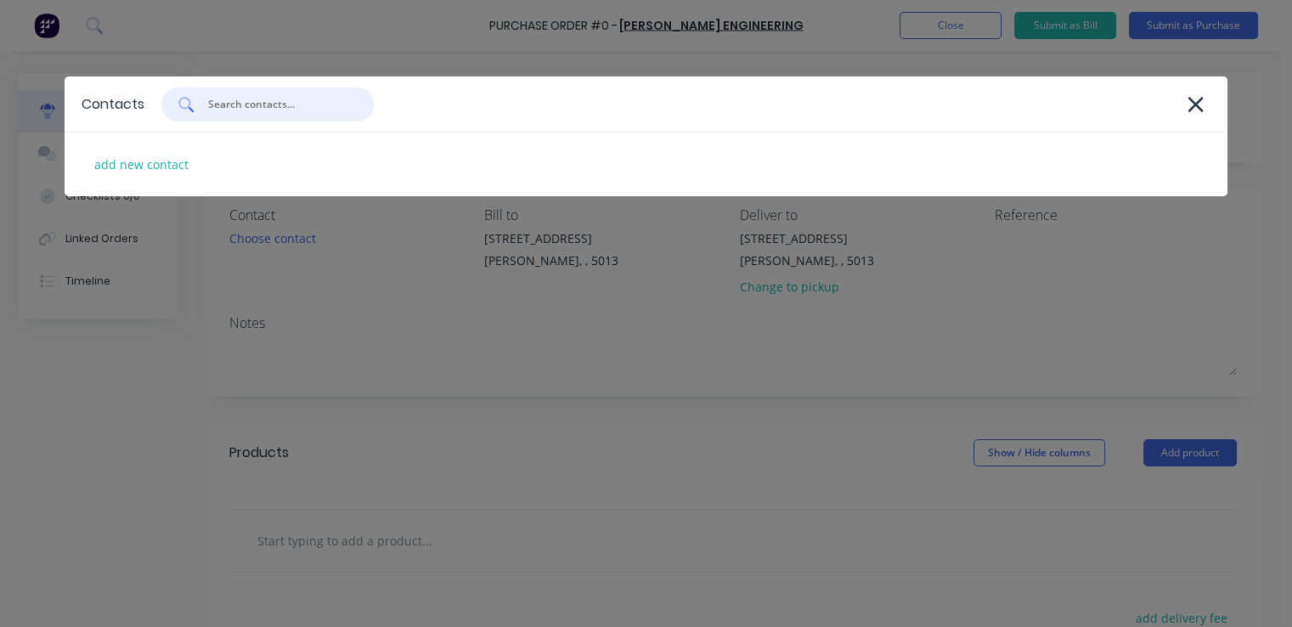
click at [252, 101] on input "text" at bounding box center [276, 104] width 141 height 17
type input "c"
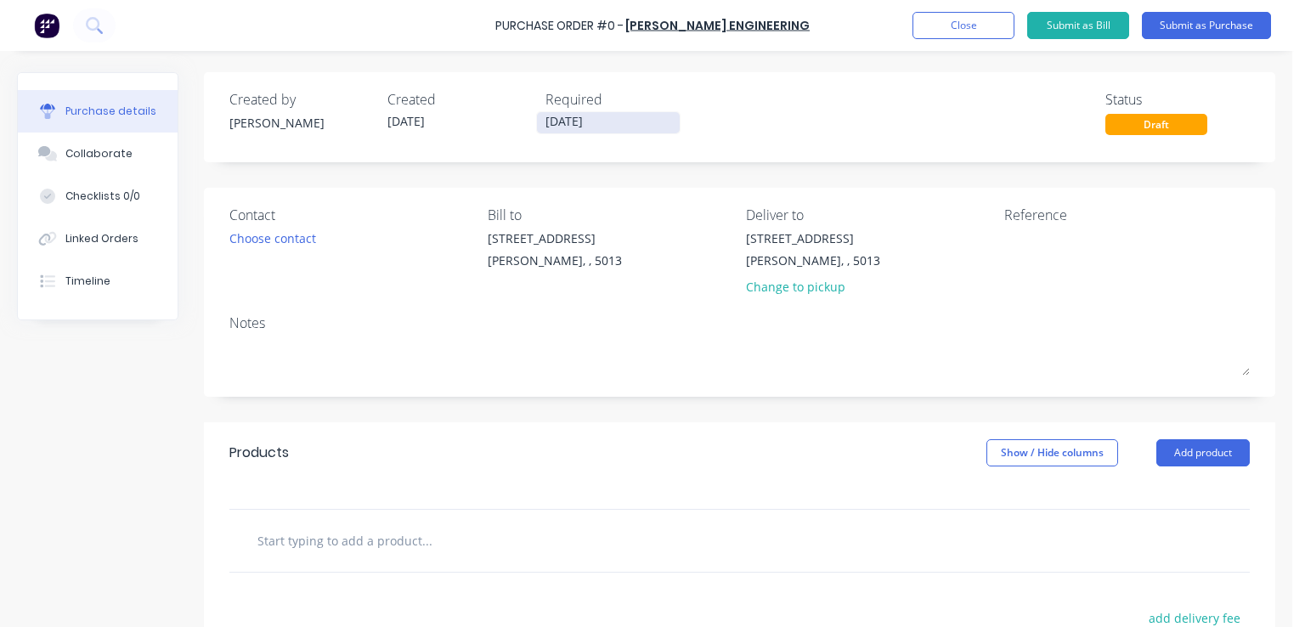
click at [612, 116] on input "[DATE]" at bounding box center [608, 122] width 143 height 21
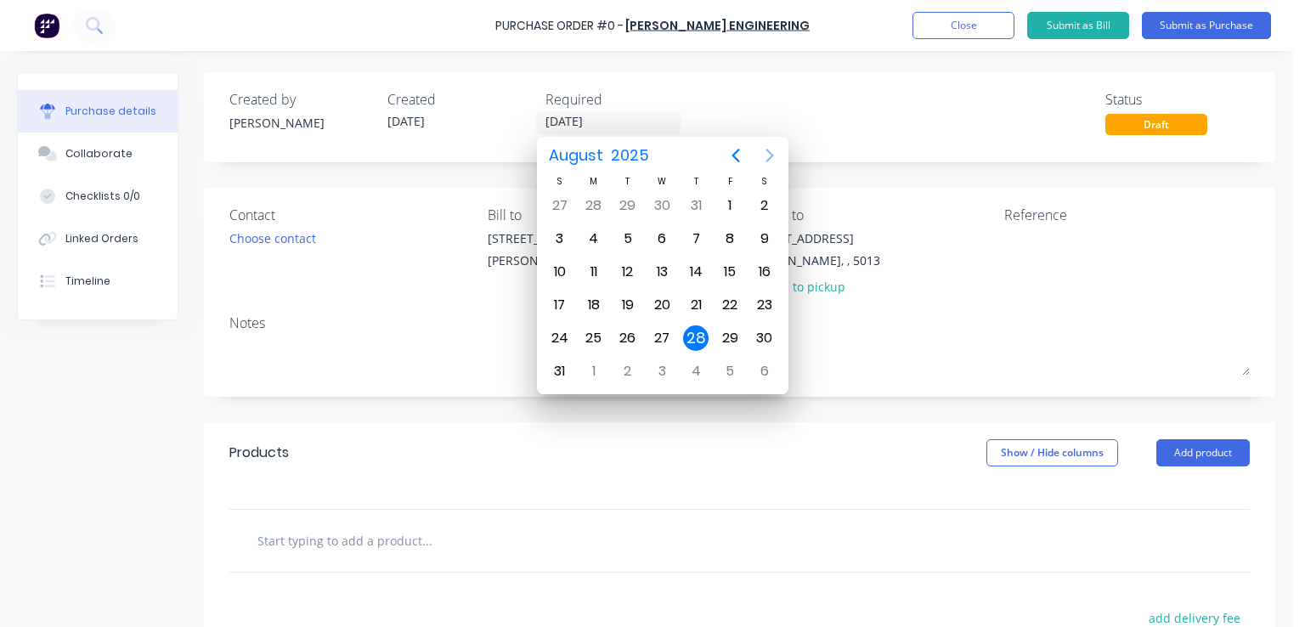
click at [765, 156] on icon "Next page" at bounding box center [769, 155] width 20 height 20
click at [730, 239] on div "12" at bounding box center [729, 238] width 25 height 25
type input "[DATE]"
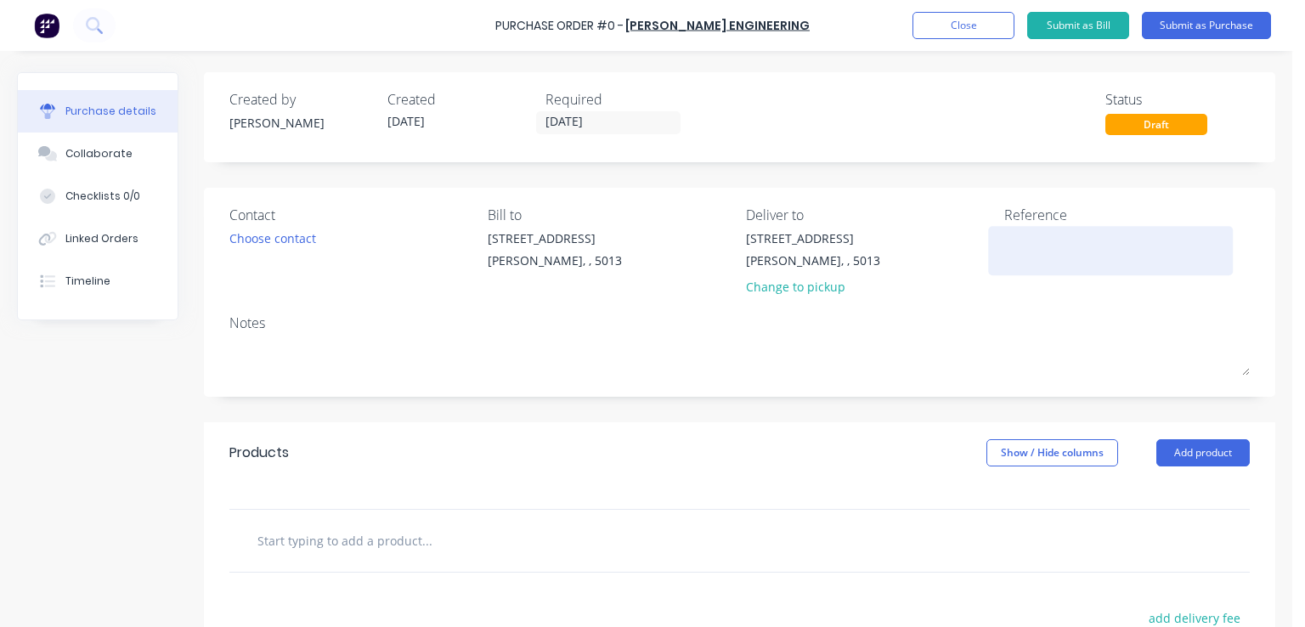
click at [1029, 236] on textarea at bounding box center [1110, 248] width 212 height 38
type textarea "TC18024"
click at [832, 324] on div "Notes" at bounding box center [739, 323] width 1020 height 20
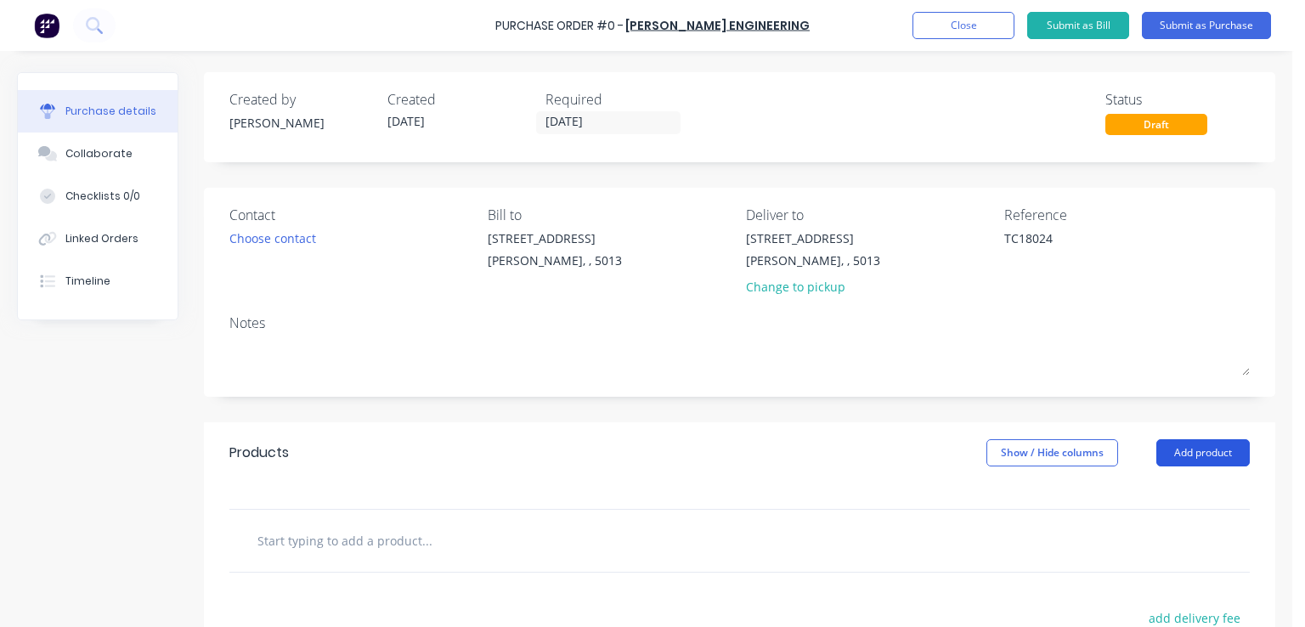
click at [1210, 453] on button "Add product" at bounding box center [1202, 452] width 93 height 27
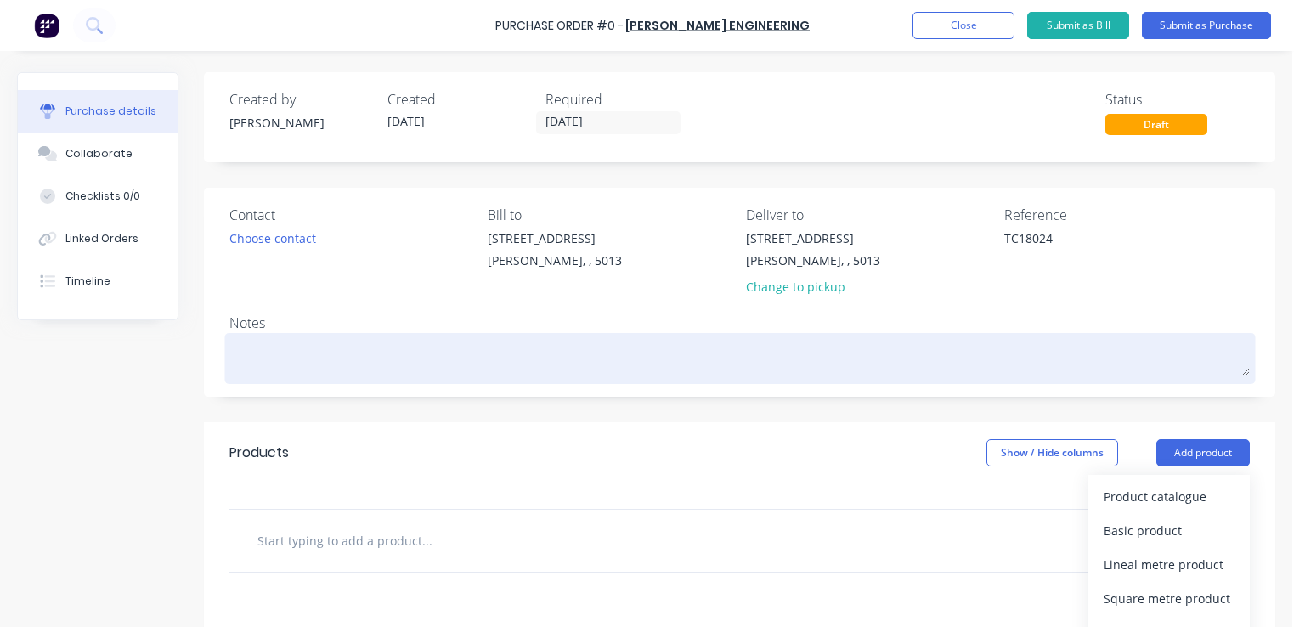
click at [1176, 364] on textarea at bounding box center [739, 356] width 1020 height 38
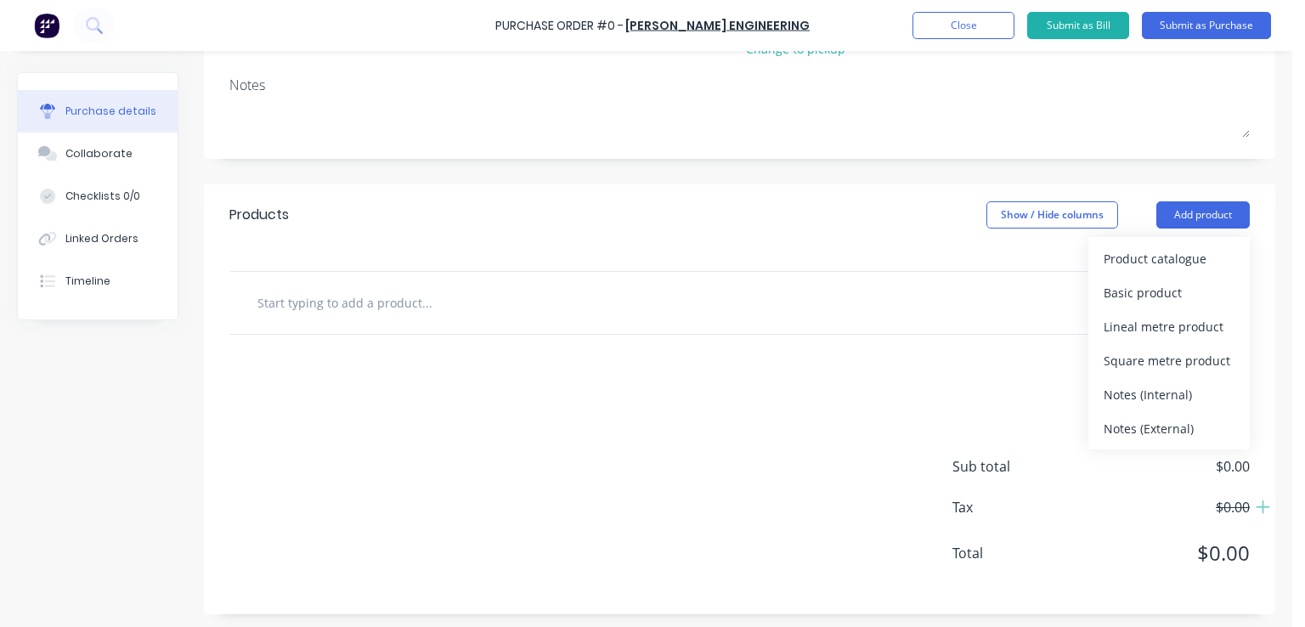
scroll to position [241, 0]
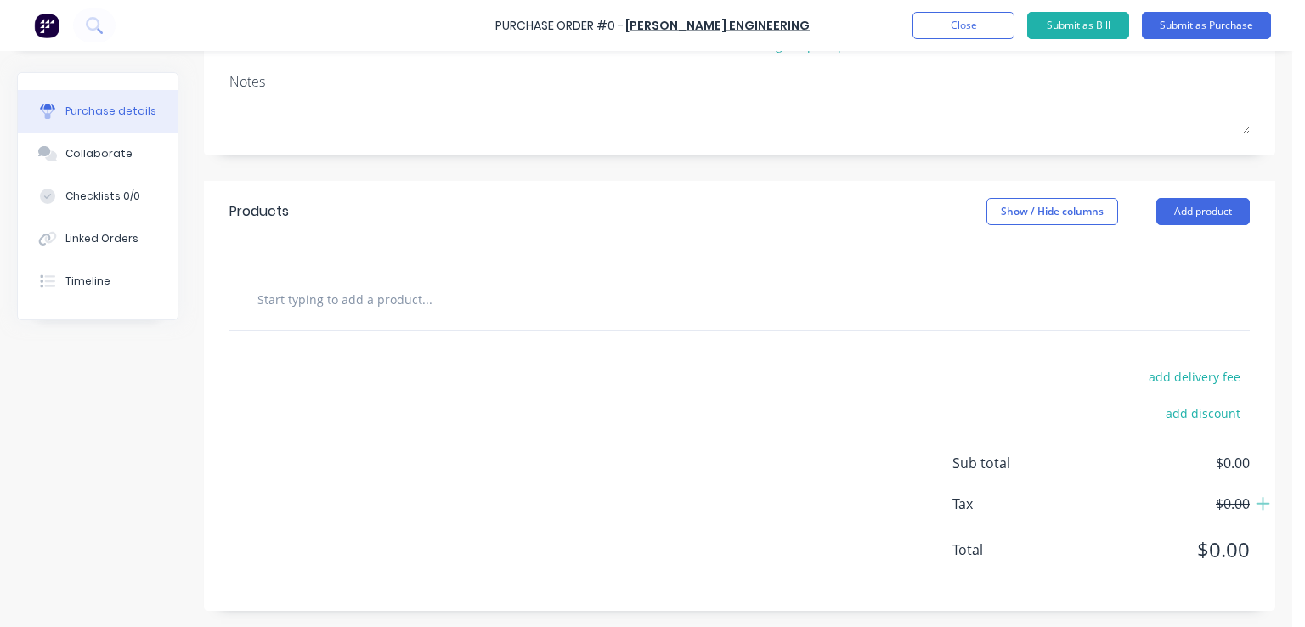
click at [825, 361] on div "add delivery fee add discount Sub total $0.00 Tax $0.00 Total $0.00" at bounding box center [739, 470] width 1071 height 279
